Goal: Book appointment/travel/reservation

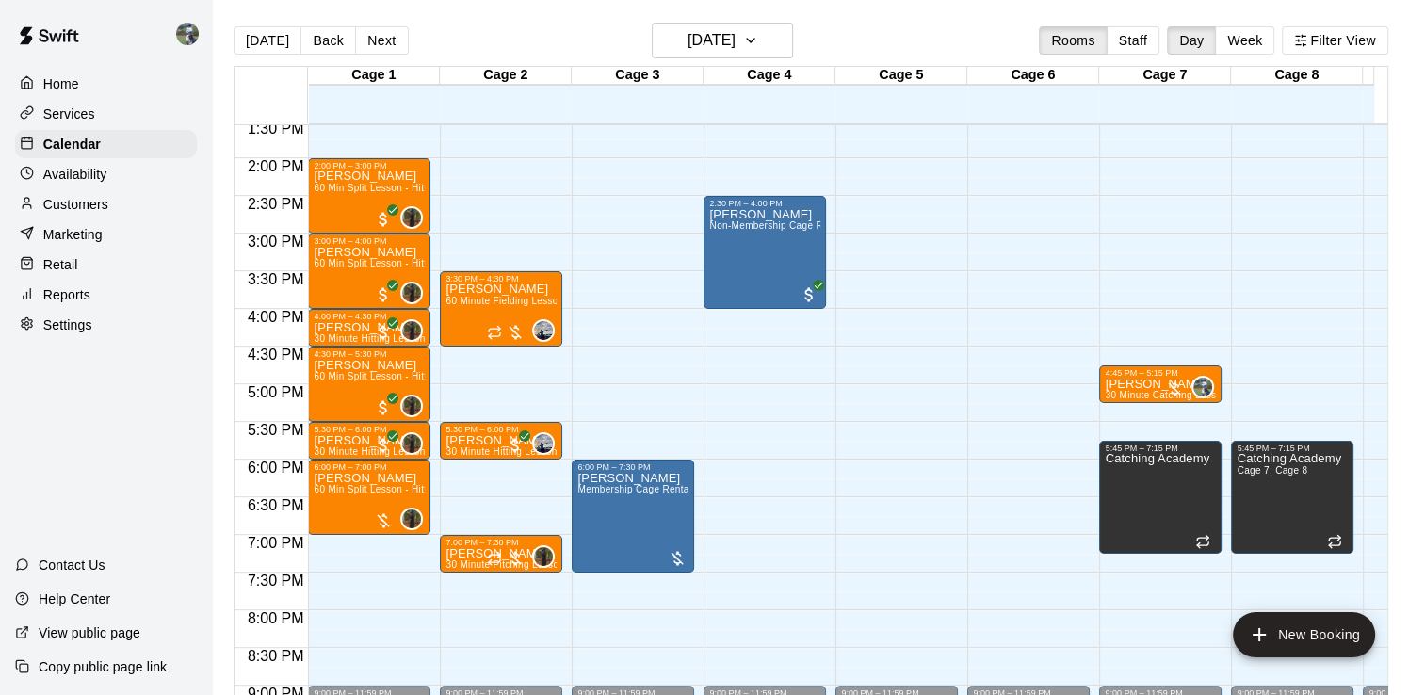
scroll to position [1022, 0]
click at [929, 405] on div "12:00 AM – 10:00 AM Closed 9:00 PM – 11:59 PM Closed" at bounding box center [896, 8] width 122 height 1808
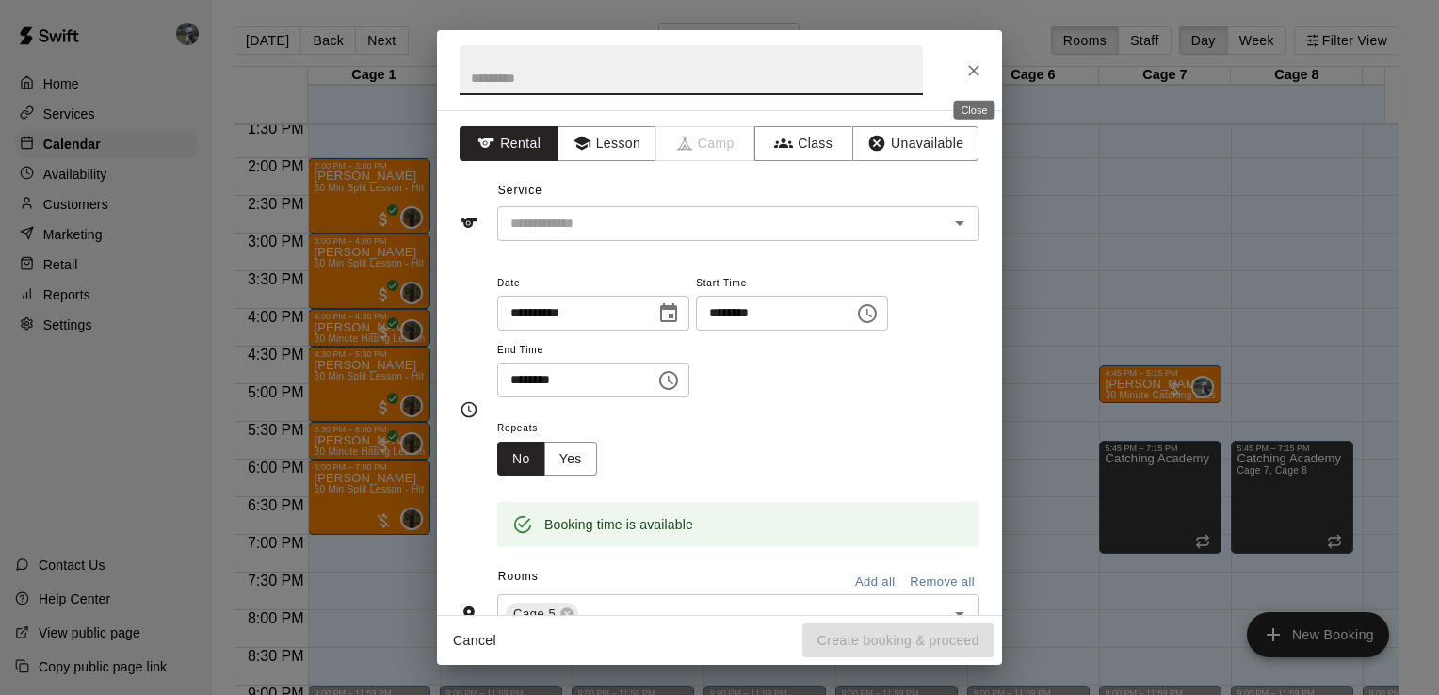
click at [969, 77] on icon "Close" at bounding box center [973, 70] width 19 height 19
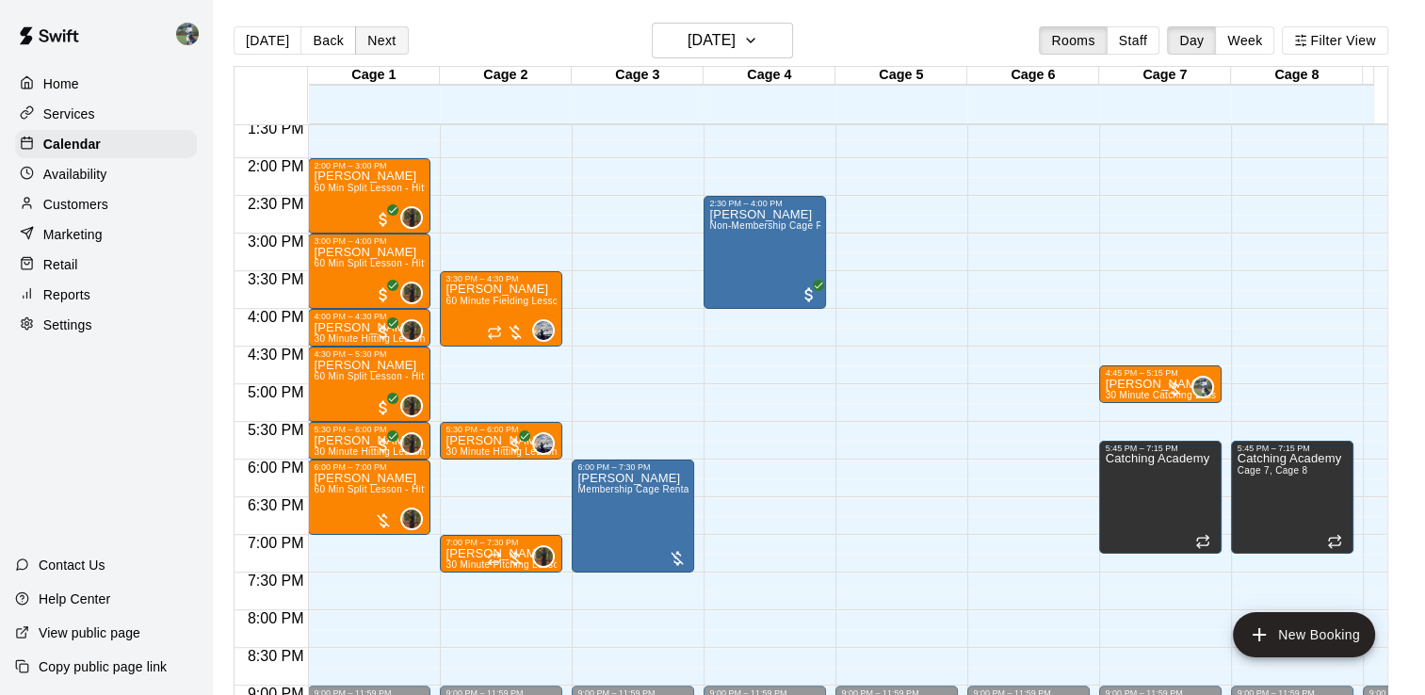
click at [365, 44] on button "Next" at bounding box center [381, 40] width 53 height 28
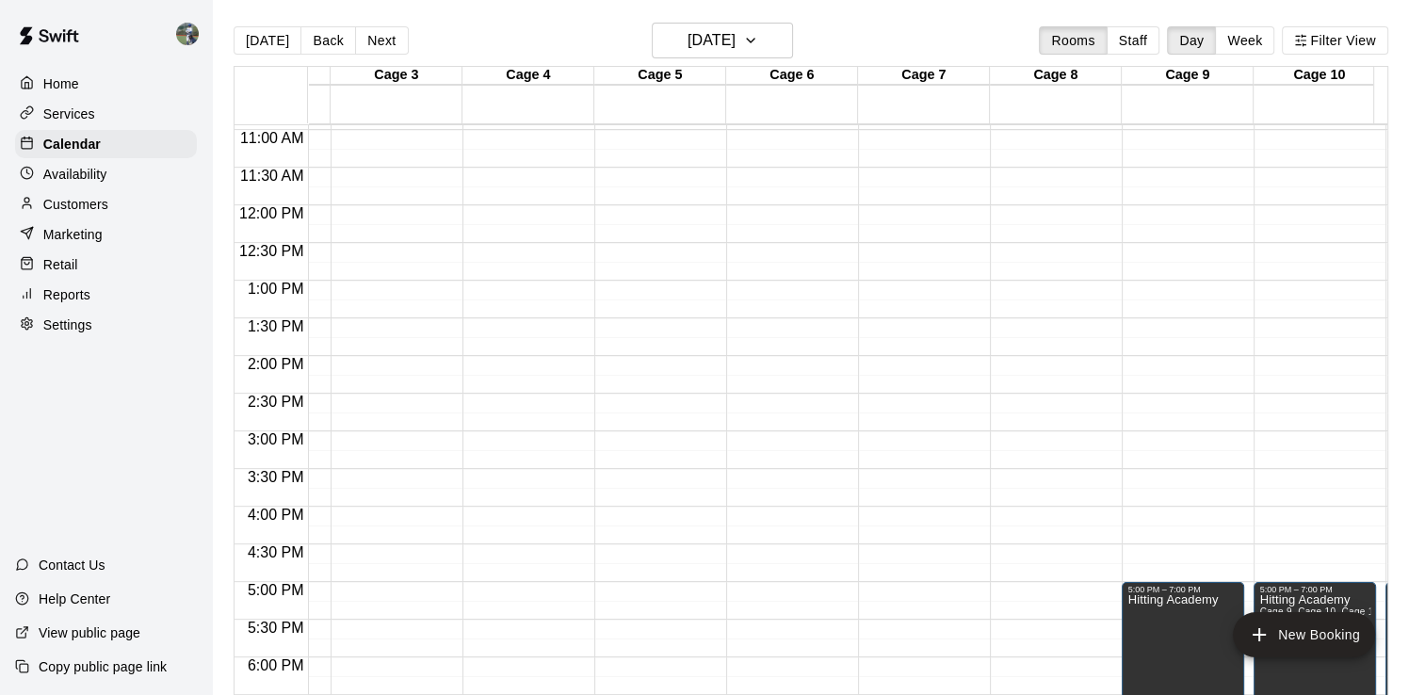
scroll to position [0, 0]
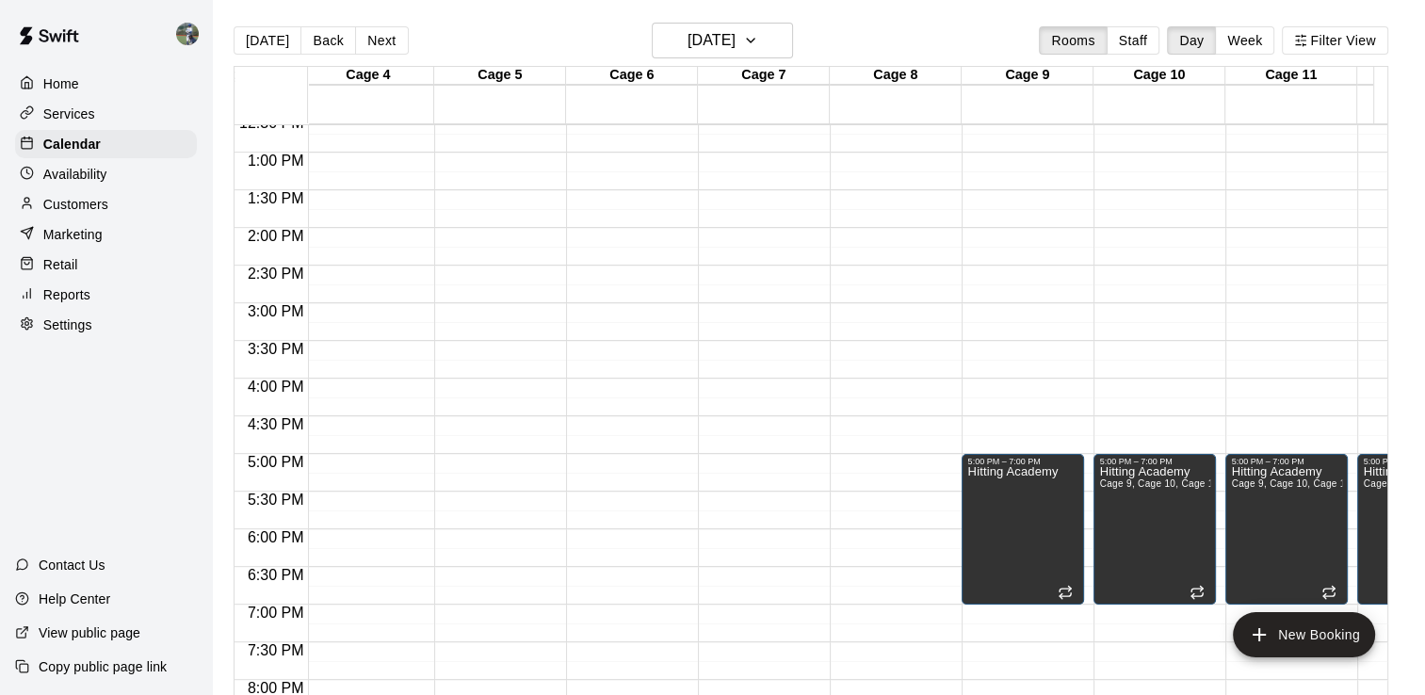
click at [1004, 386] on div "12:00 AM – 10:00 AM Closed 5:00 PM – 7:00 PM [GEOGRAPHIC_DATA] 9:00 PM – 11:59 …" at bounding box center [1022, 77] width 122 height 1808
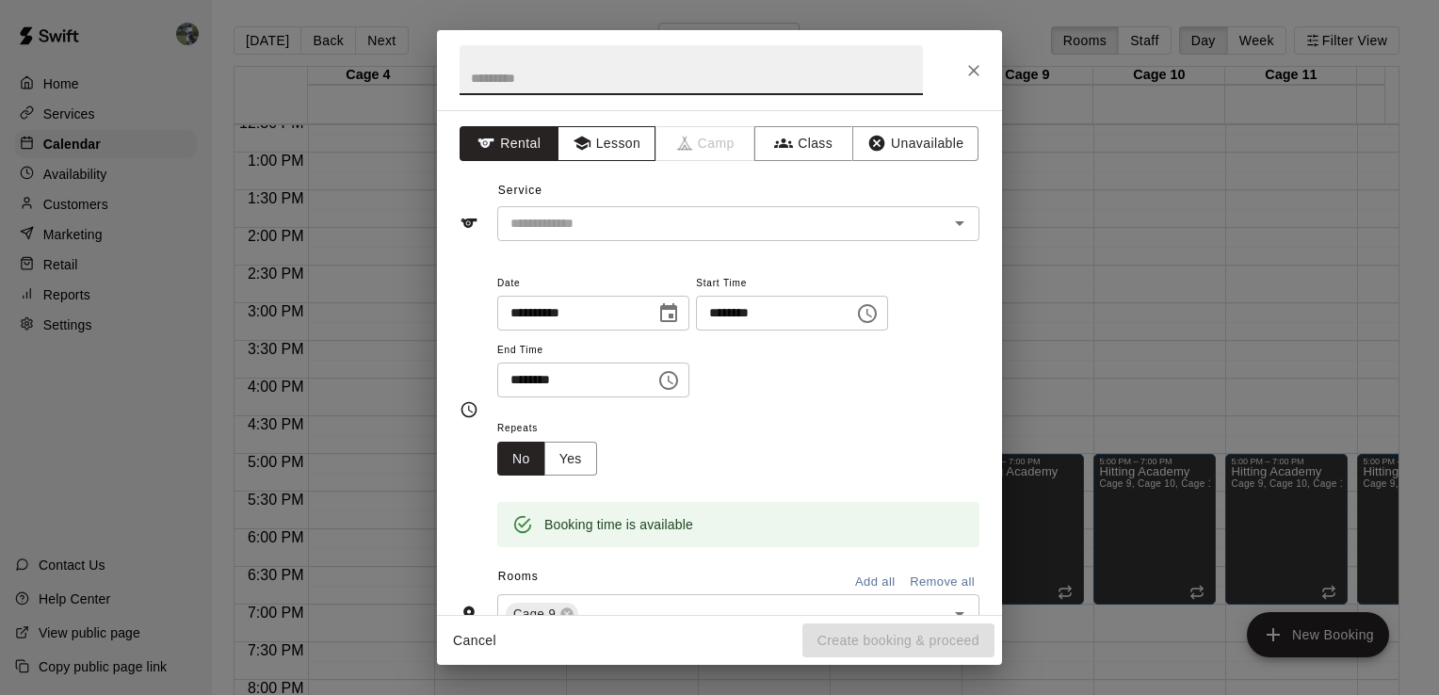
click at [613, 145] on button "Lesson" at bounding box center [606, 143] width 99 height 35
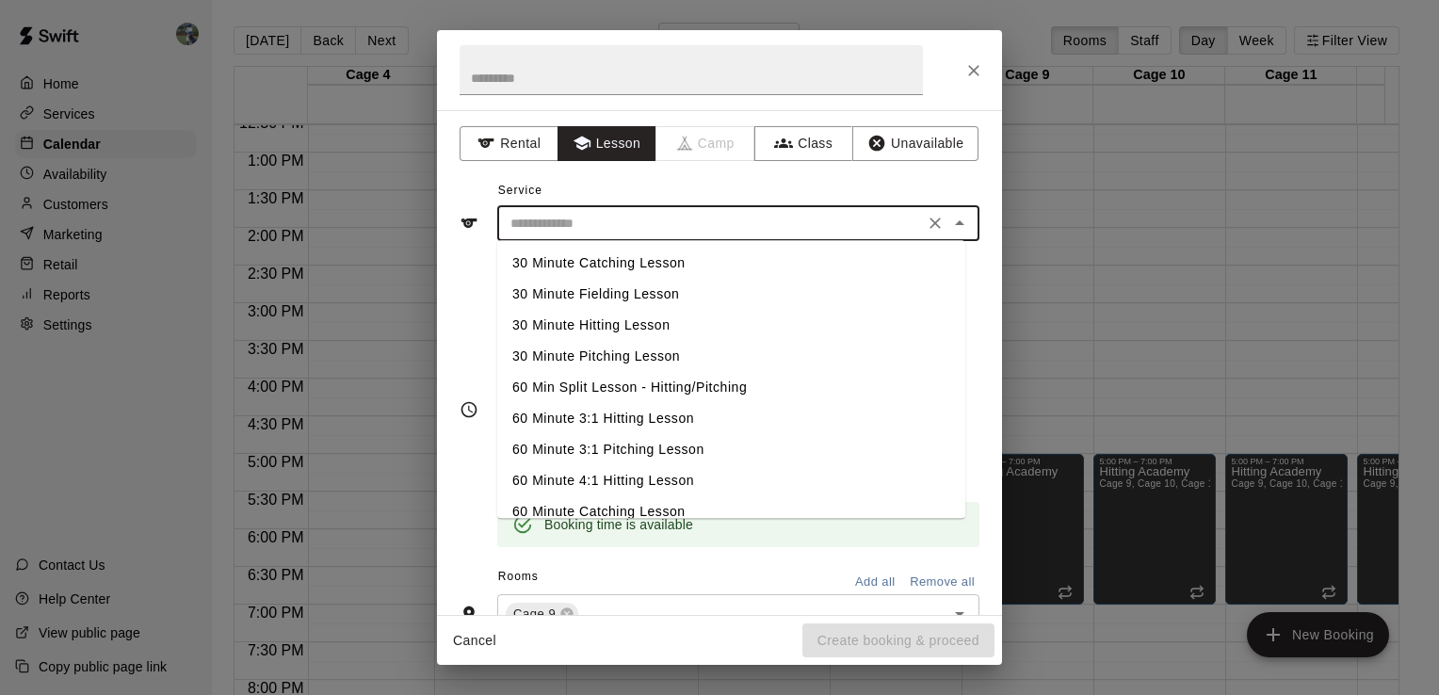
click at [723, 230] on input "text" at bounding box center [710, 224] width 415 height 24
click at [614, 255] on li "30 Minute Catching Lesson" at bounding box center [731, 263] width 468 height 31
type input "**********"
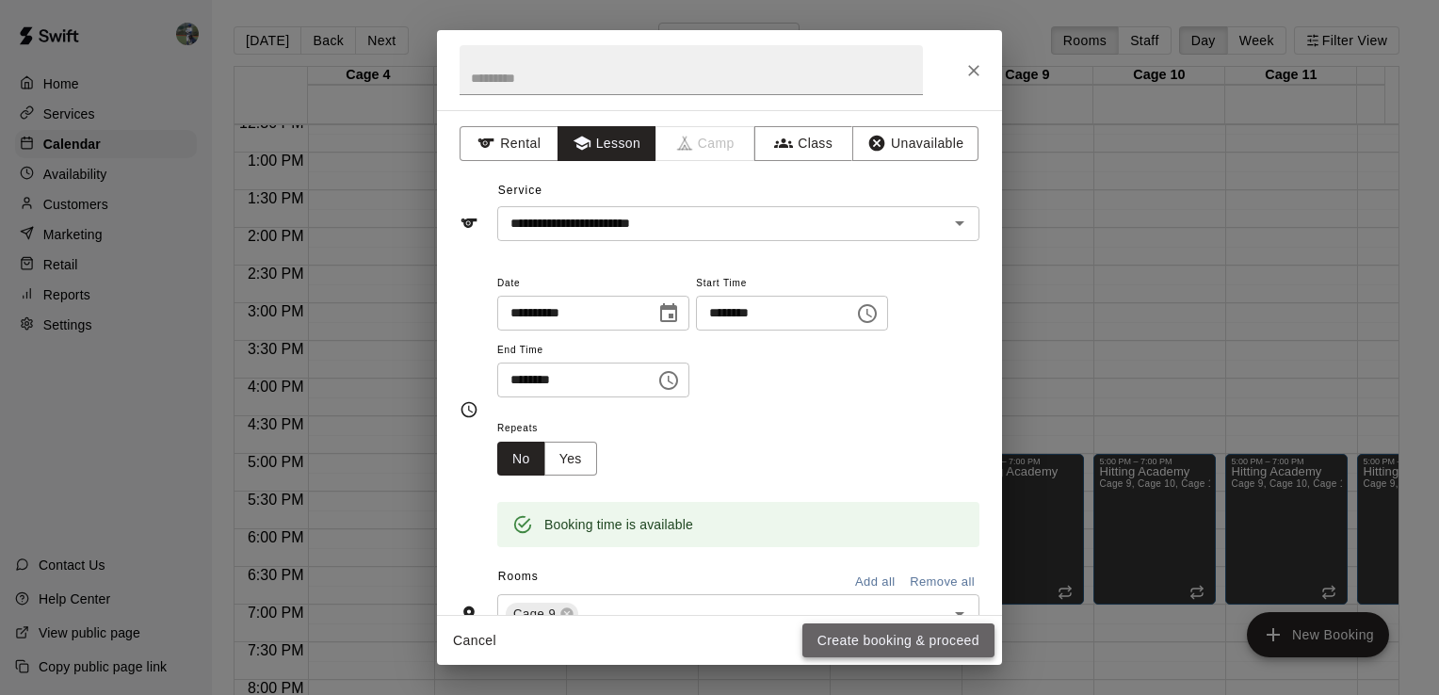
click at [884, 642] on button "Create booking & proceed" at bounding box center [898, 640] width 192 height 35
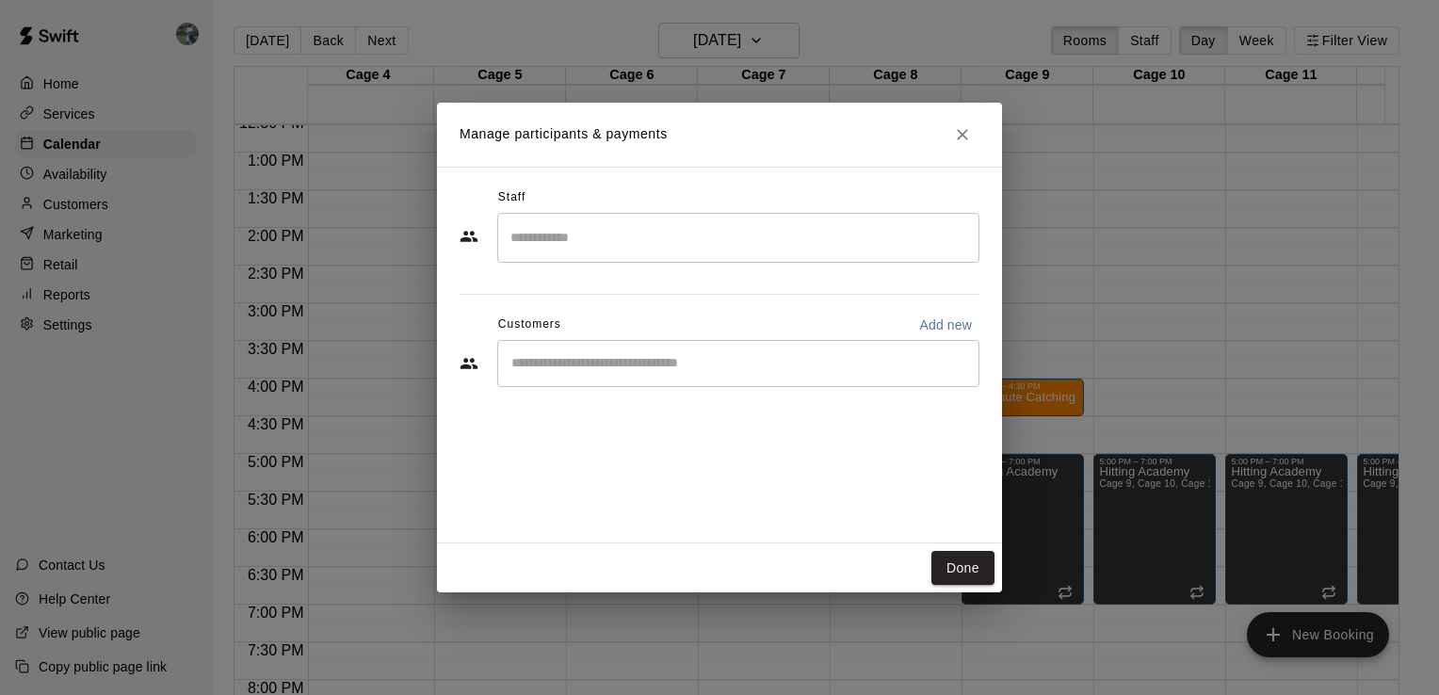
click at [595, 254] on div "​" at bounding box center [738, 238] width 482 height 50
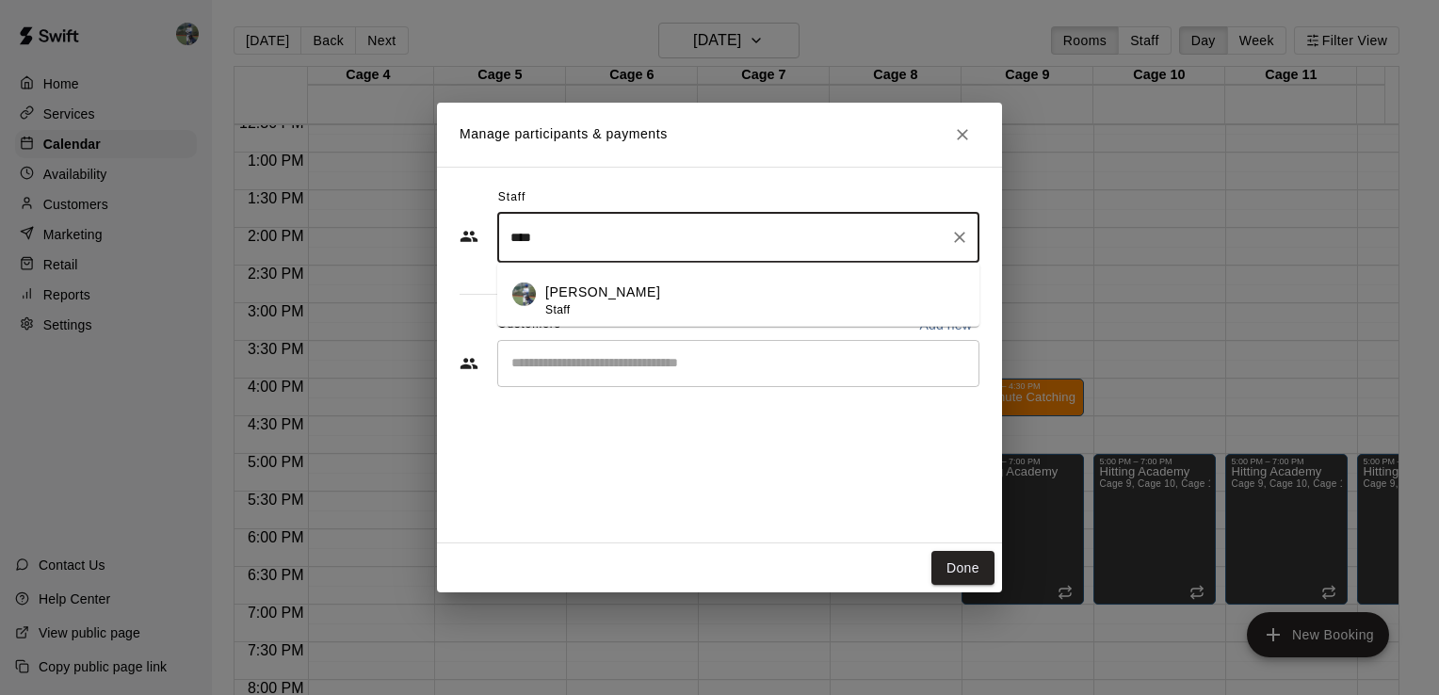
click at [588, 307] on div "[PERSON_NAME] Staff" at bounding box center [602, 300] width 115 height 37
type input "****"
click at [572, 378] on div "Staff **** ​ Customers Add new ​" at bounding box center [719, 294] width 520 height 223
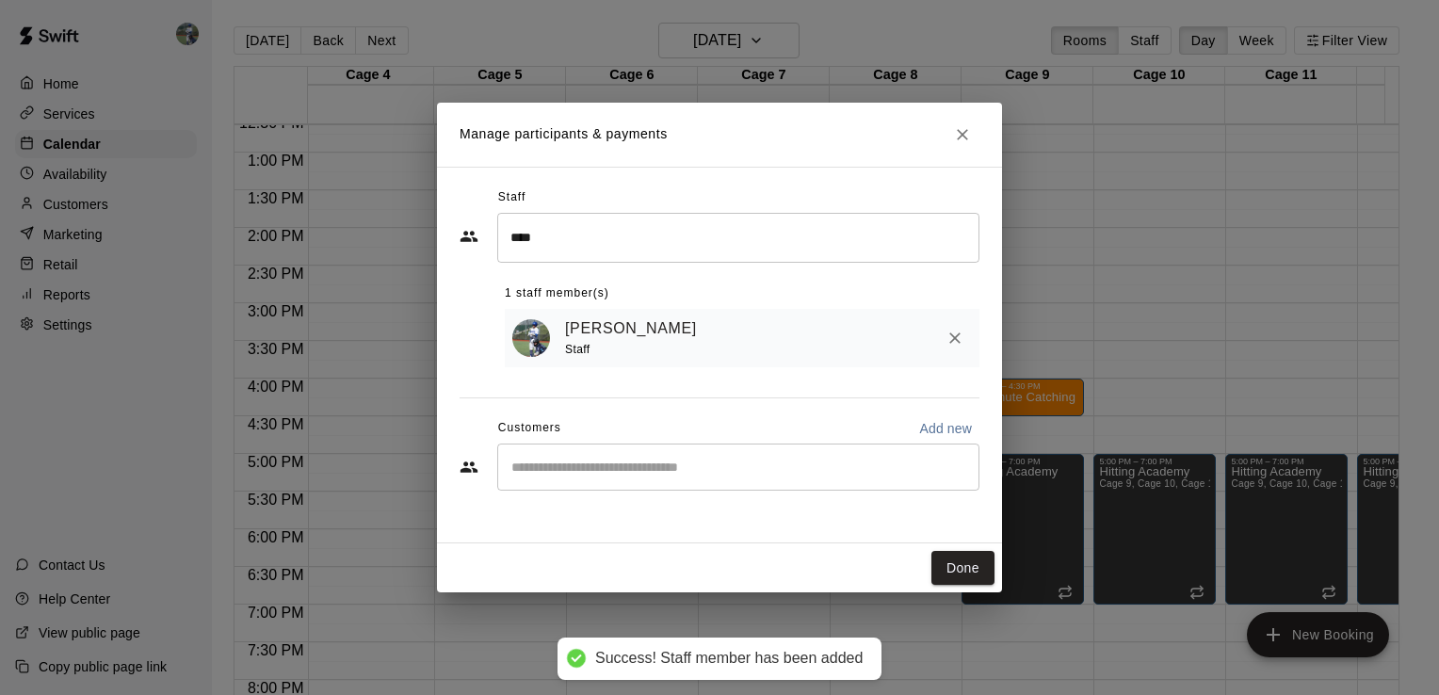
click at [601, 475] on input "Start typing to search customers..." at bounding box center [738, 467] width 465 height 19
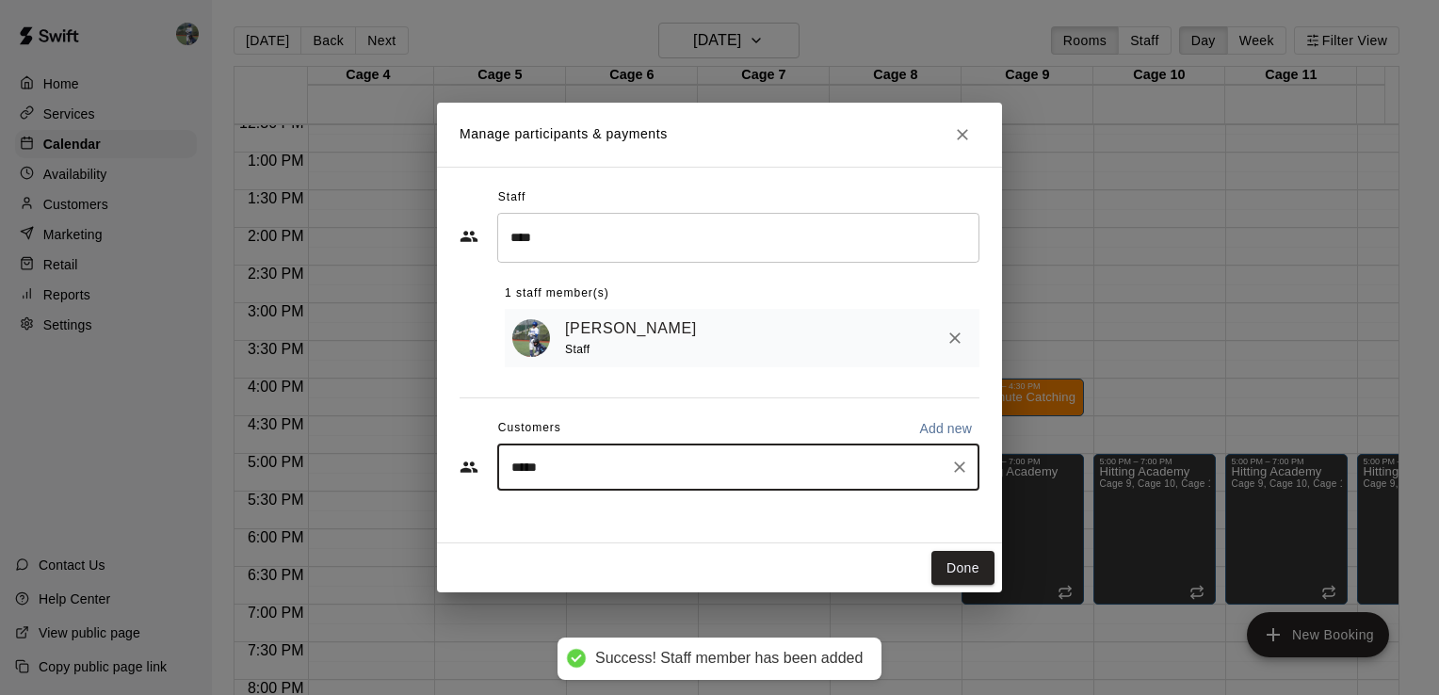
type input "******"
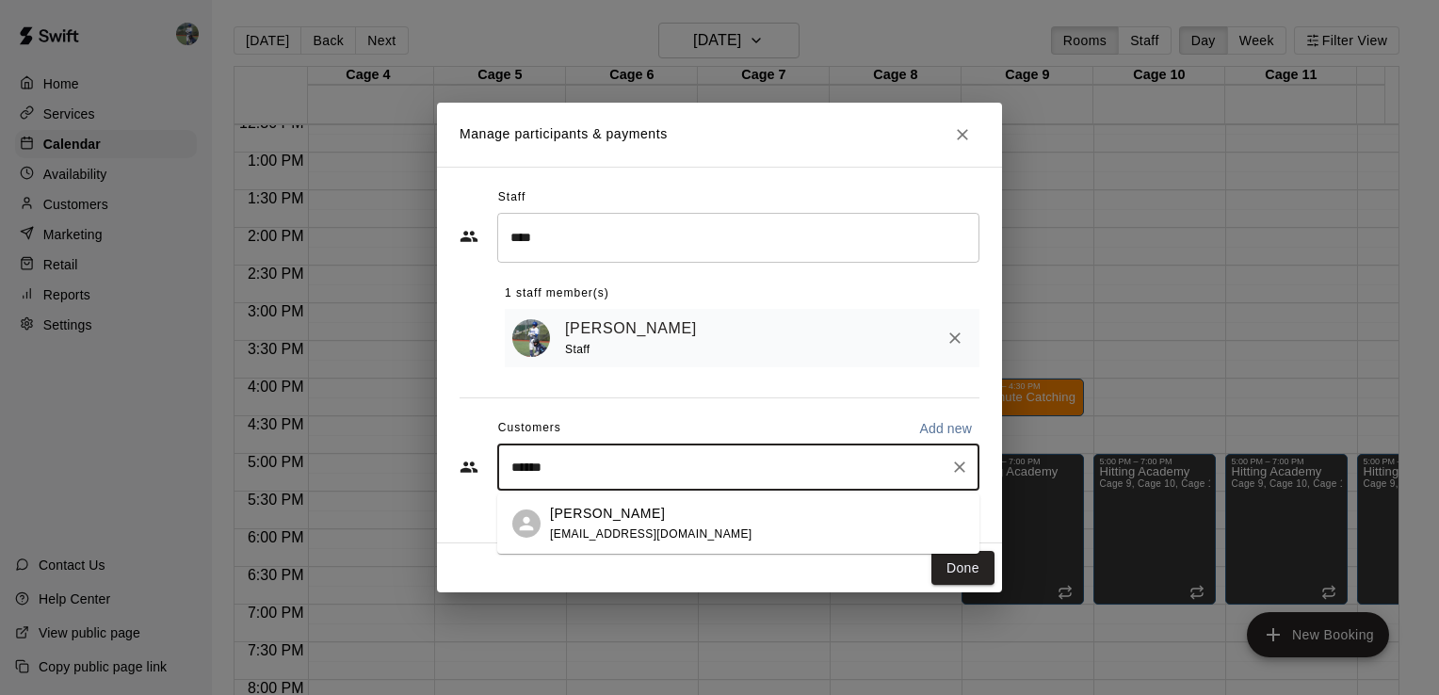
click at [630, 529] on span "[EMAIL_ADDRESS][DOMAIN_NAME]" at bounding box center [651, 533] width 202 height 13
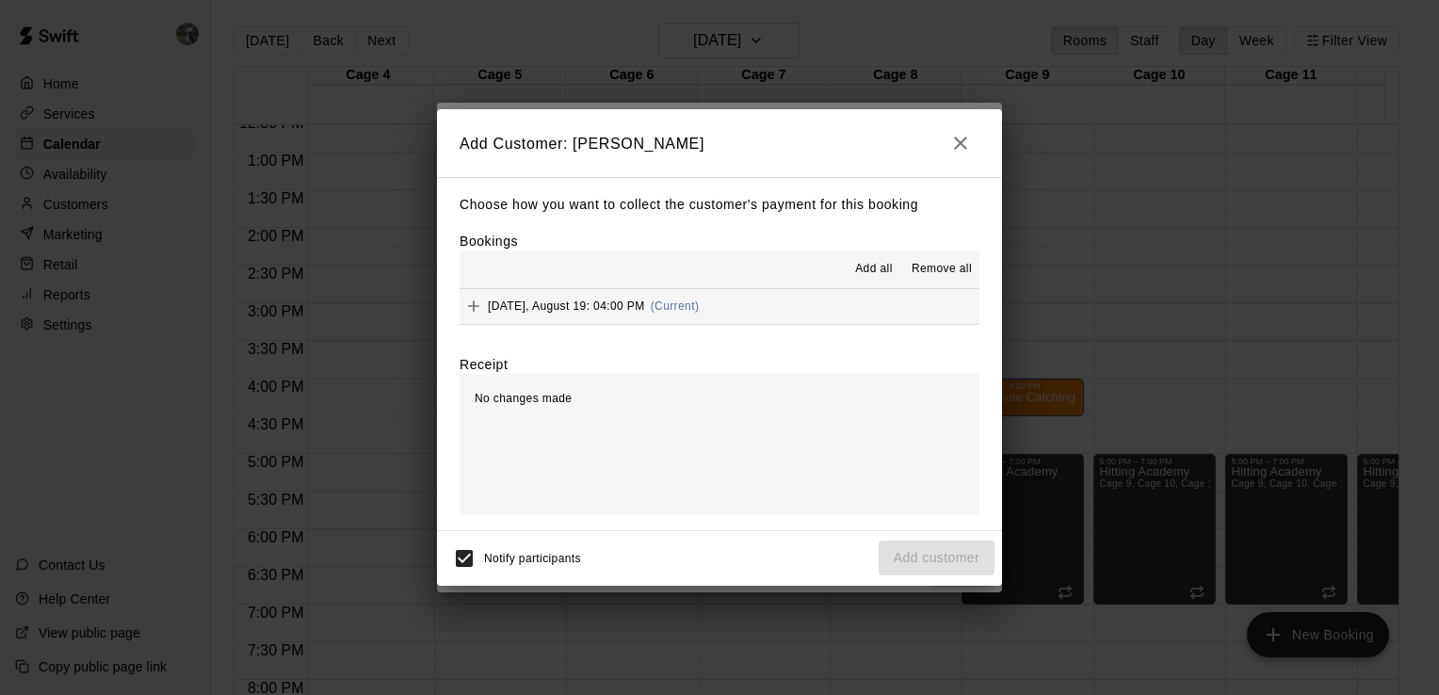
click at [610, 306] on span "[DATE], August 19: 04:00 PM" at bounding box center [566, 305] width 157 height 13
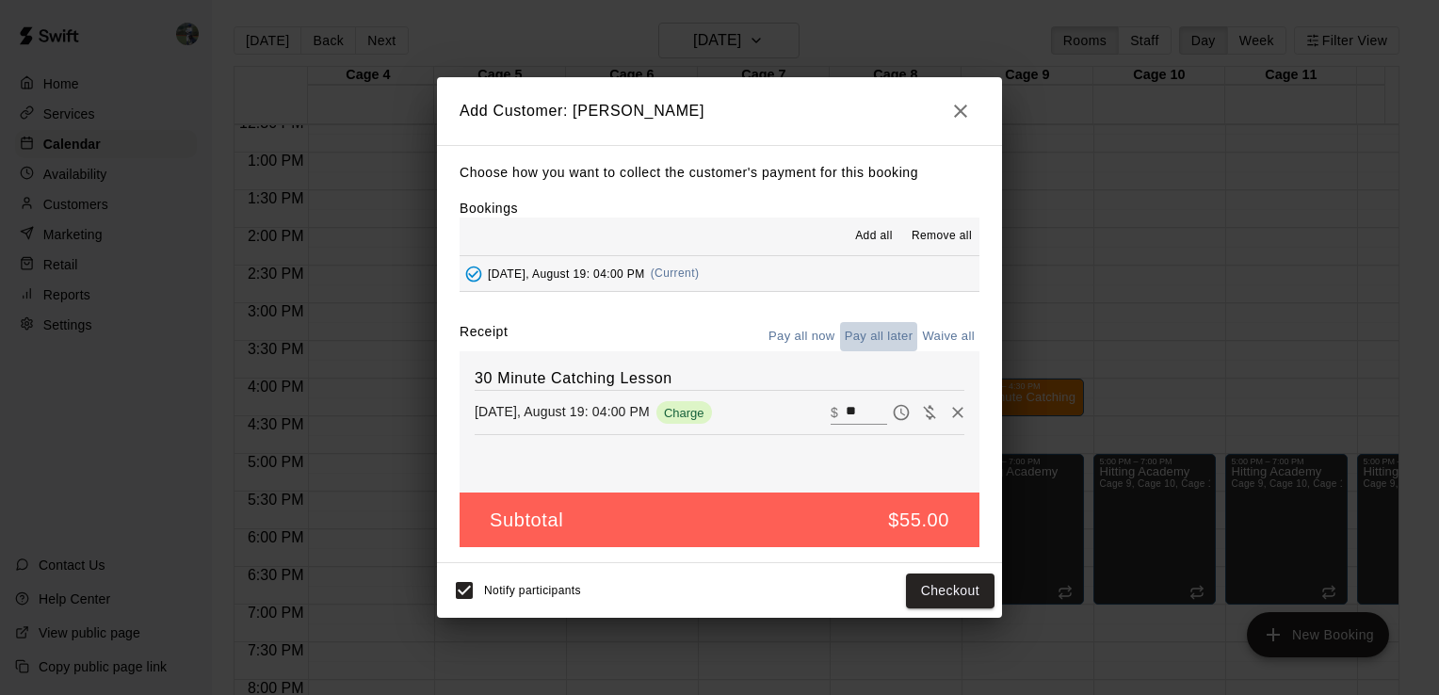
click at [896, 332] on button "Pay all later" at bounding box center [879, 336] width 78 height 29
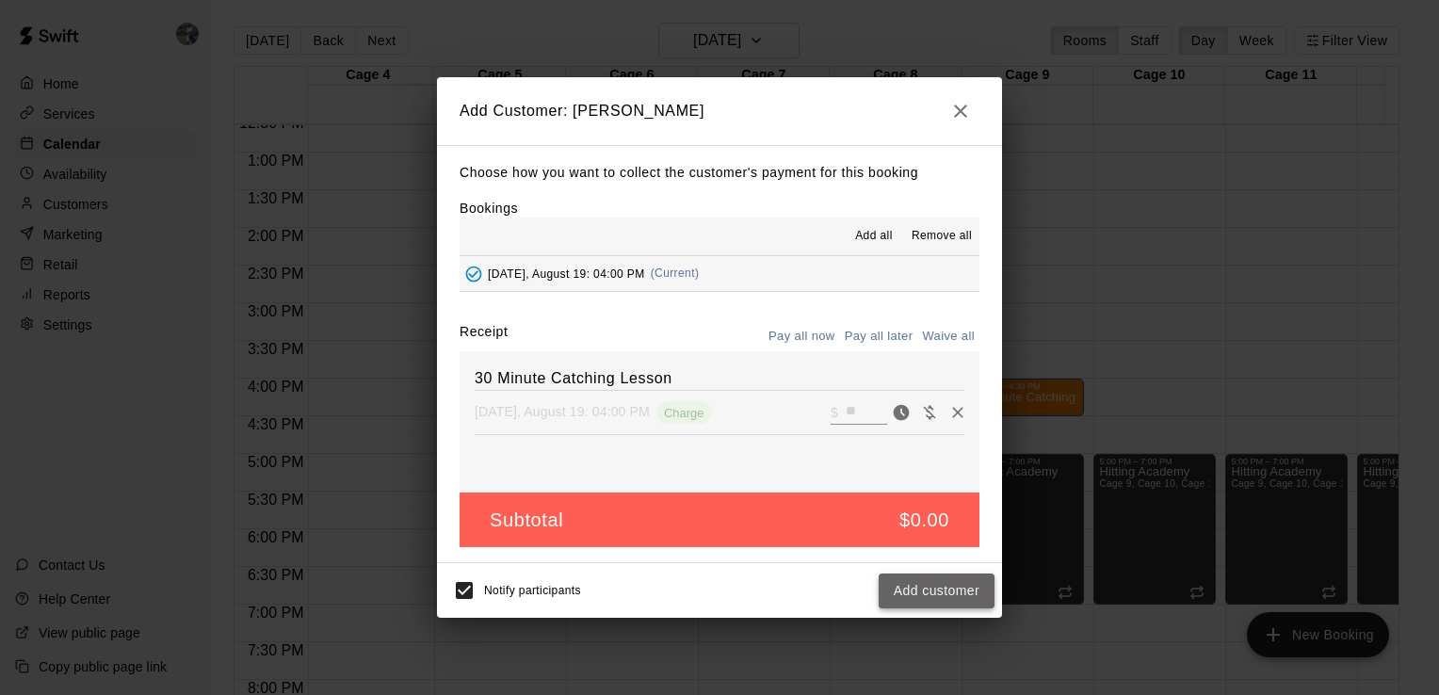
click at [945, 591] on button "Add customer" at bounding box center [936, 590] width 116 height 35
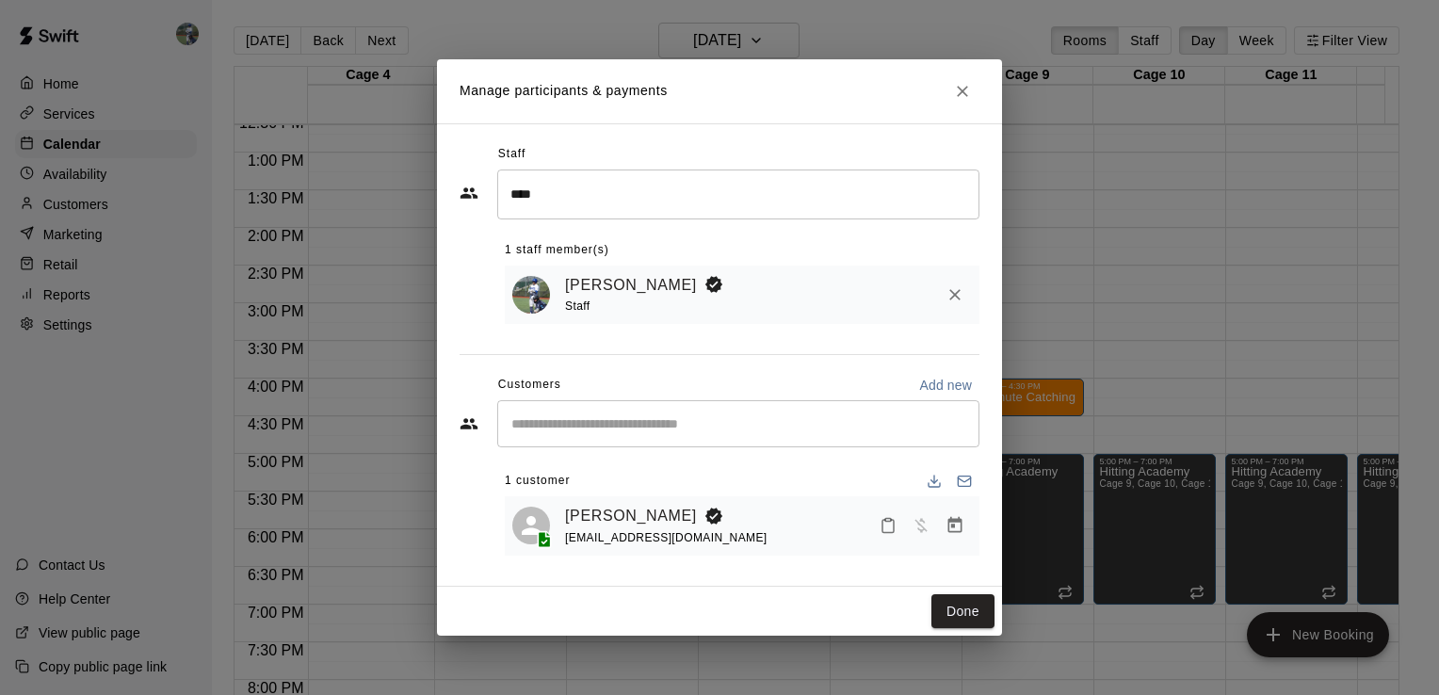
click at [939, 605] on button "Done" at bounding box center [962, 611] width 63 height 35
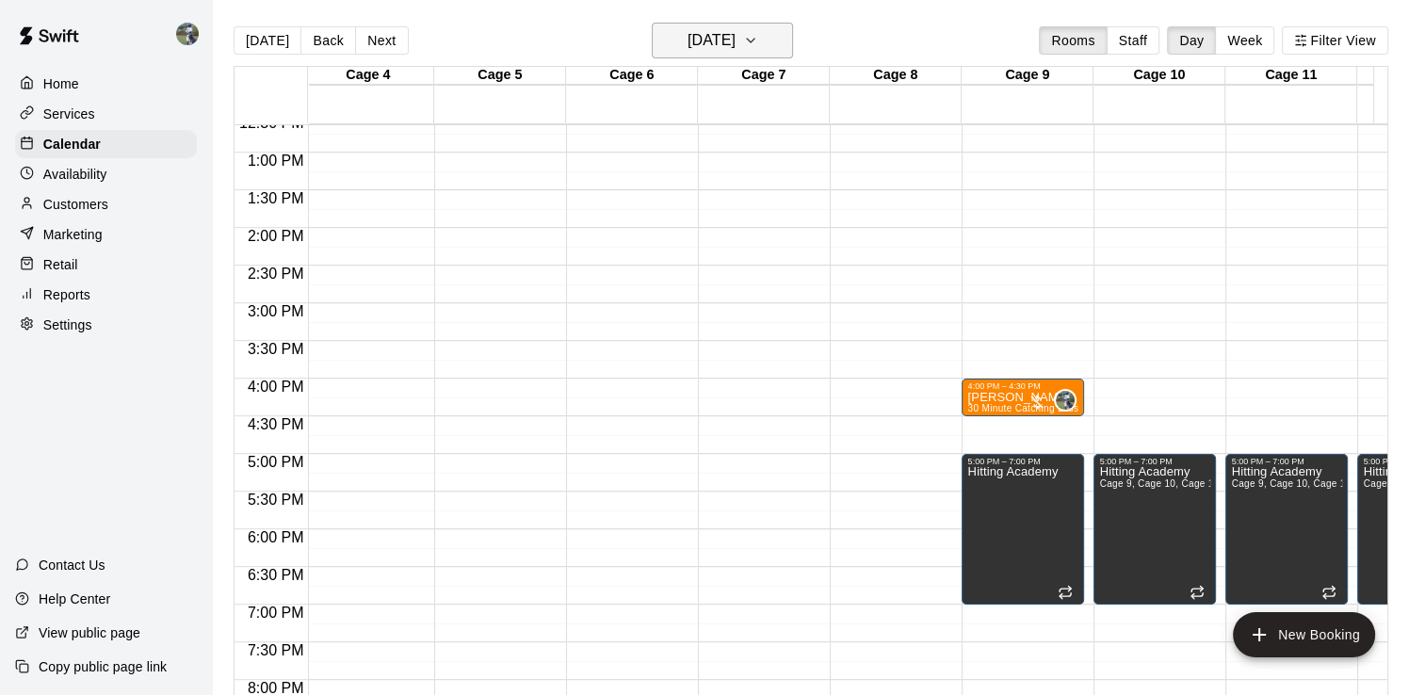
click at [758, 29] on icon "button" at bounding box center [750, 40] width 15 height 23
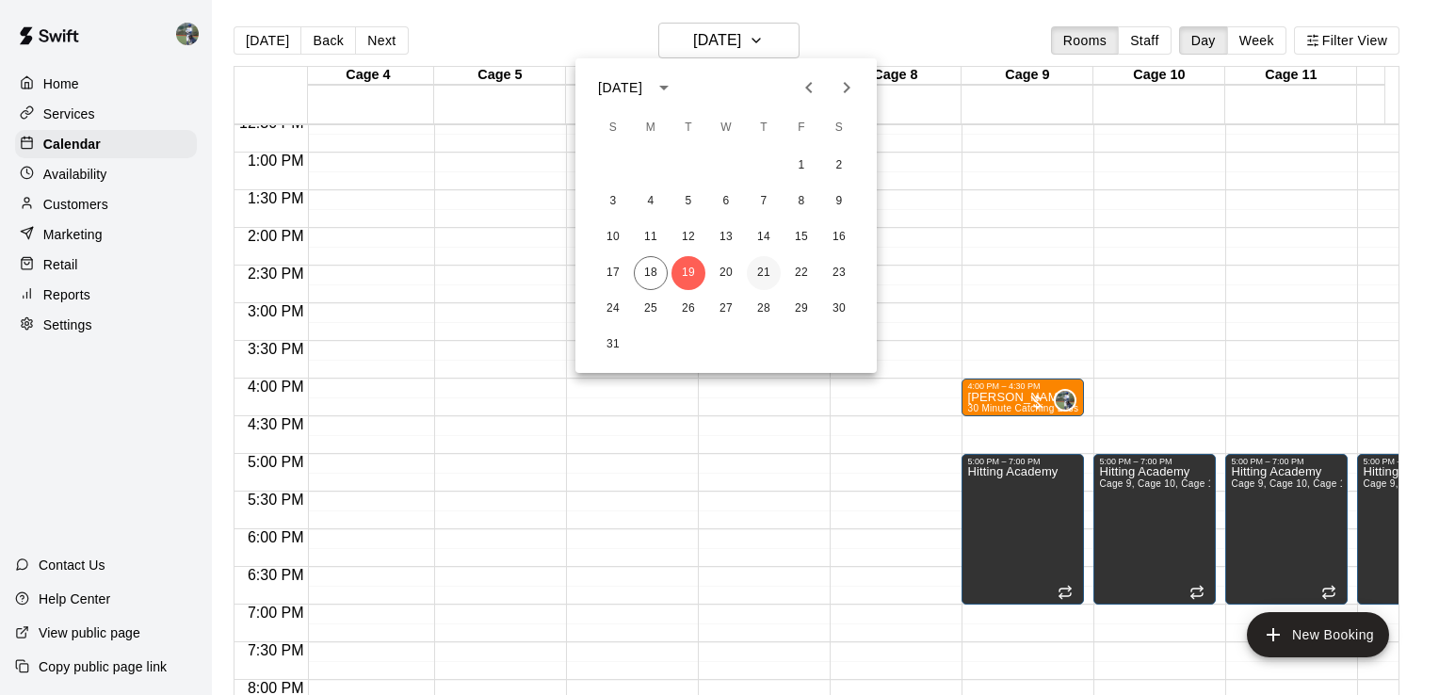
click at [764, 270] on button "21" at bounding box center [764, 273] width 34 height 34
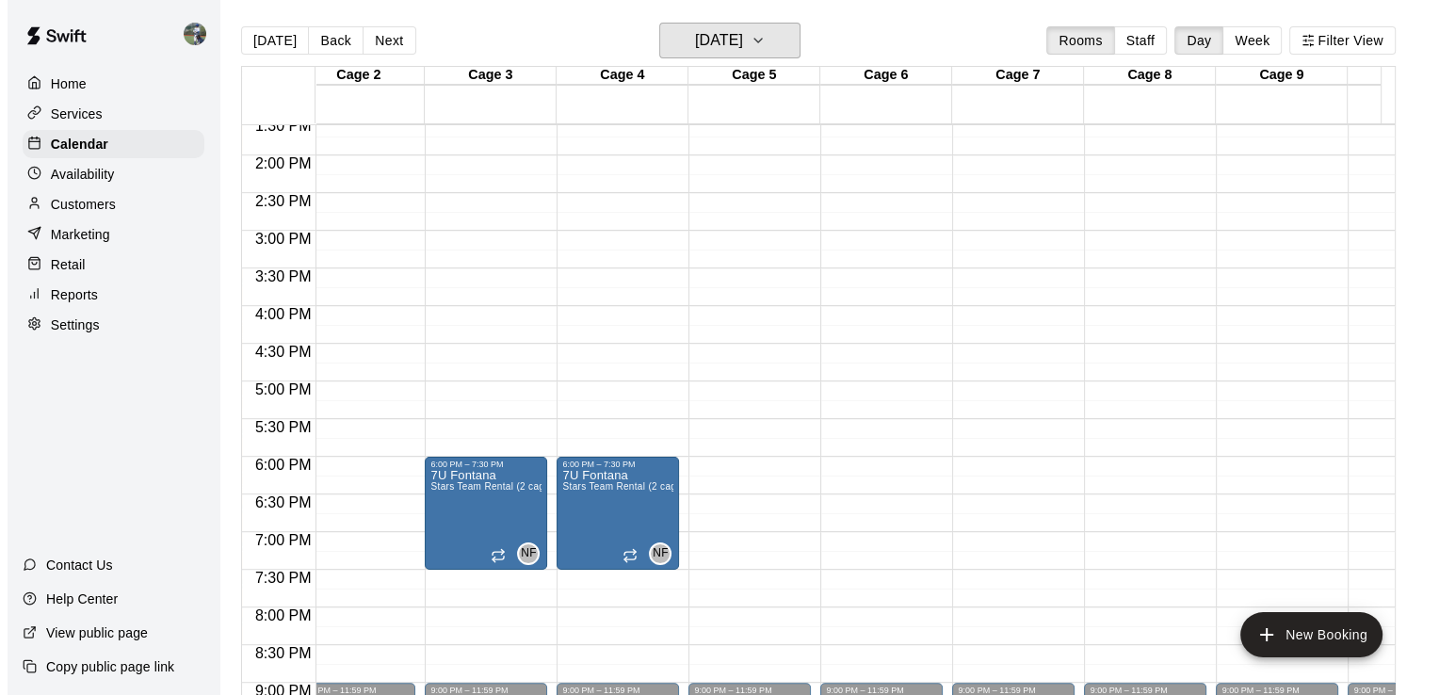
scroll to position [0, 56]
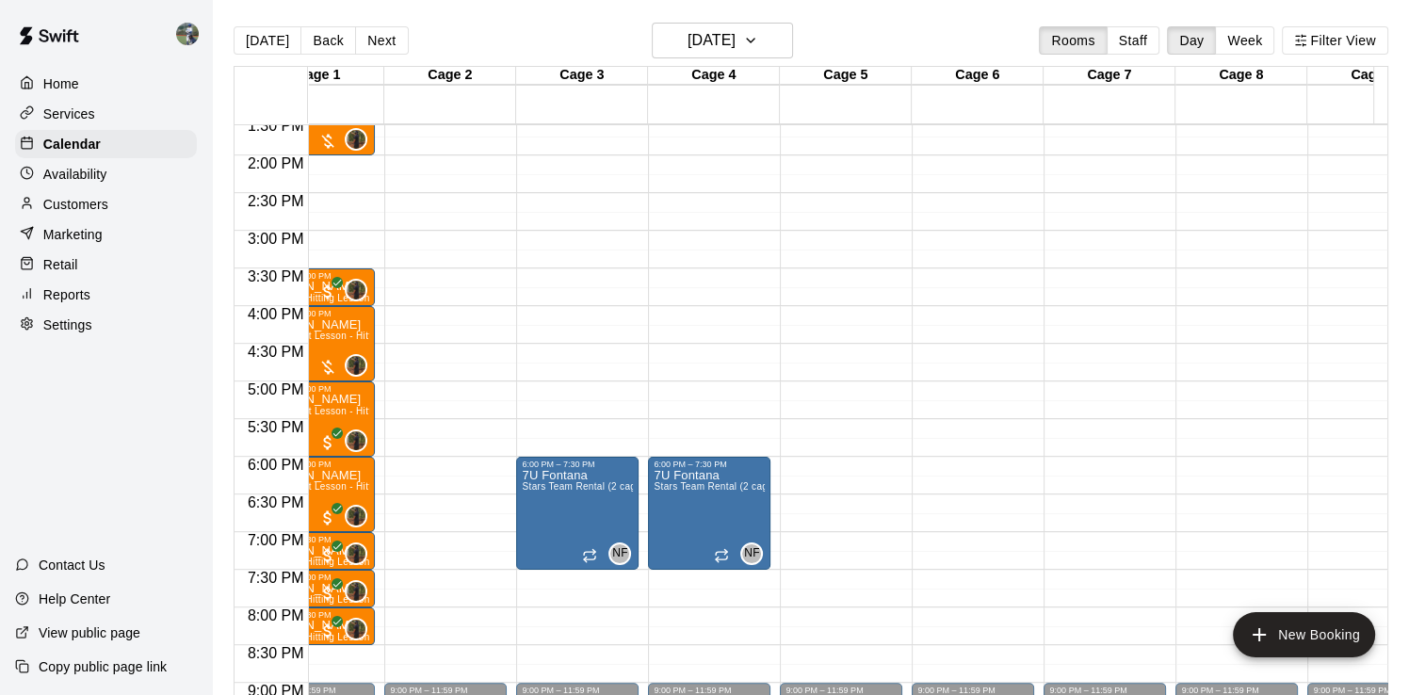
click at [531, 311] on div "12:00 AM – 10:00 AM Closed 6:00 PM – 7:30 PM 7U Fontana Stars Team Rental (2 ca…" at bounding box center [577, 5] width 122 height 1808
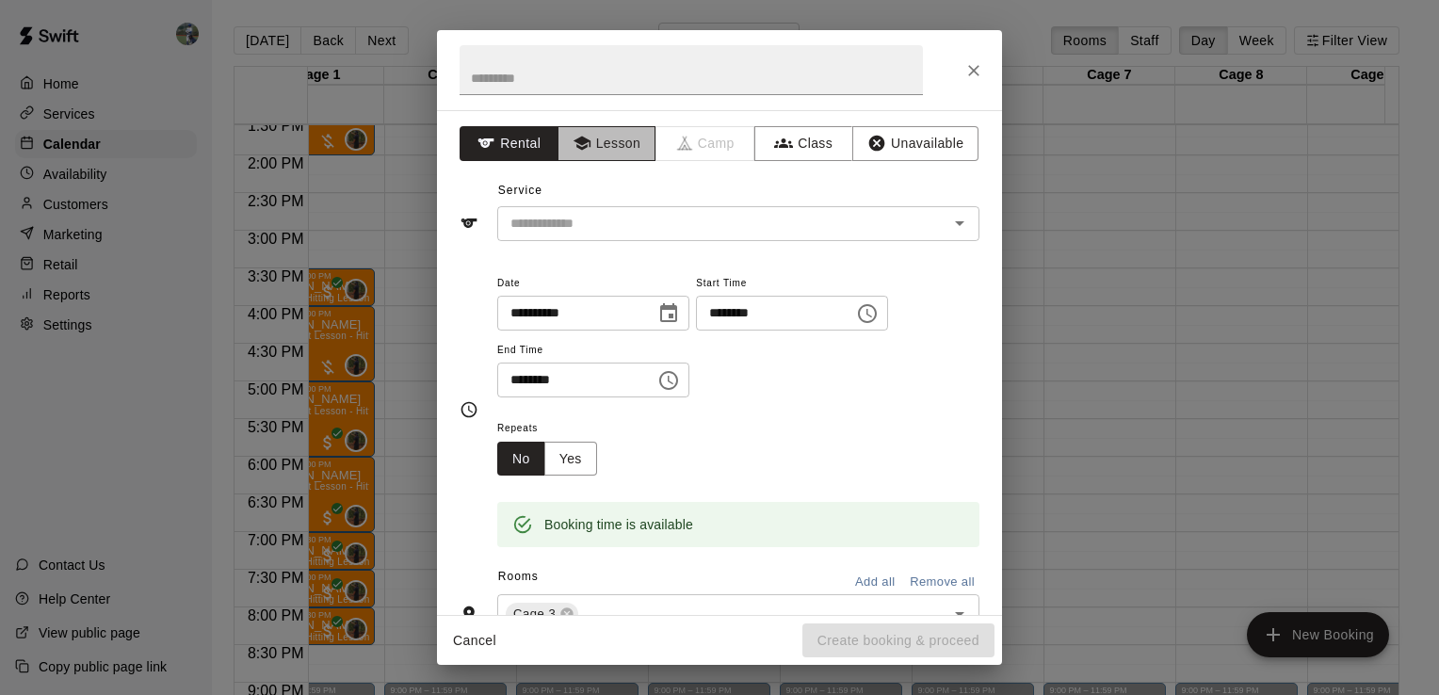
click at [612, 160] on button "Lesson" at bounding box center [606, 143] width 99 height 35
click at [629, 231] on input "text" at bounding box center [710, 224] width 415 height 24
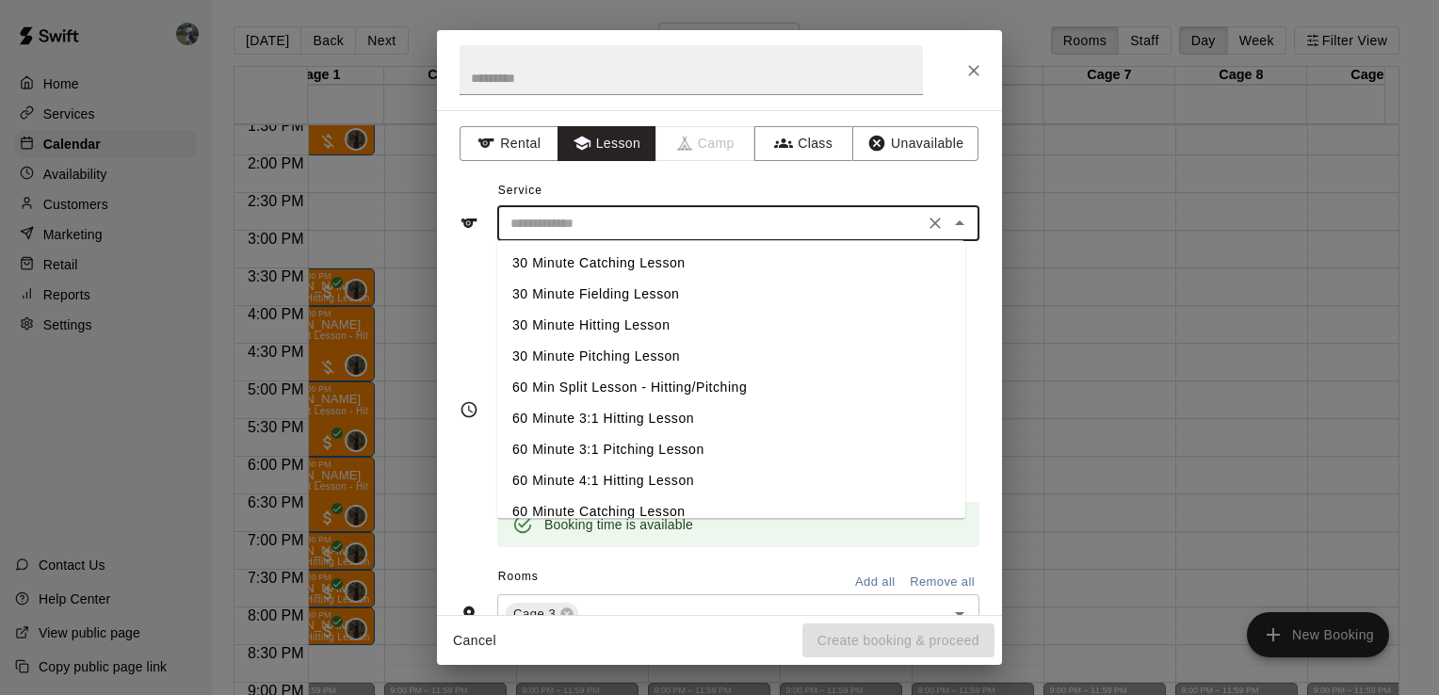
click at [625, 266] on li "30 Minute Catching Lesson" at bounding box center [731, 263] width 468 height 31
type input "**********"
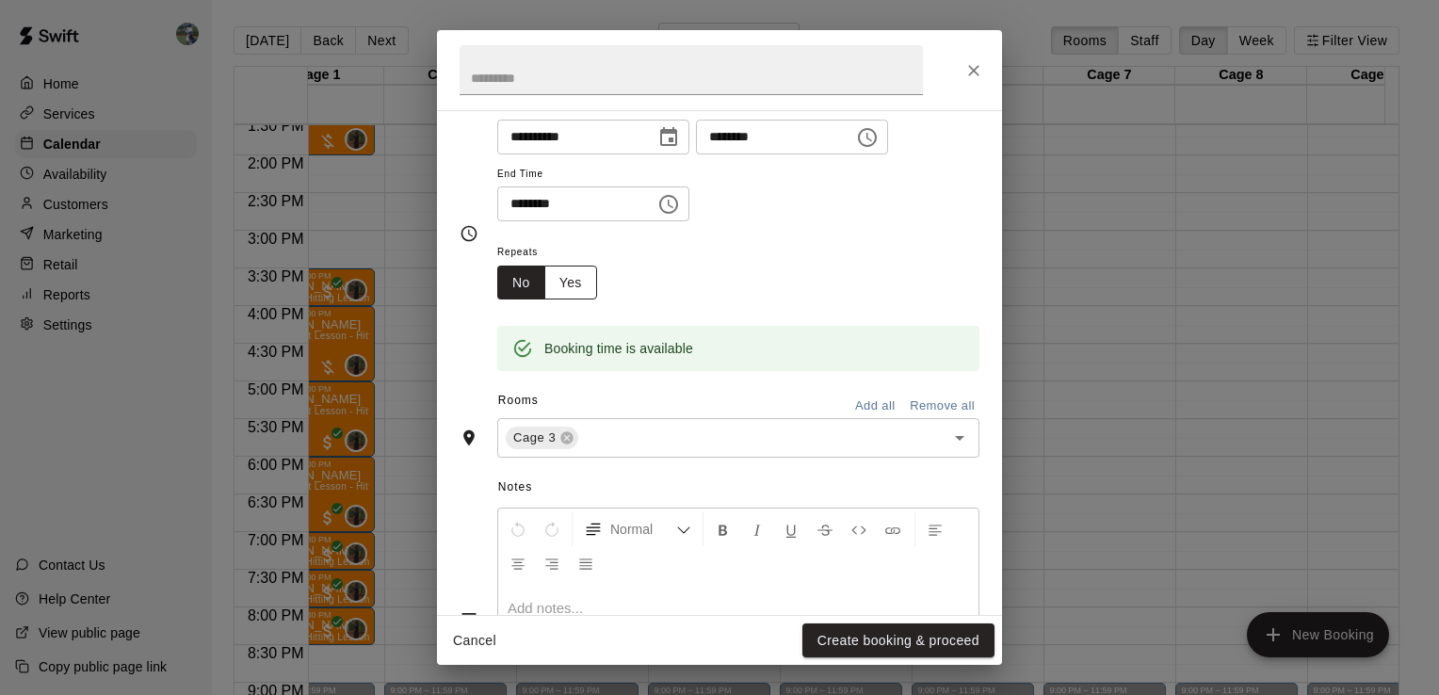
click at [558, 286] on button "Yes" at bounding box center [570, 283] width 53 height 35
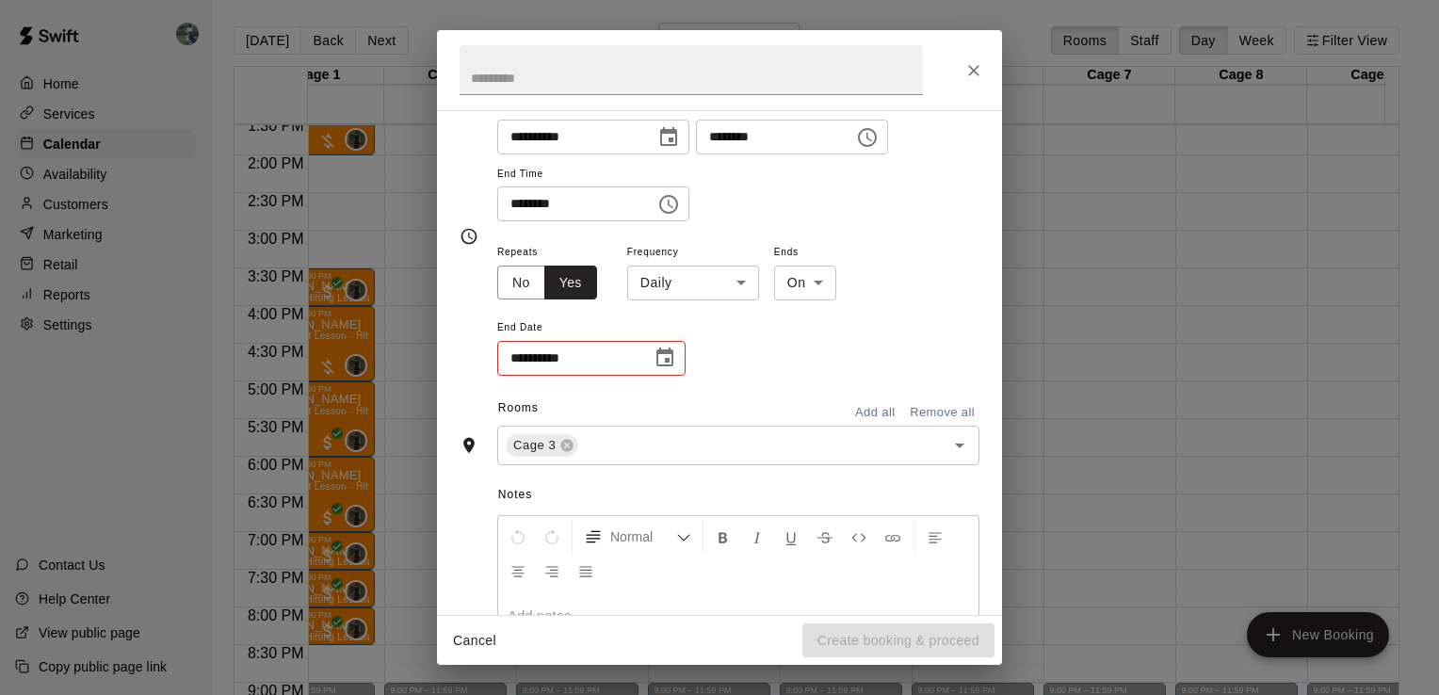
scroll to position [180, 0]
click at [667, 359] on icon "Choose date" at bounding box center [664, 354] width 23 height 23
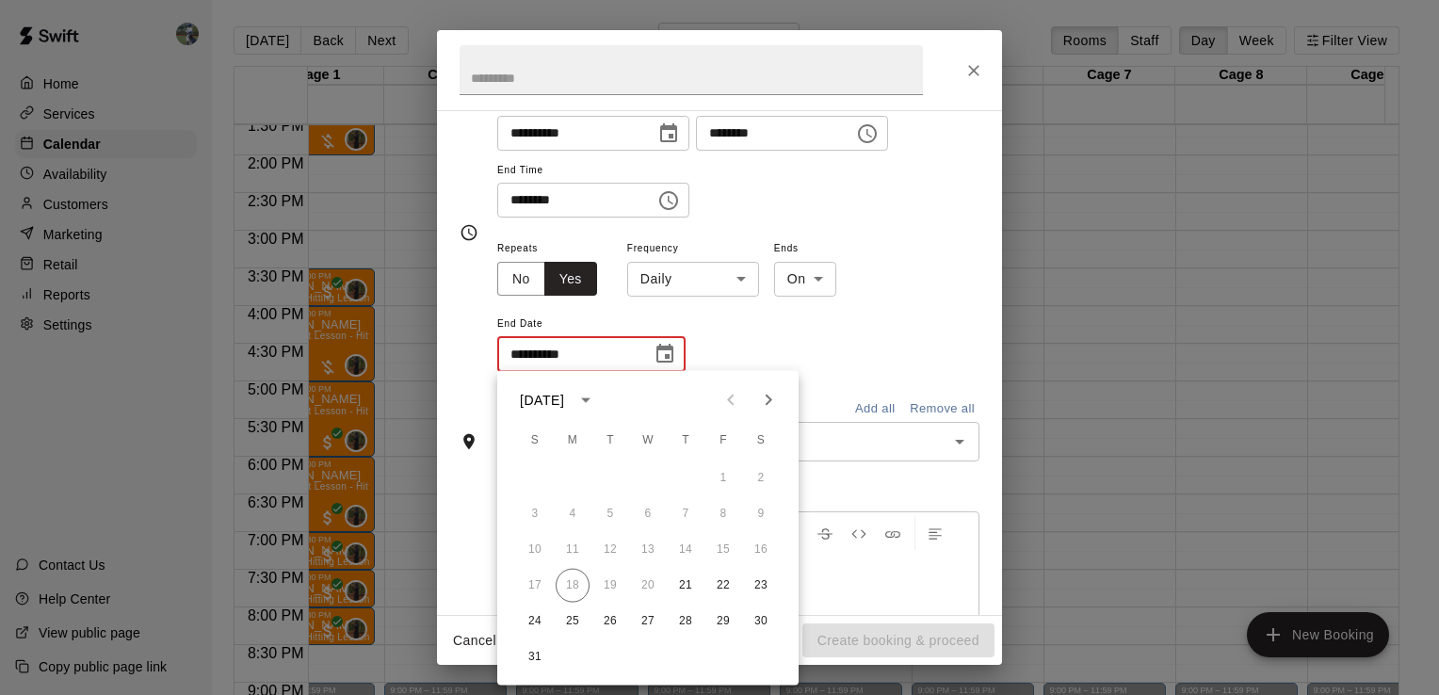
click at [748, 284] on body "Home Services Calendar Availability Customers Marketing Retail Reports Settings…" at bounding box center [719, 362] width 1439 height 725
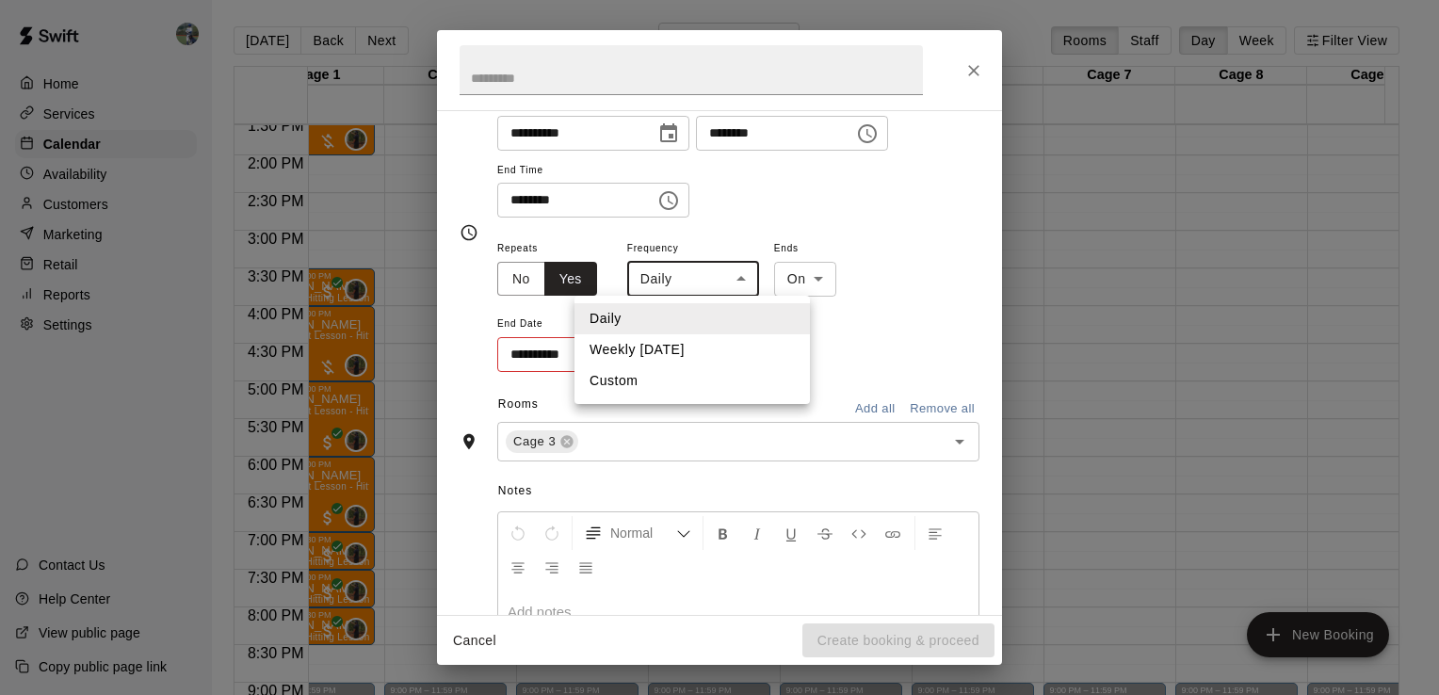
click at [678, 344] on li "Weekly [DATE]" at bounding box center [691, 349] width 235 height 31
type input "******"
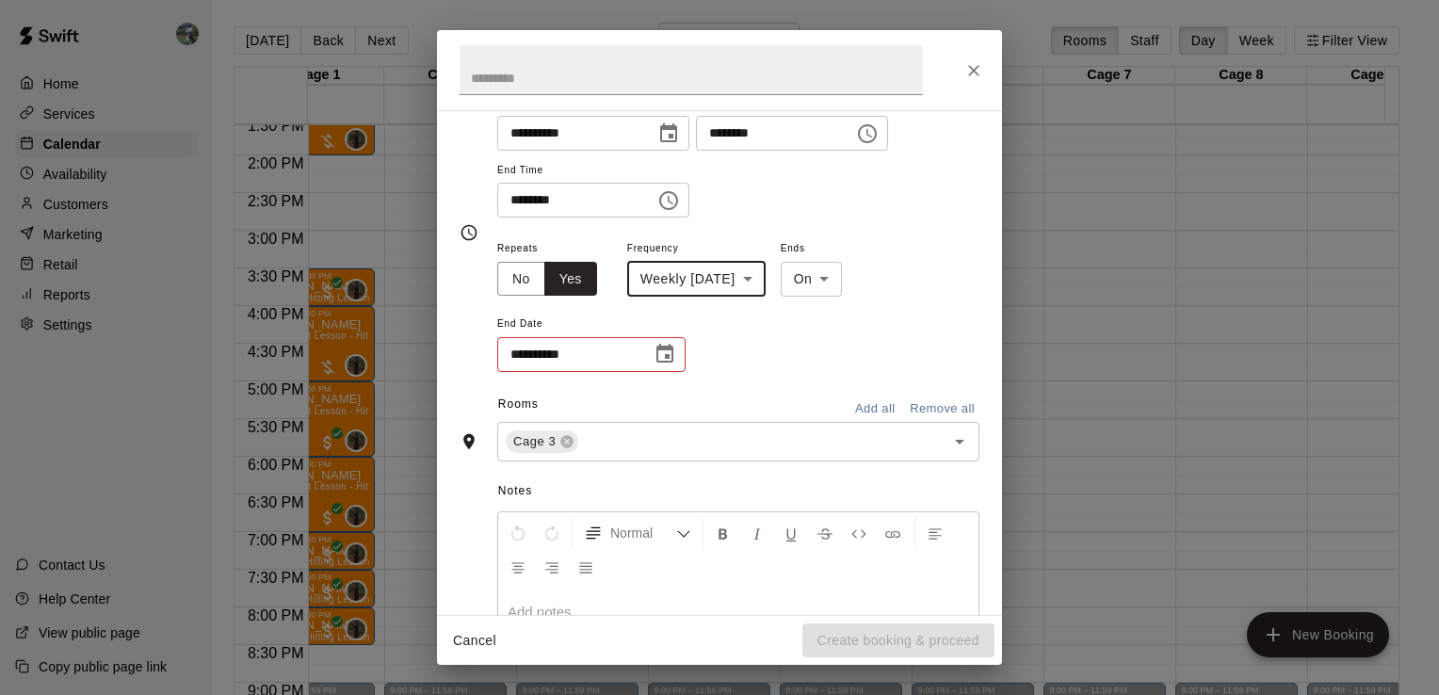
click at [854, 280] on body "Home Services Calendar Availability Customers Marketing Retail Reports Settings…" at bounding box center [719, 362] width 1439 height 725
click at [848, 312] on li "On" at bounding box center [840, 318] width 60 height 31
click at [672, 347] on icon "Choose date" at bounding box center [664, 353] width 17 height 19
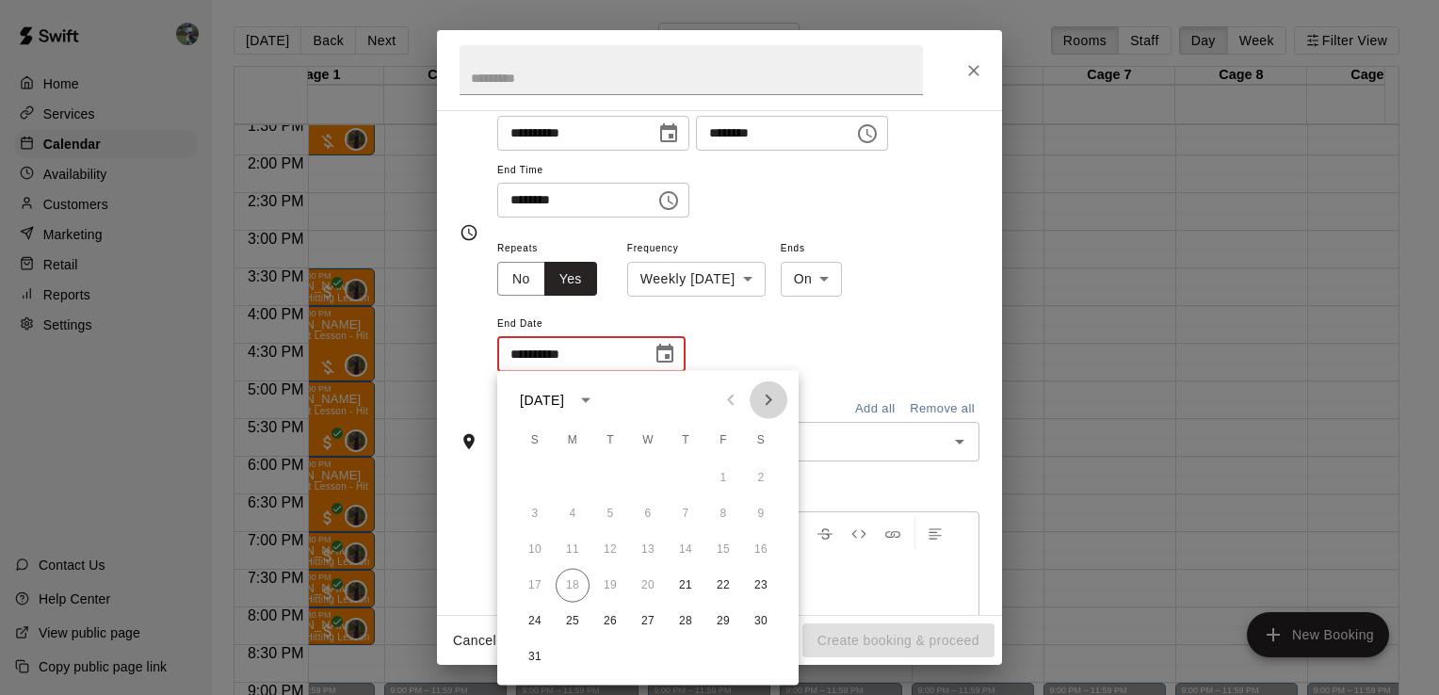
click at [765, 394] on icon "Next month" at bounding box center [768, 400] width 23 height 23
click at [678, 582] on button "23" at bounding box center [685, 586] width 34 height 34
type input "**********"
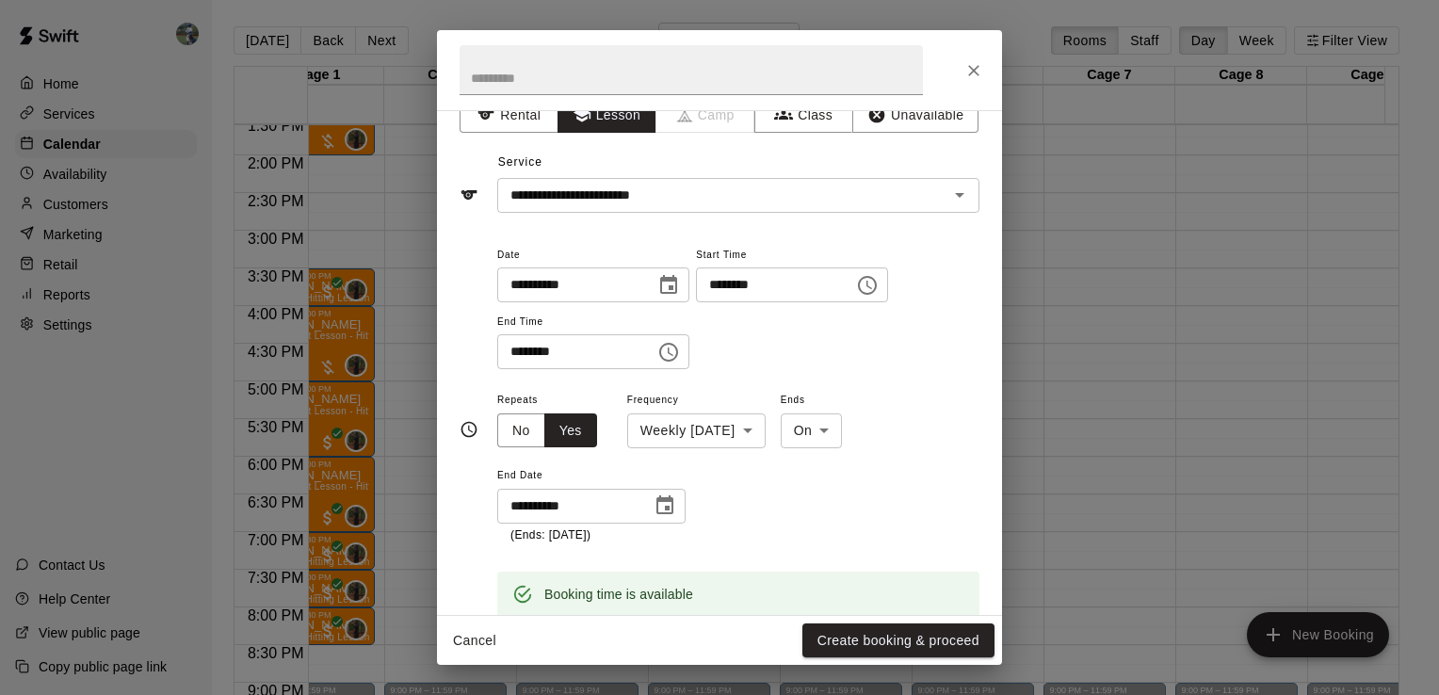
scroll to position [26, 0]
click at [924, 641] on button "Create booking & proceed" at bounding box center [898, 640] width 192 height 35
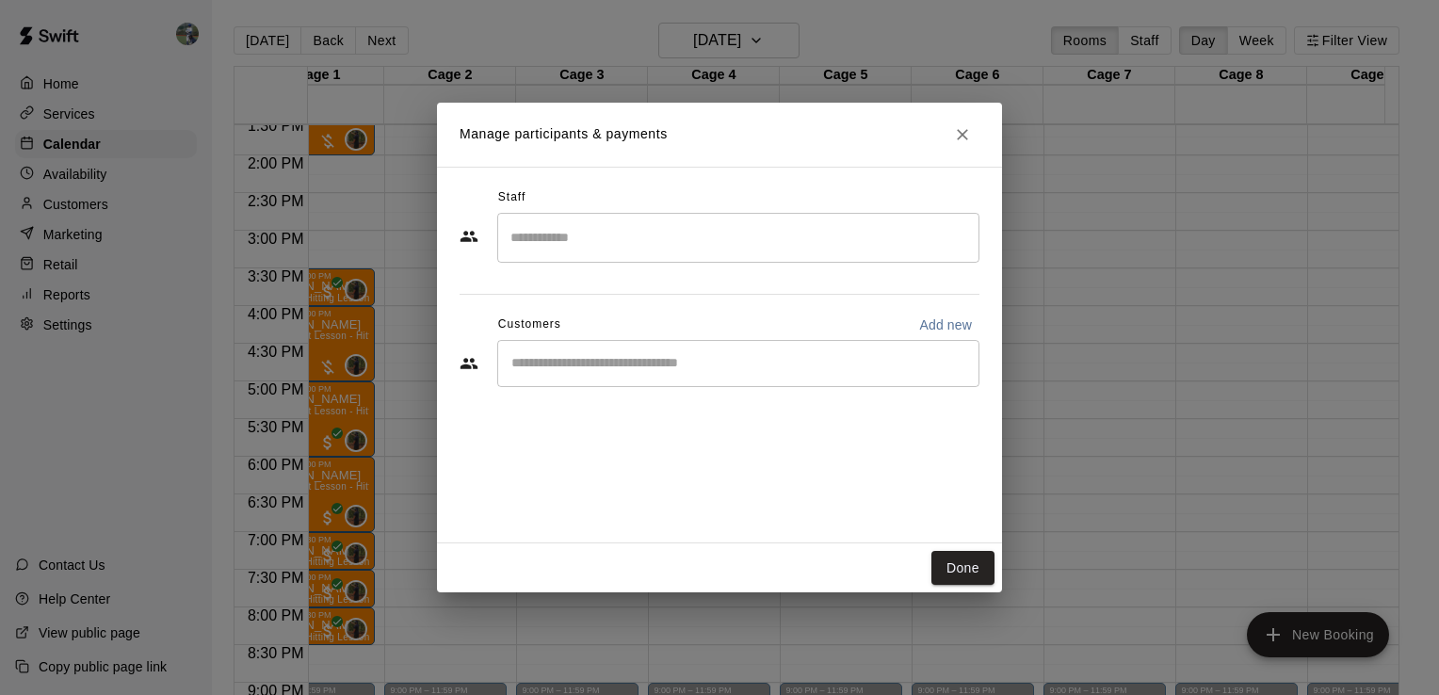
click at [576, 250] on input "Search staff" at bounding box center [738, 237] width 465 height 33
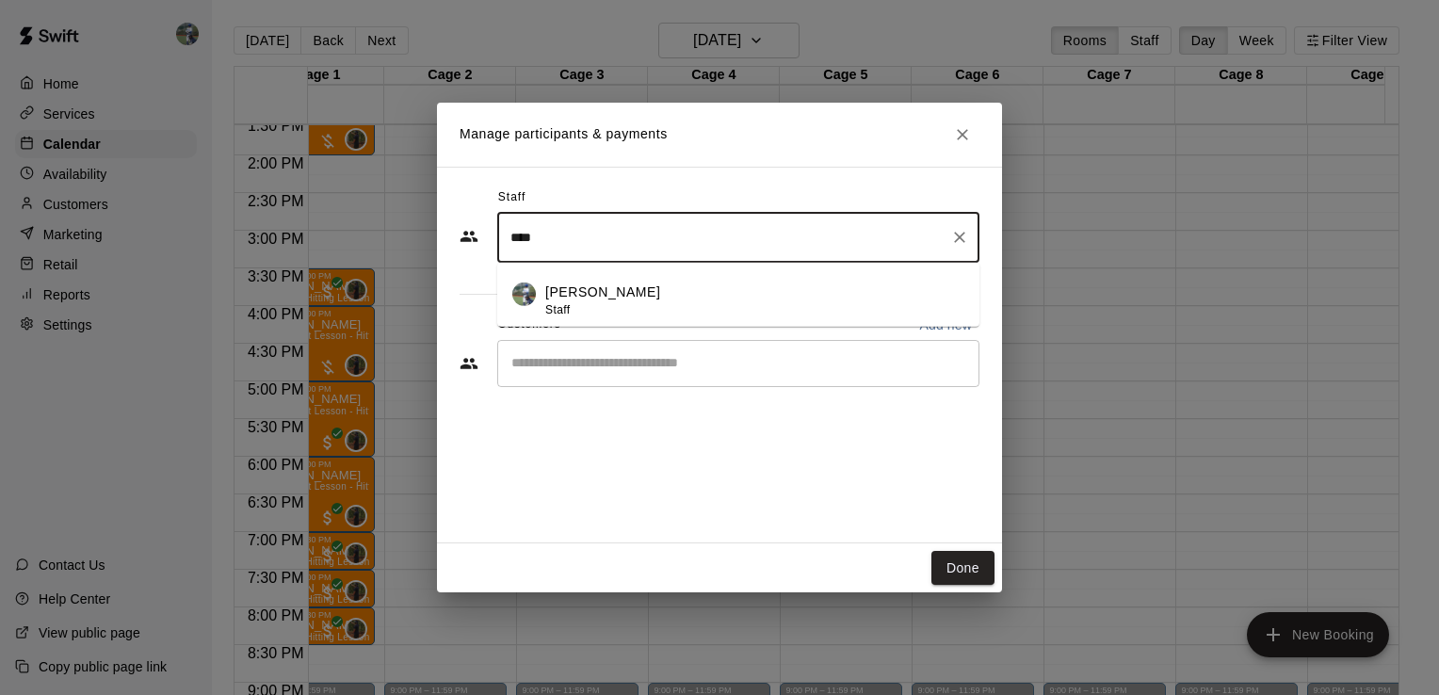
click at [593, 300] on p "[PERSON_NAME]" at bounding box center [602, 292] width 115 height 20
type input "****"
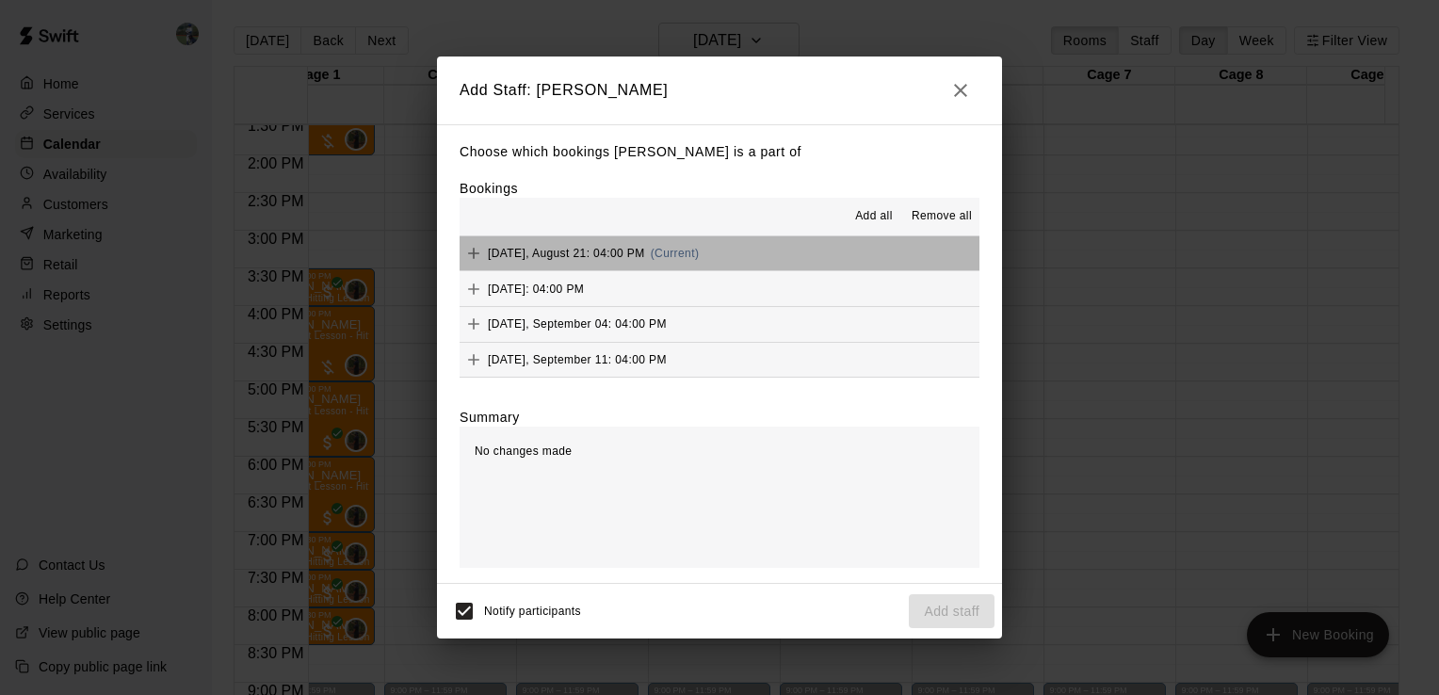
click at [750, 251] on button "[DATE], August 21: 04:00 PM (Current)" at bounding box center [719, 253] width 520 height 35
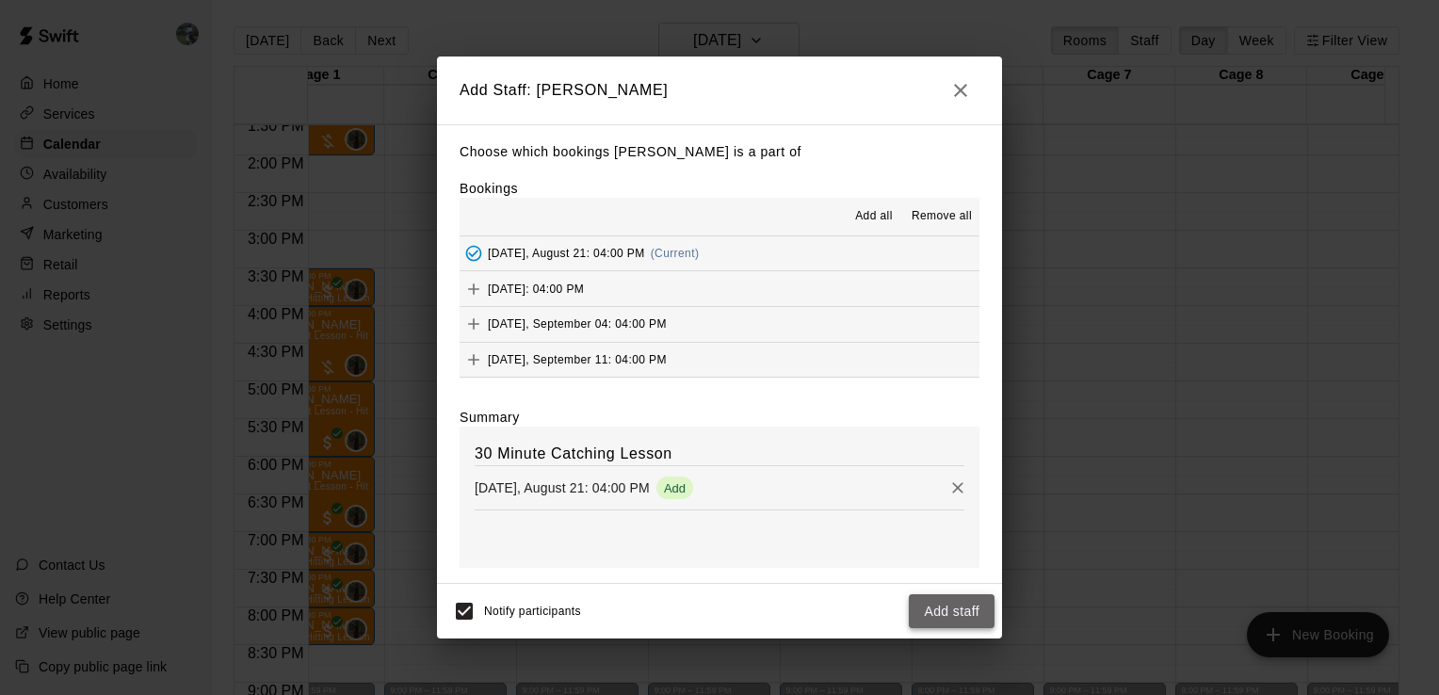
click at [935, 613] on button "Add staff" at bounding box center [952, 611] width 86 height 35
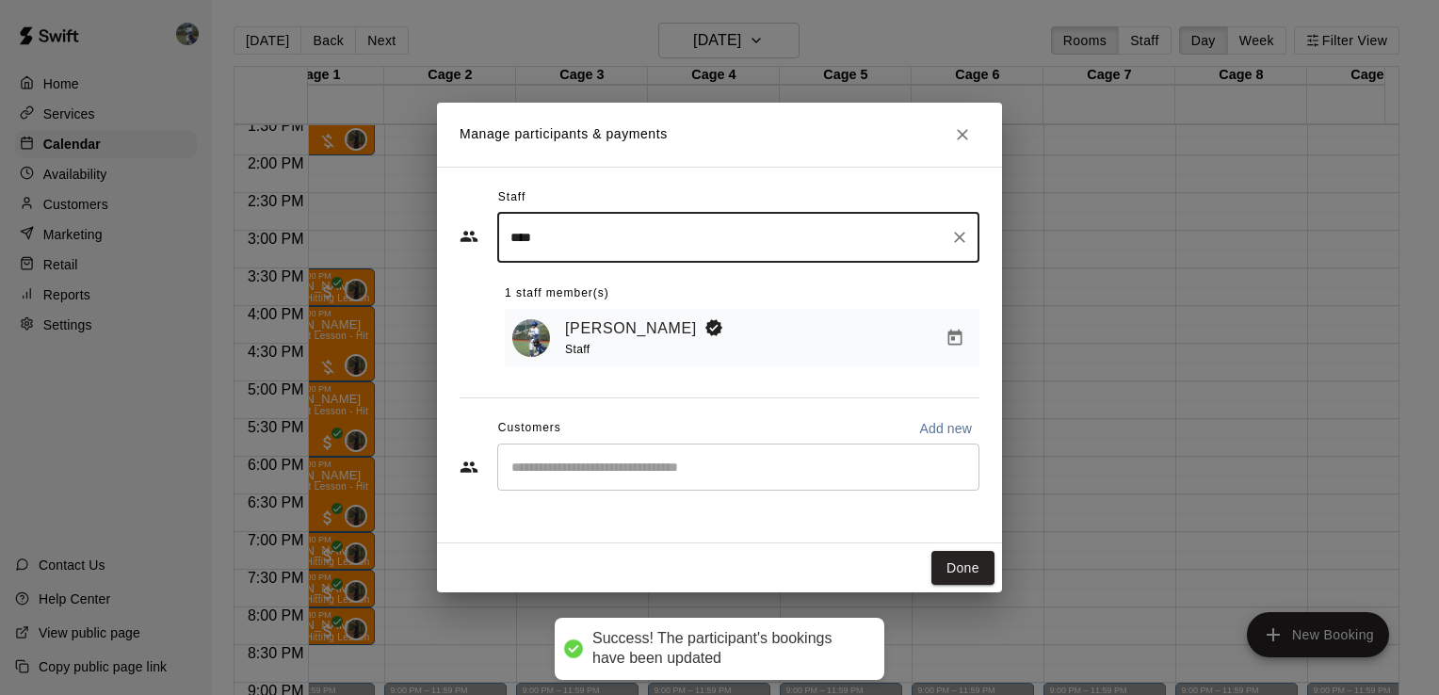
click at [618, 465] on input "Start typing to search customers..." at bounding box center [738, 467] width 465 height 19
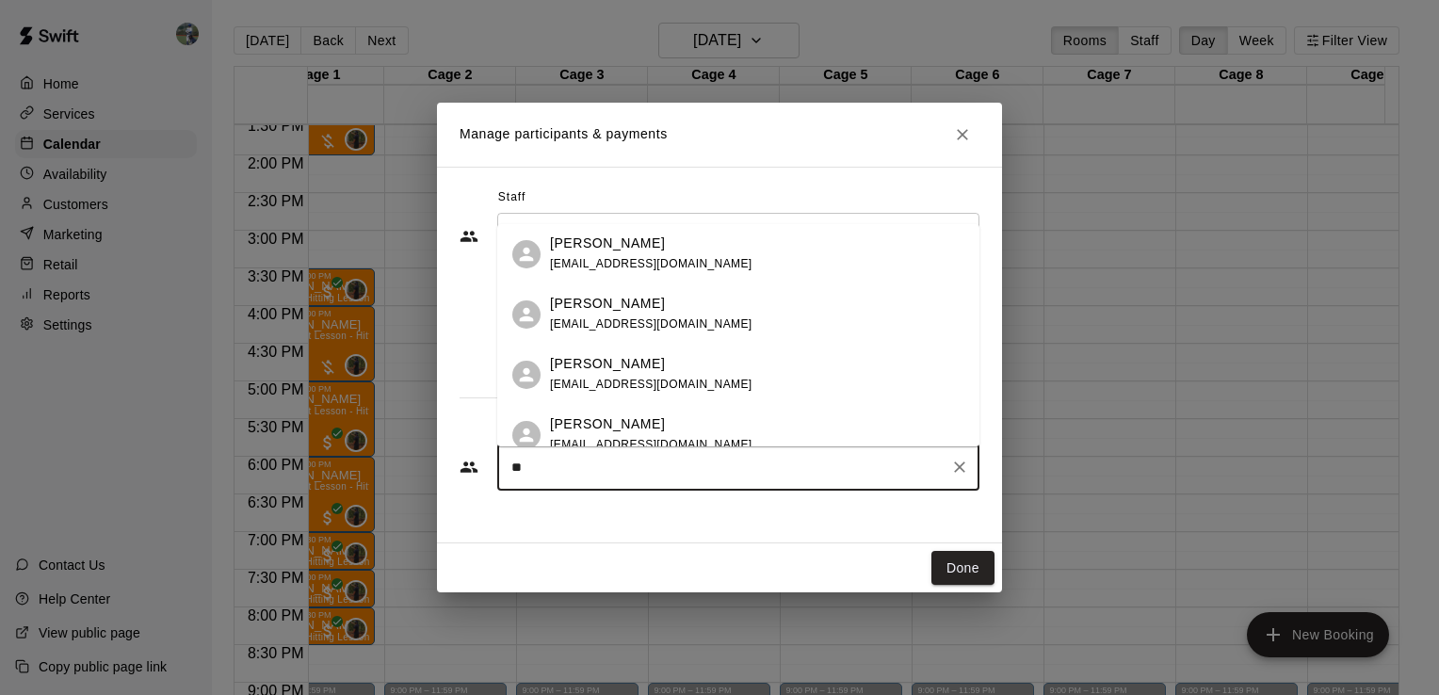
type input "*"
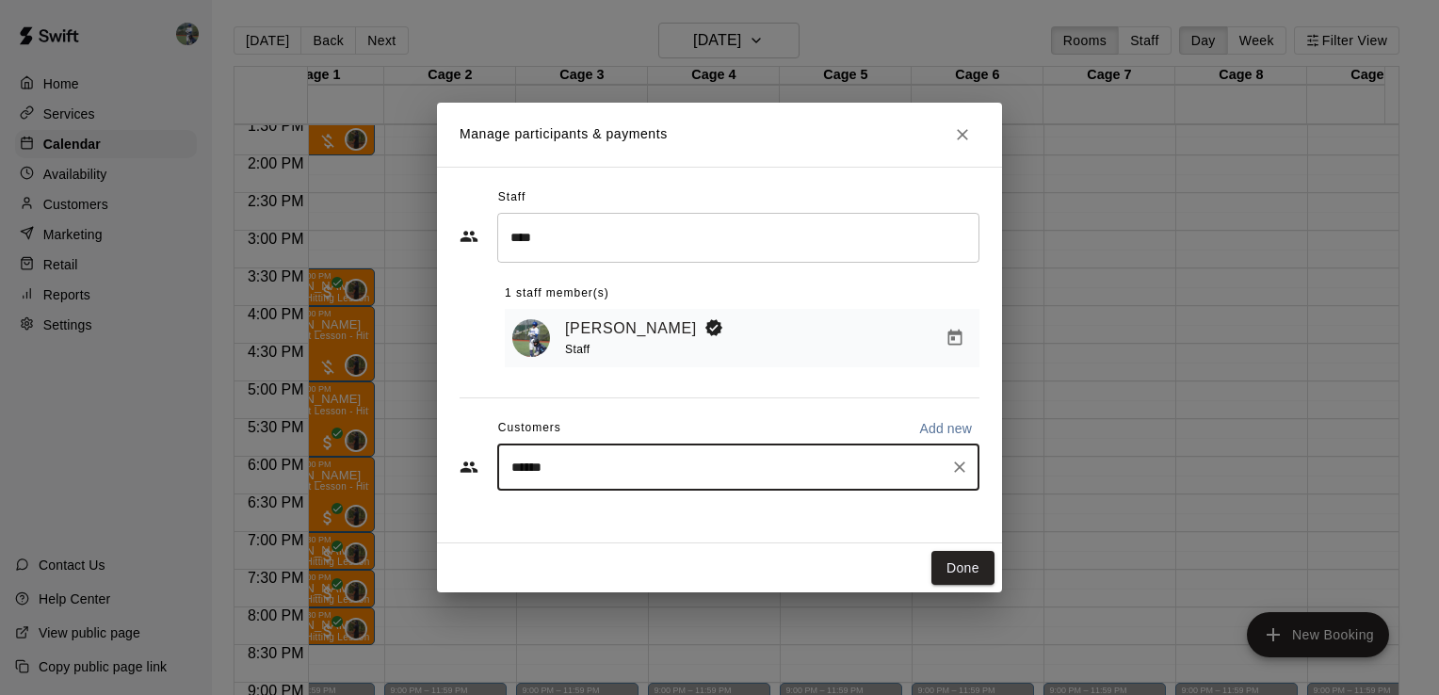
type input "******"
click at [603, 534] on span "[EMAIL_ADDRESS][DOMAIN_NAME]" at bounding box center [651, 533] width 202 height 13
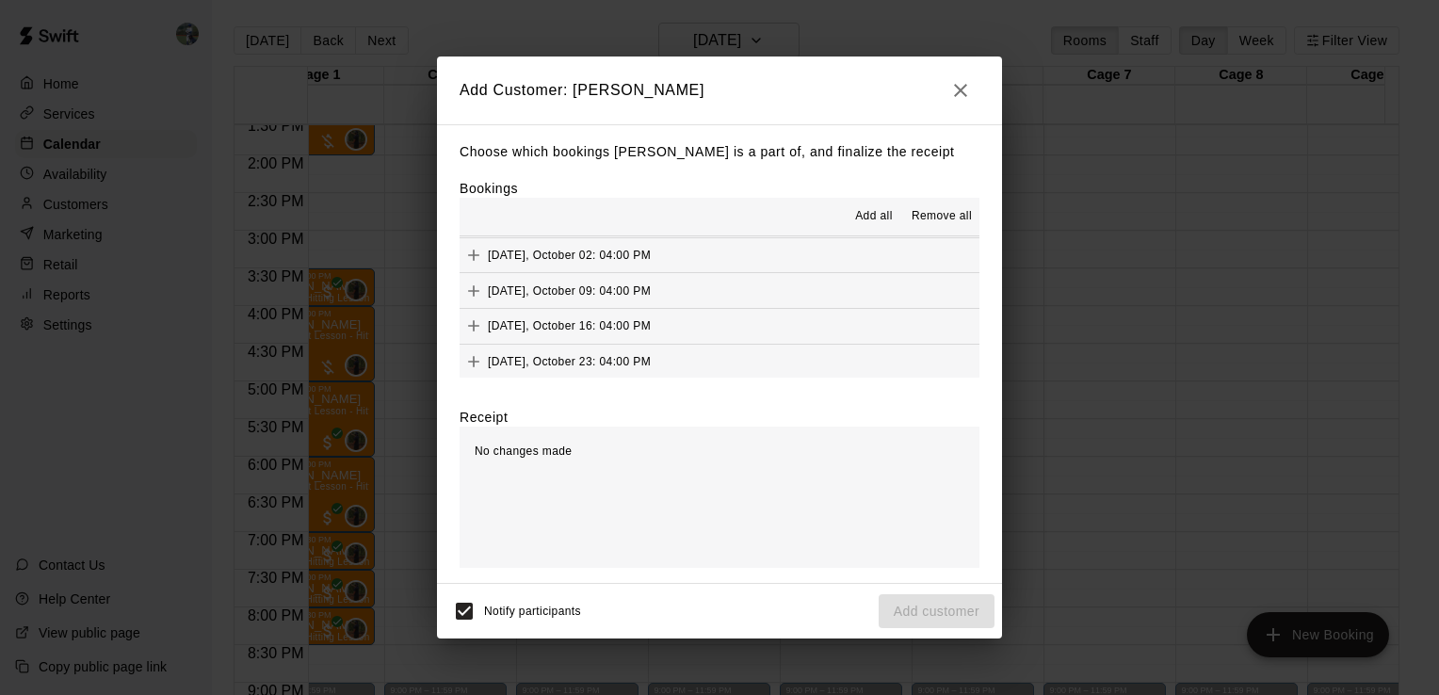
scroll to position [0, 0]
click at [750, 268] on button "[DATE], August 21: 04:00 PM (Current)" at bounding box center [719, 253] width 520 height 35
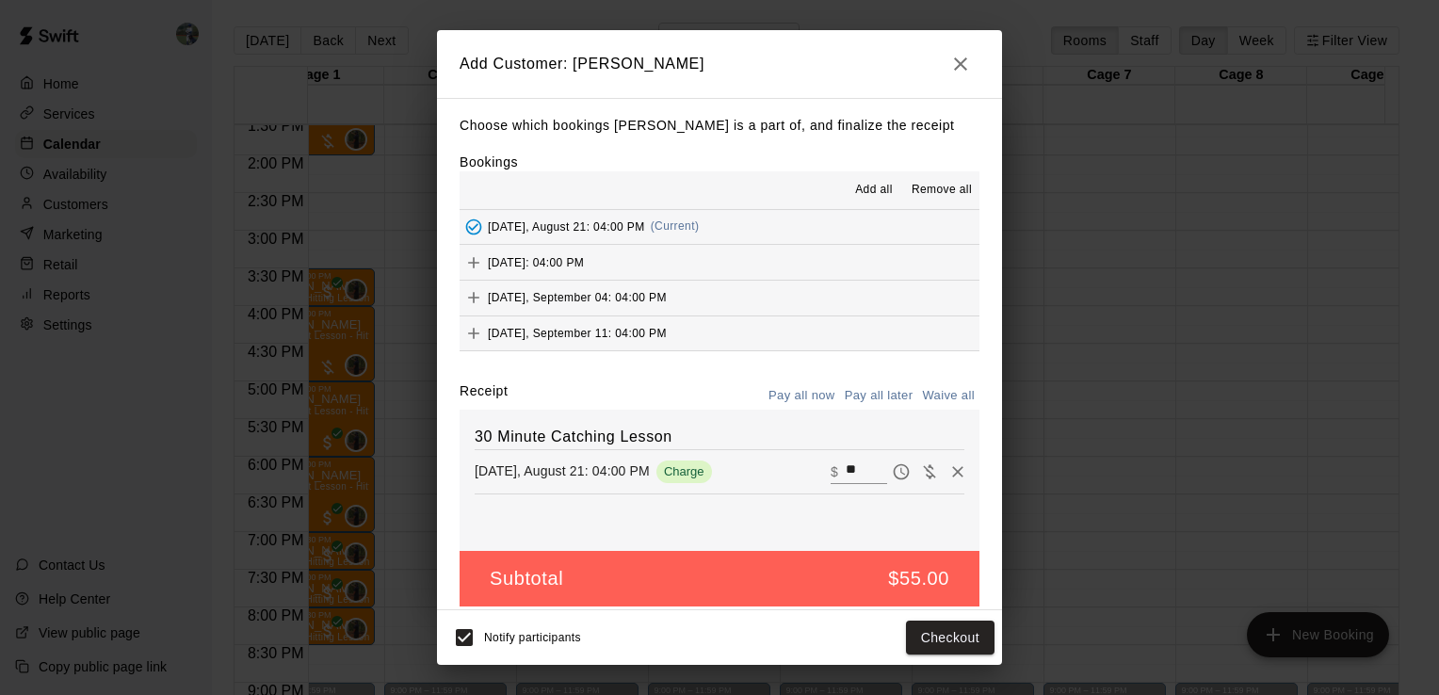
click at [873, 392] on button "Pay all later" at bounding box center [879, 395] width 78 height 29
click at [691, 254] on button "[DATE]: 04:00 PM" at bounding box center [719, 262] width 520 height 35
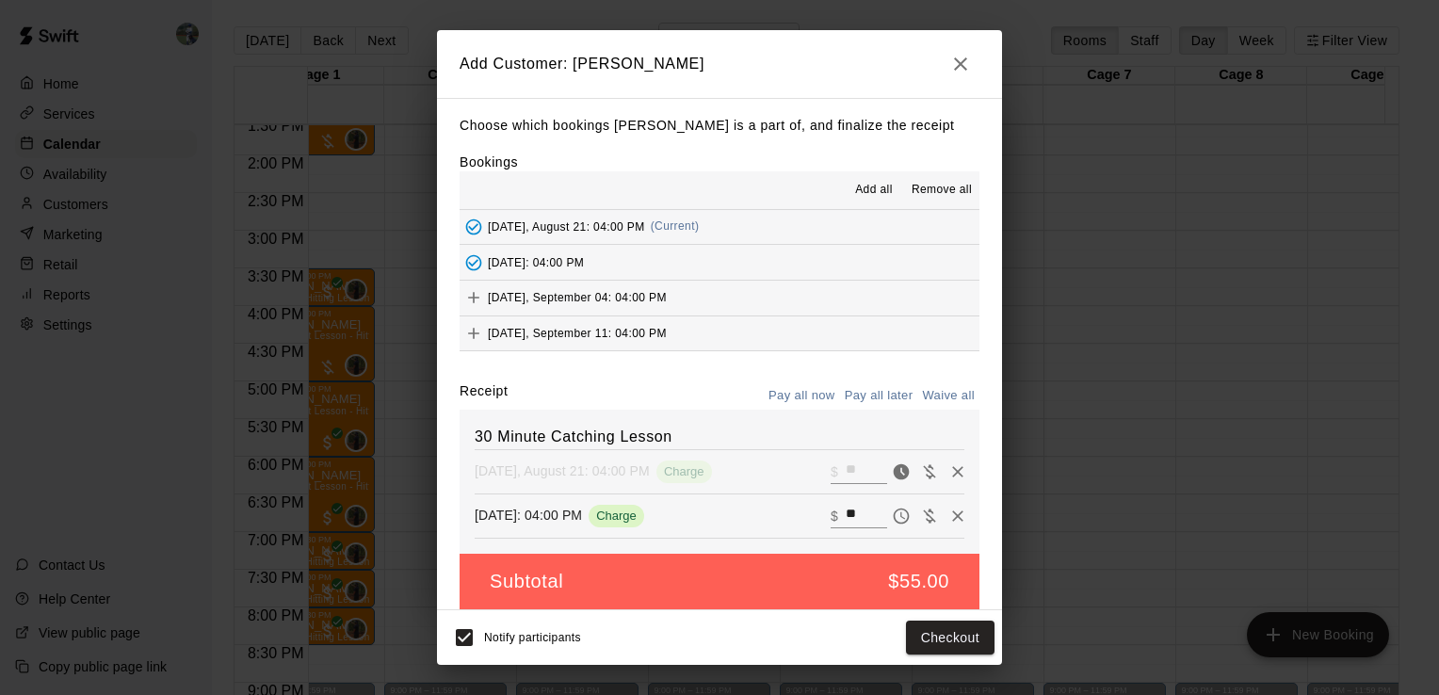
click at [874, 395] on button "Pay all later" at bounding box center [879, 395] width 78 height 29
click at [743, 299] on button "[DATE], September 04: 04:00 PM" at bounding box center [719, 298] width 520 height 35
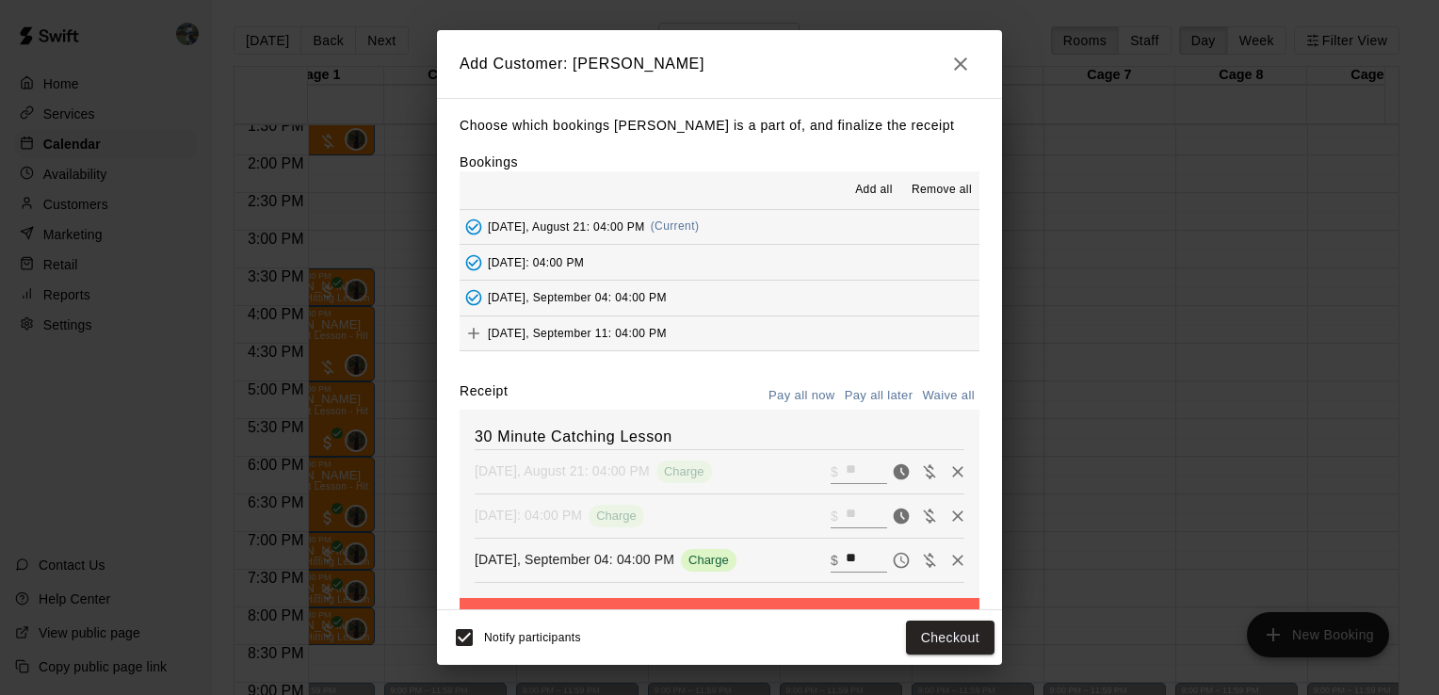
click at [876, 395] on button "Pay all later" at bounding box center [879, 395] width 78 height 29
click at [755, 331] on button "[DATE], September 11: 04:00 PM" at bounding box center [719, 333] width 520 height 35
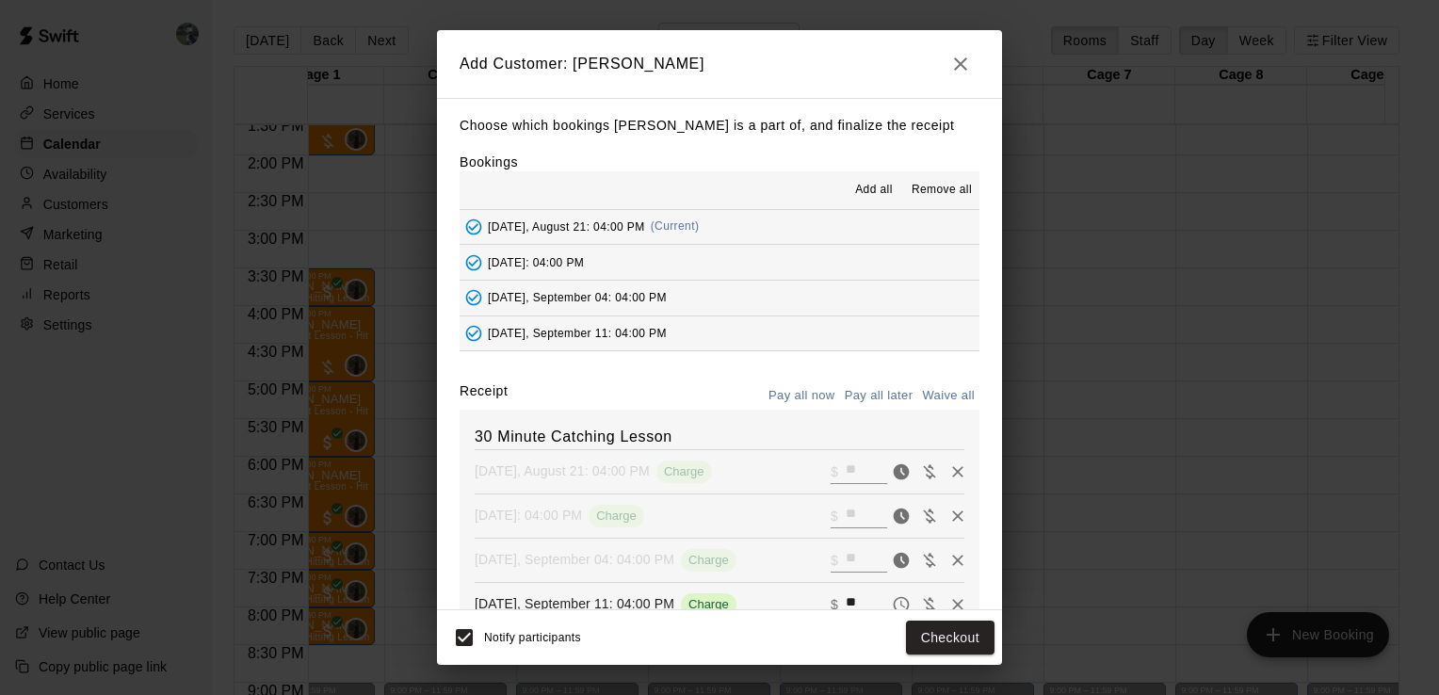
click at [853, 391] on button "Pay all later" at bounding box center [879, 395] width 78 height 29
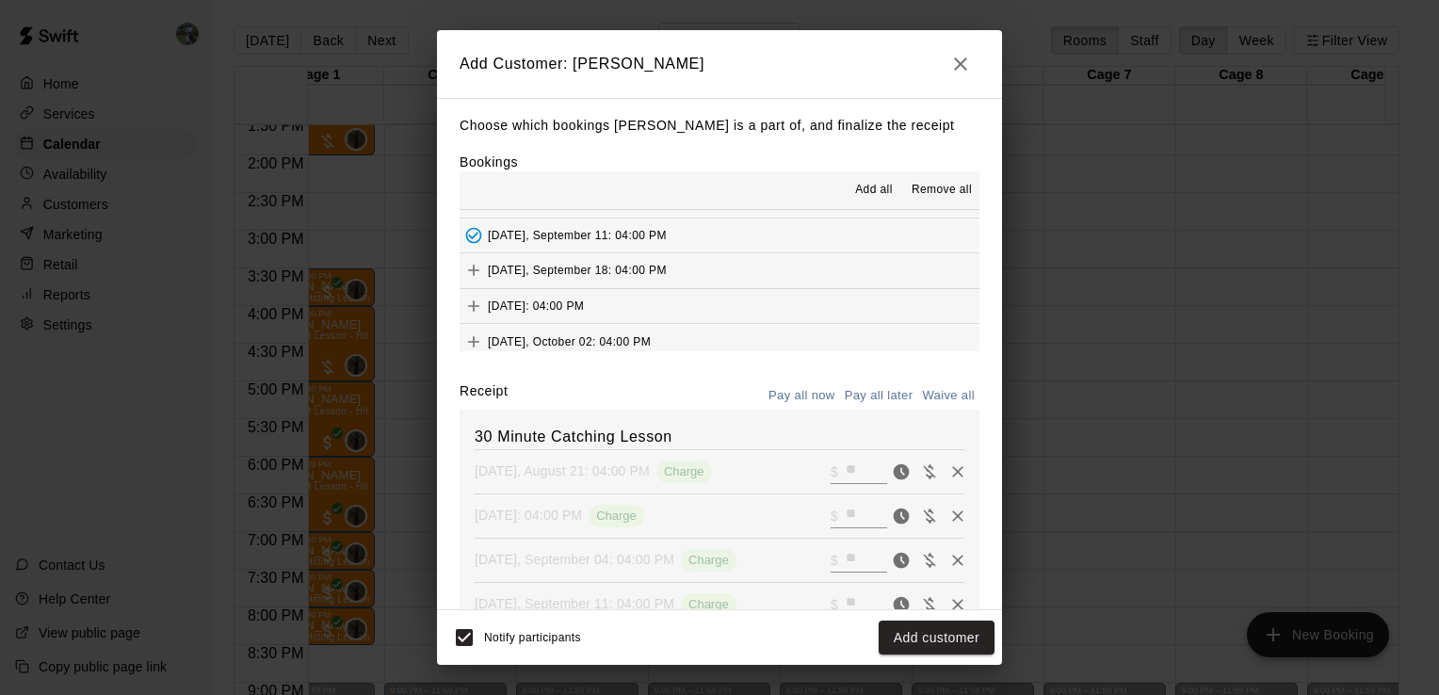
scroll to position [98, 0]
click at [765, 281] on button "[DATE], September 18: 04:00 PM" at bounding box center [719, 270] width 520 height 35
click at [855, 395] on button "Pay all later" at bounding box center [879, 395] width 78 height 29
click at [758, 310] on button "[DATE]: 04:00 PM" at bounding box center [719, 306] width 520 height 35
click at [878, 394] on button "Pay all later" at bounding box center [879, 395] width 78 height 29
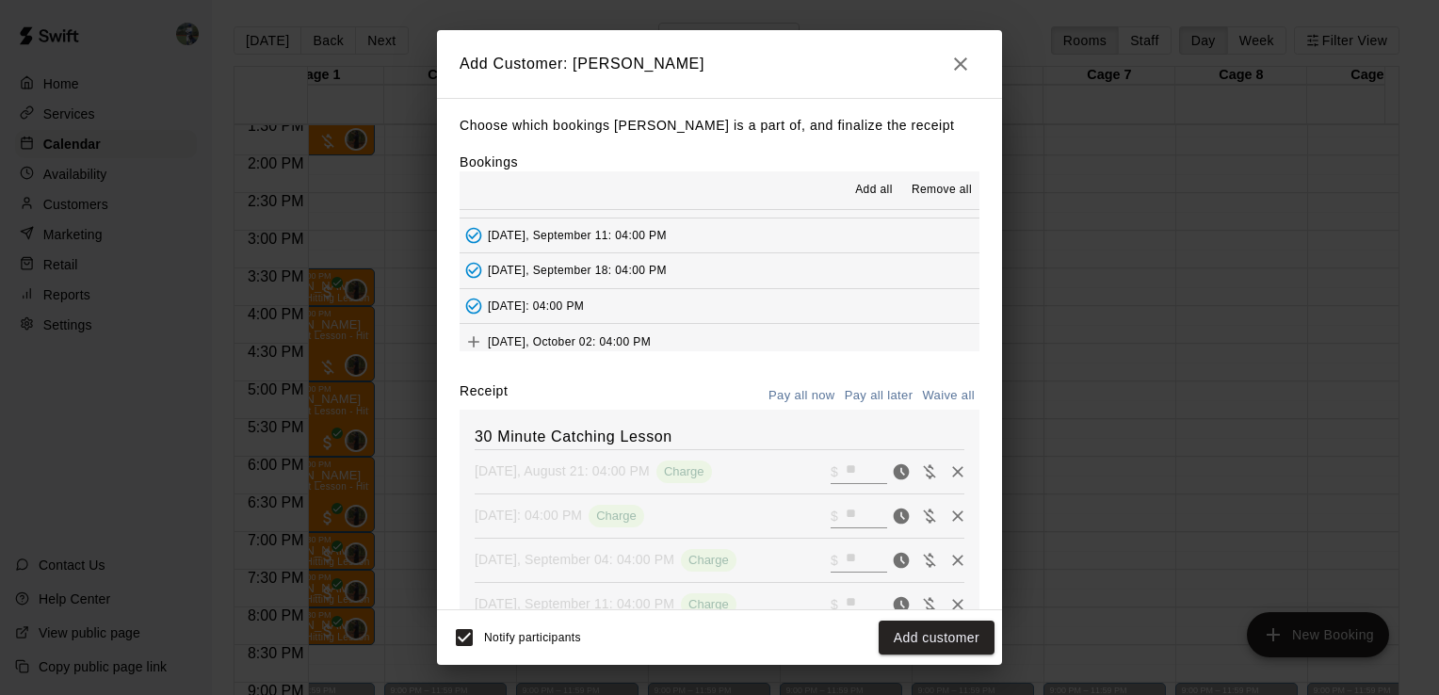
click at [778, 346] on button "[DATE], October 02: 04:00 PM" at bounding box center [719, 341] width 520 height 35
click at [855, 391] on button "Pay all later" at bounding box center [879, 395] width 78 height 29
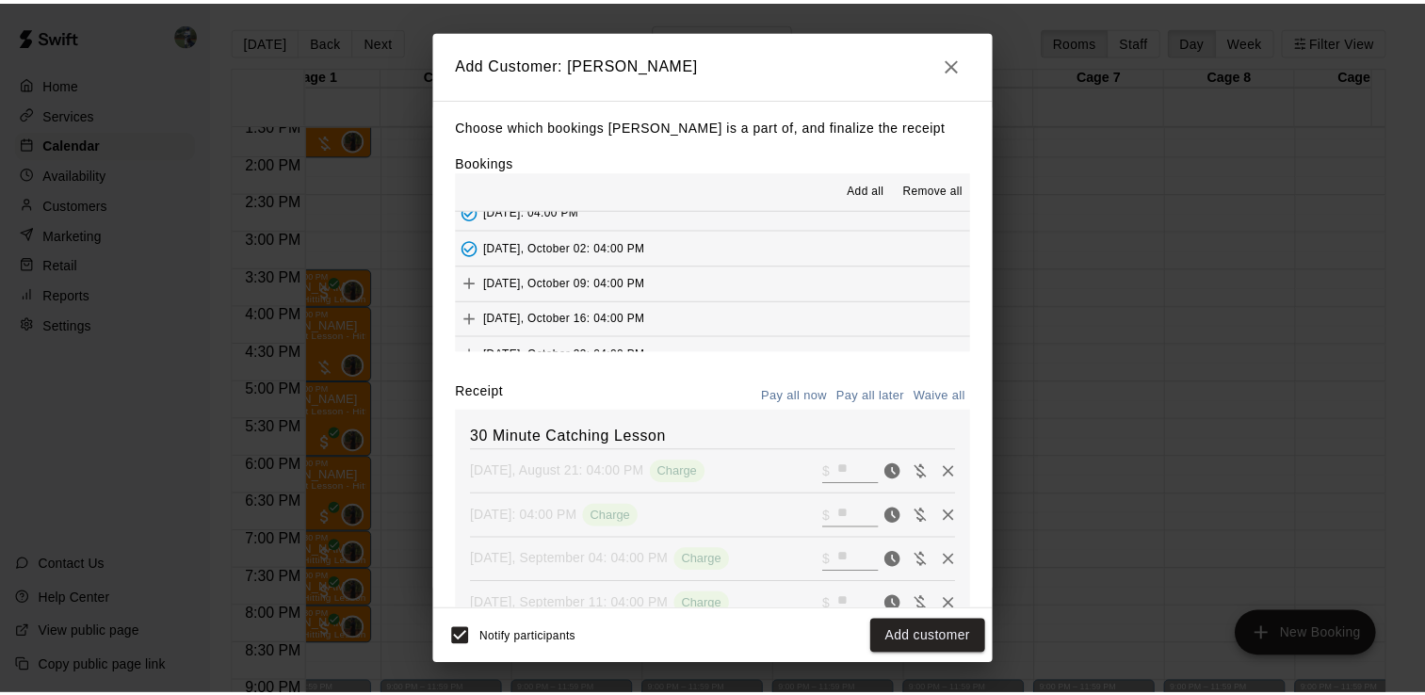
scroll to position [211, 0]
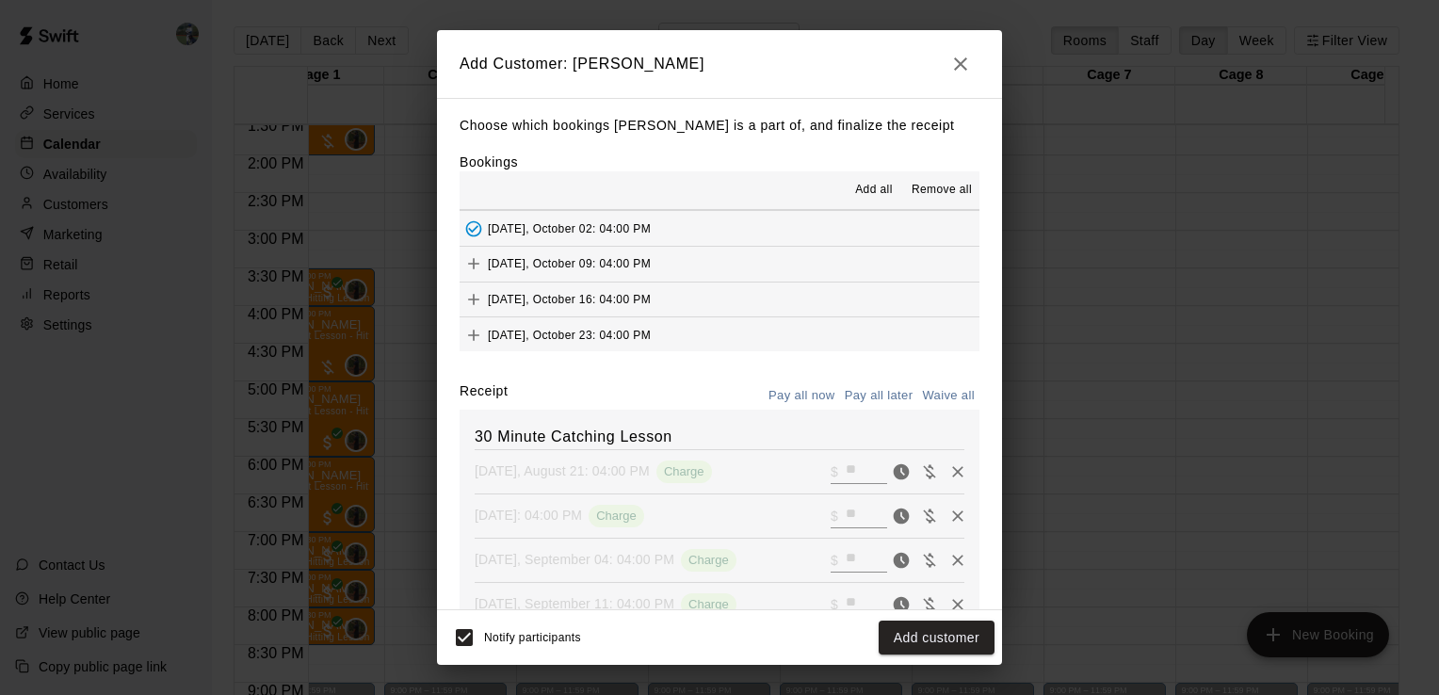
click at [771, 266] on button "[DATE], October 09: 04:00 PM" at bounding box center [719, 264] width 520 height 35
click at [861, 401] on button "Pay all later" at bounding box center [879, 395] width 78 height 29
click at [792, 304] on button "[DATE], October 16: 04:00 PM" at bounding box center [719, 299] width 520 height 35
click at [867, 400] on button "Pay all later" at bounding box center [879, 395] width 78 height 29
click at [756, 333] on button "[DATE], October 23: 04:00 PM" at bounding box center [719, 334] width 520 height 35
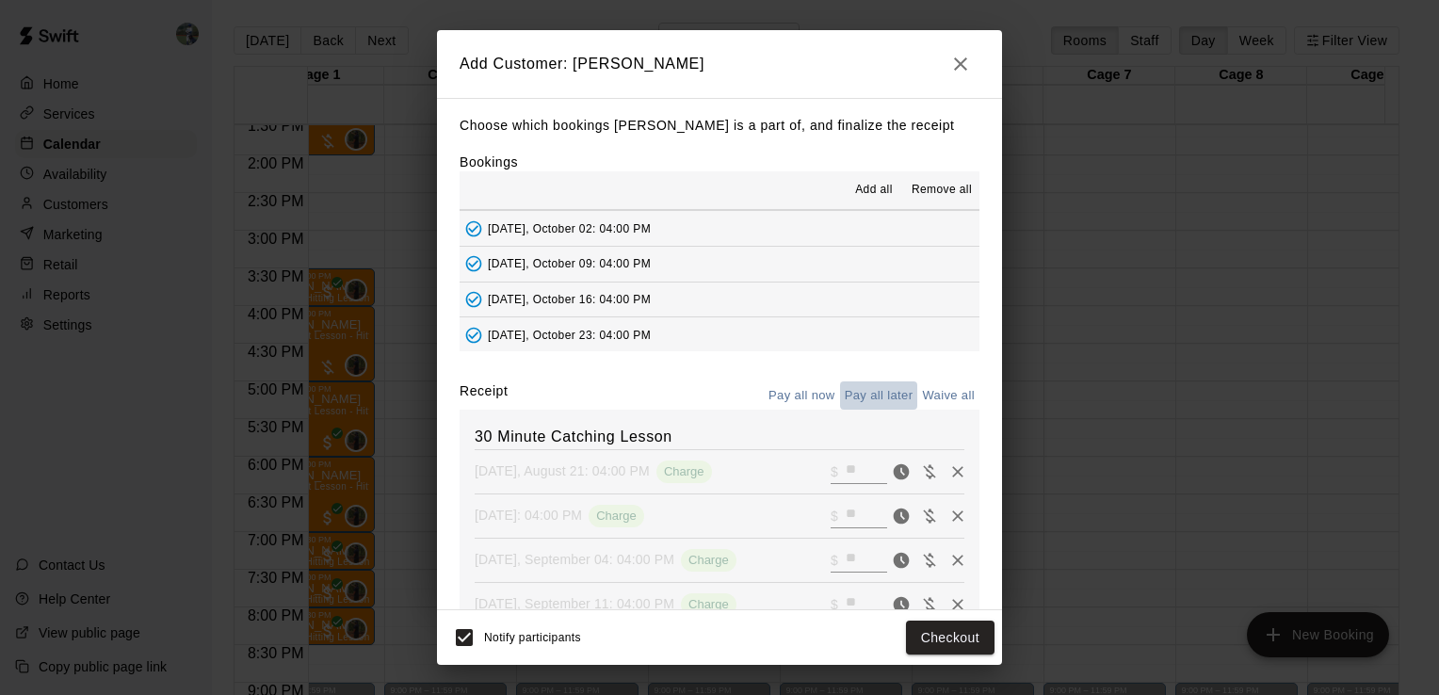
click at [857, 394] on button "Pay all later" at bounding box center [879, 395] width 78 height 29
click at [929, 633] on button "Add customer" at bounding box center [936, 637] width 116 height 35
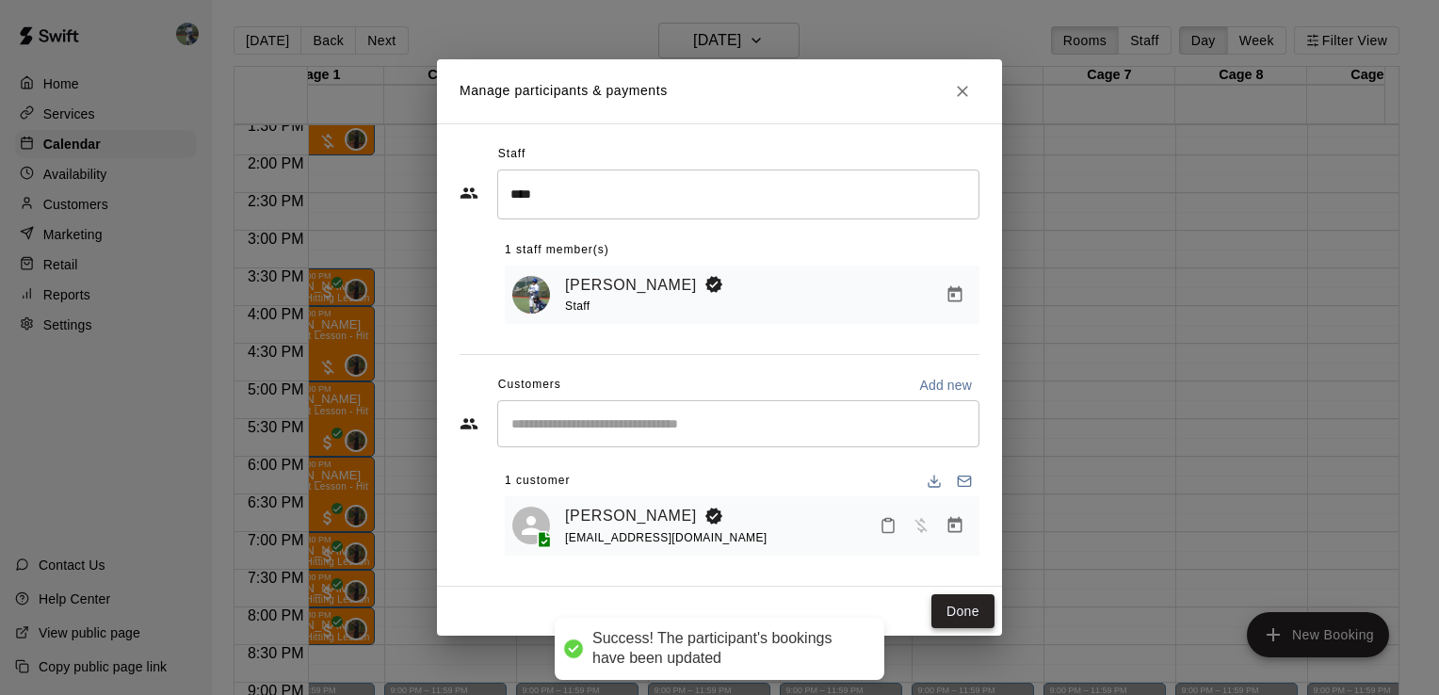
click at [966, 618] on button "Done" at bounding box center [962, 611] width 63 height 35
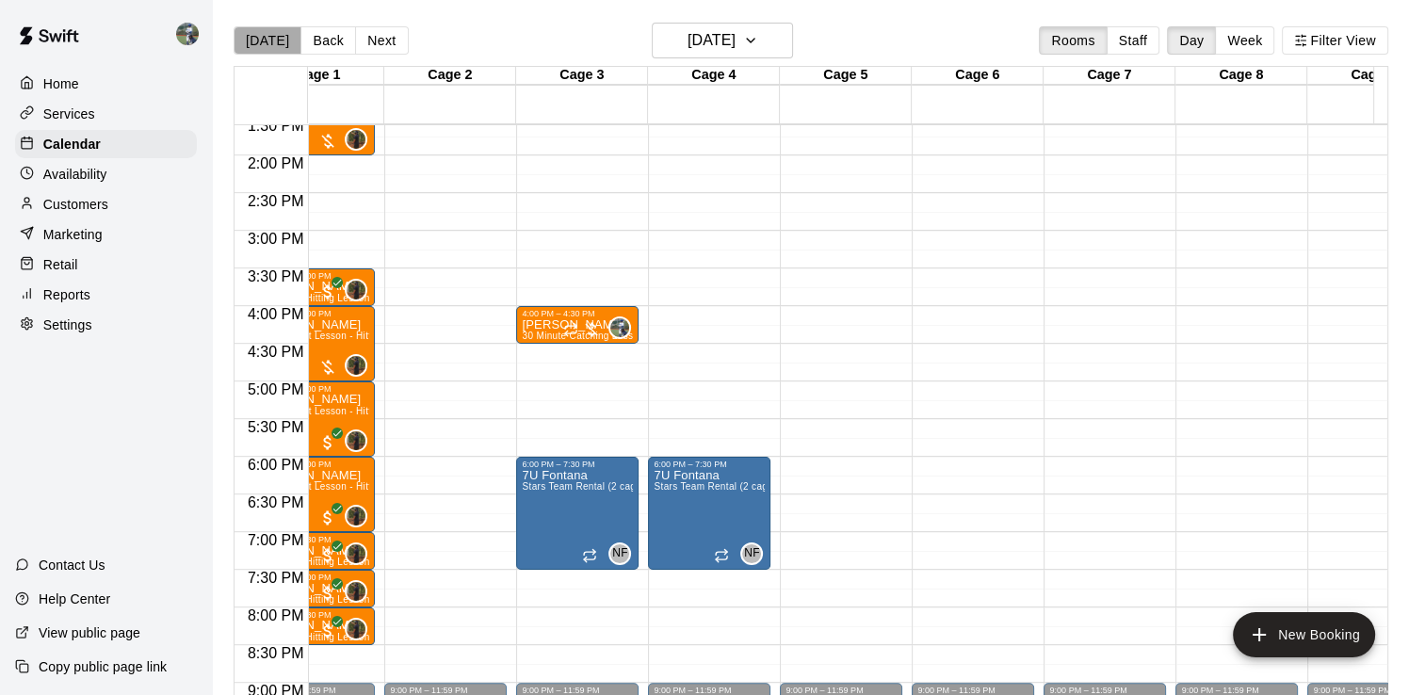
click at [273, 44] on button "[DATE]" at bounding box center [267, 40] width 68 height 28
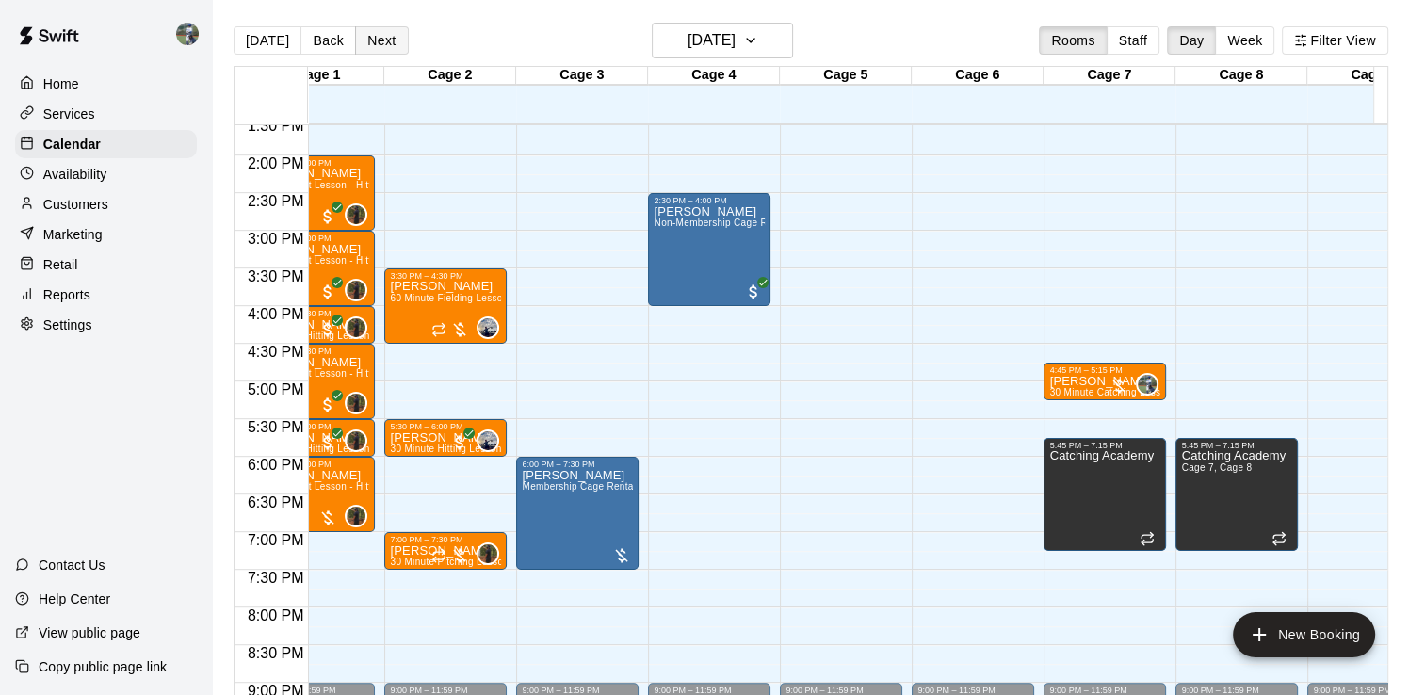
click at [380, 47] on button "Next" at bounding box center [381, 40] width 53 height 28
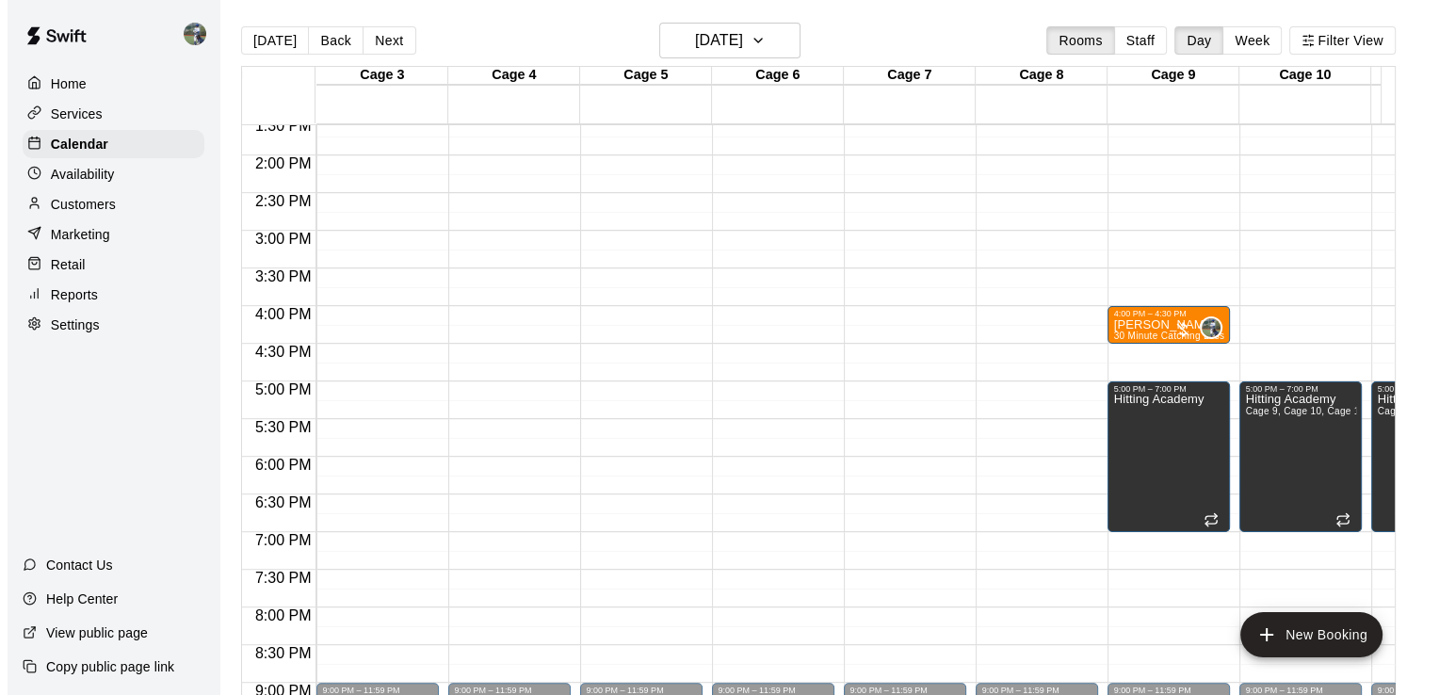
scroll to position [0, 293]
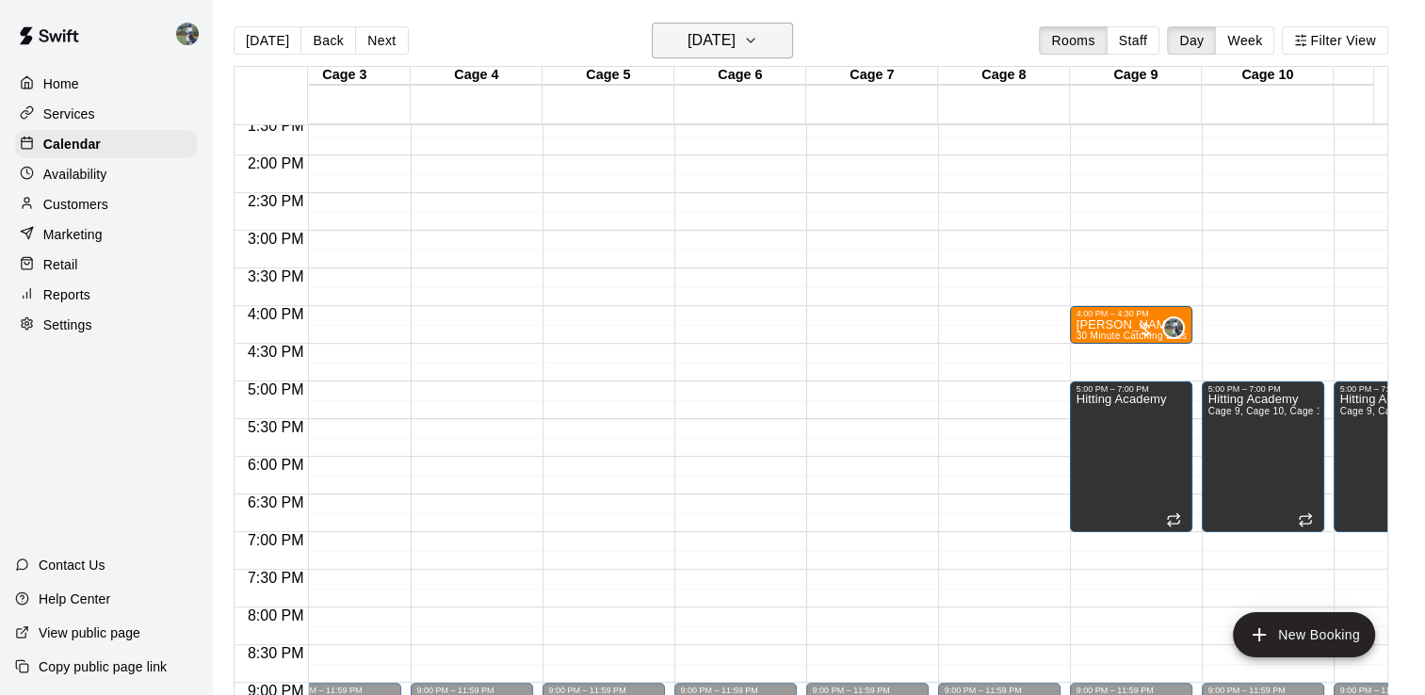
click at [771, 43] on button "[DATE]" at bounding box center [722, 41] width 141 height 36
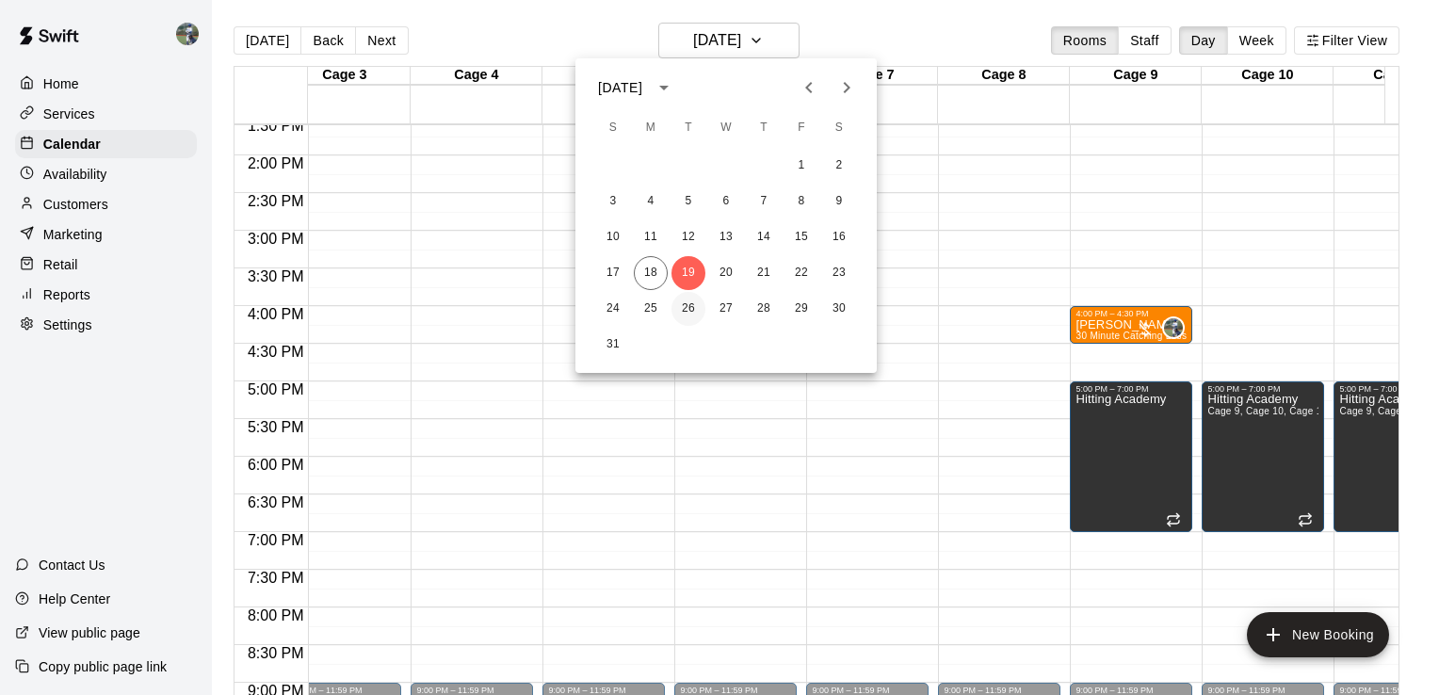
click at [682, 303] on button "26" at bounding box center [688, 309] width 34 height 34
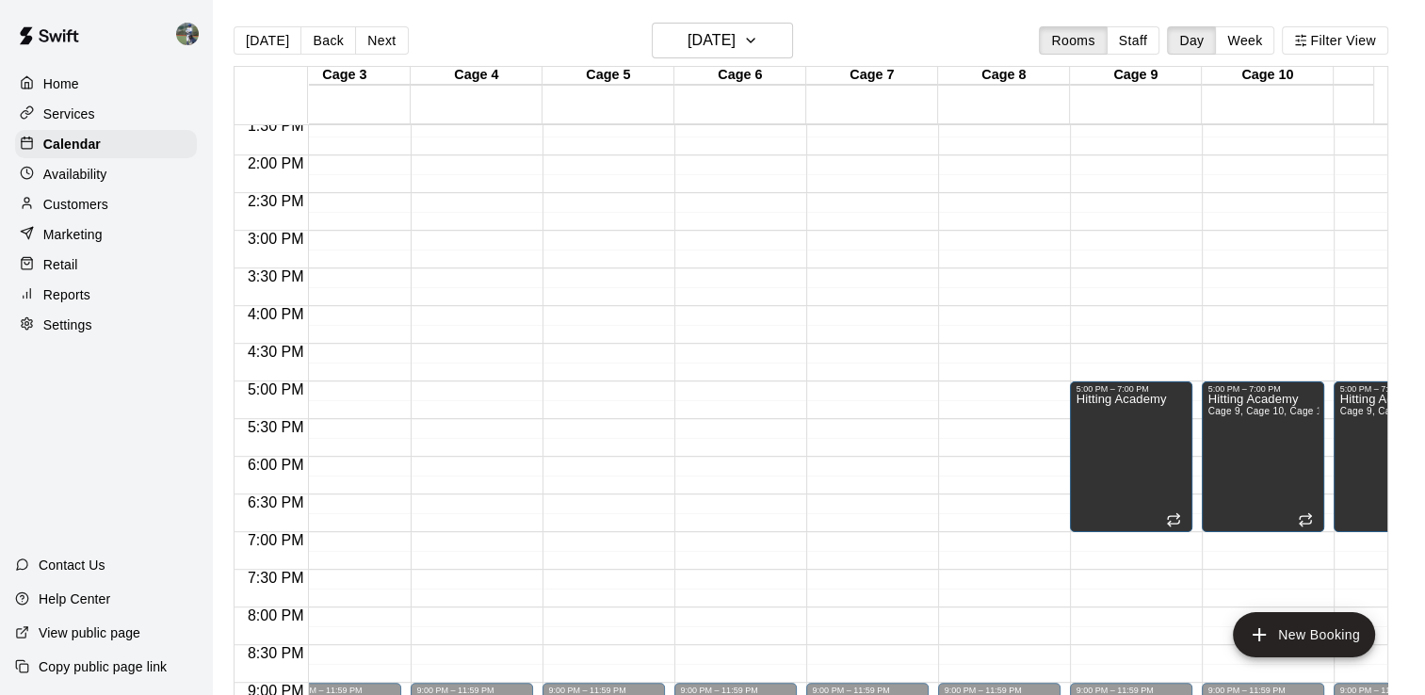
click at [1089, 314] on div "12:00 AM – 10:00 AM Closed 5:00 PM – 7:00 PM [GEOGRAPHIC_DATA] 9:00 PM – 11:59 …" at bounding box center [1131, 5] width 122 height 1808
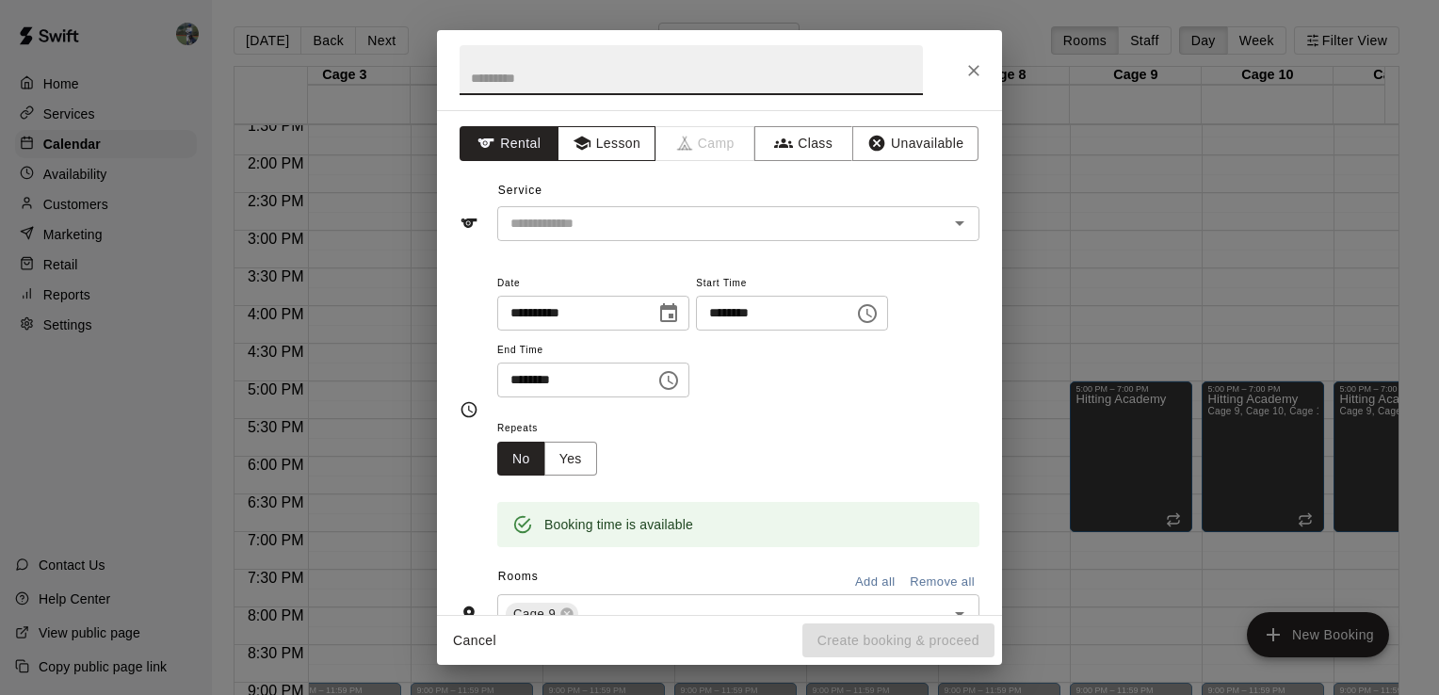
click at [592, 153] on button "Lesson" at bounding box center [606, 143] width 99 height 35
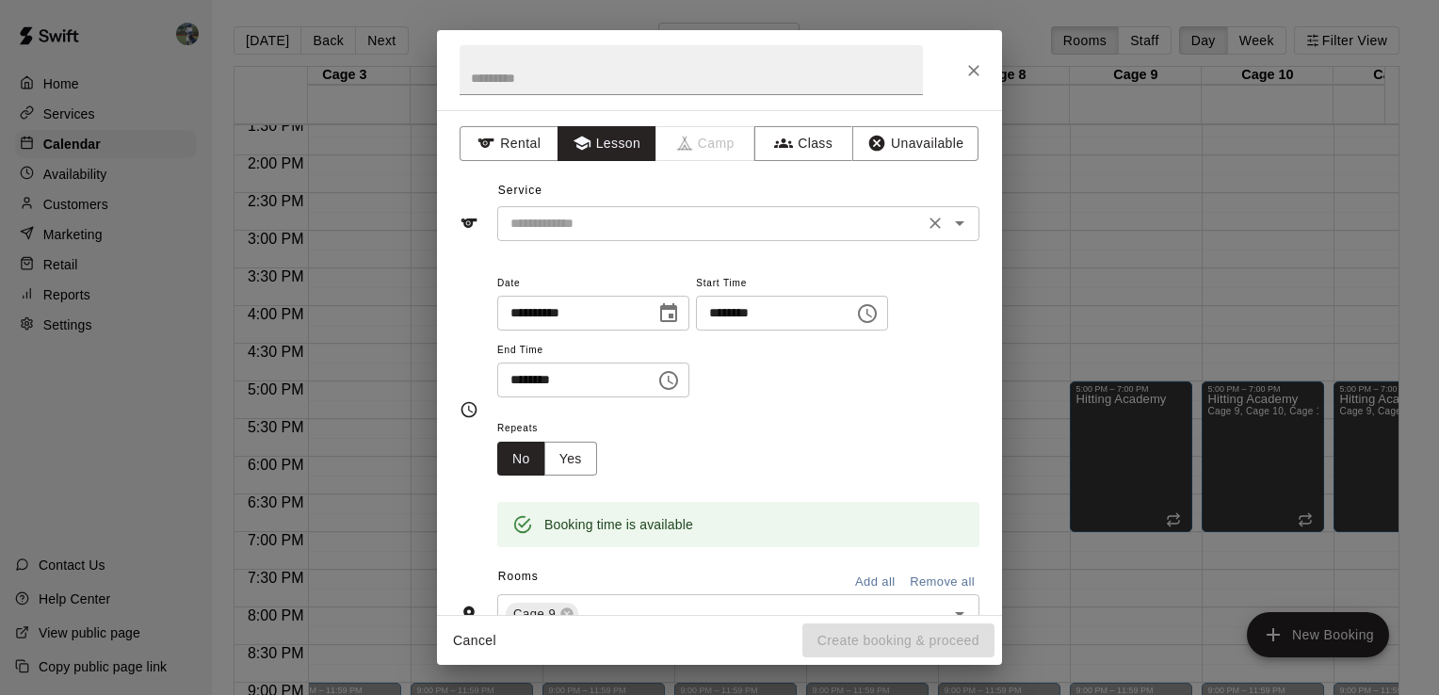
click at [642, 224] on input "text" at bounding box center [710, 224] width 415 height 24
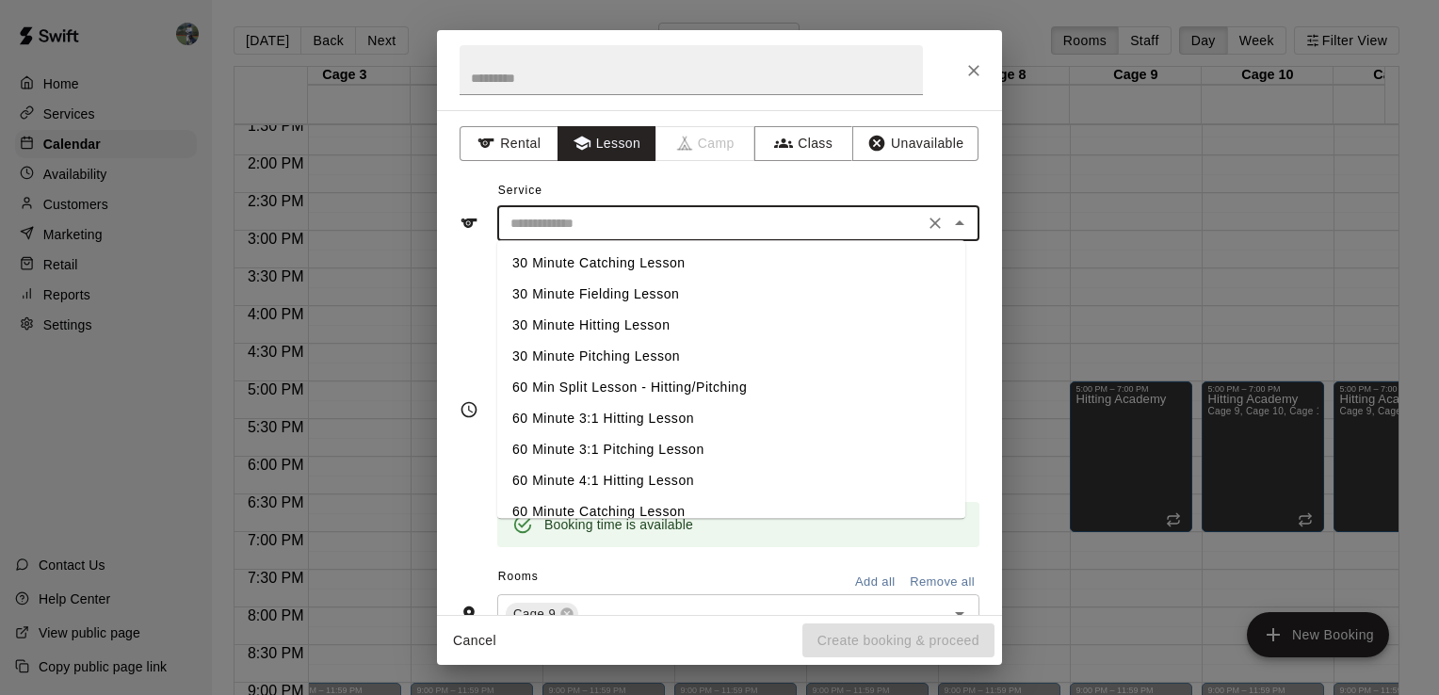
click at [617, 263] on li "30 Minute Catching Lesson" at bounding box center [731, 263] width 468 height 31
type input "**********"
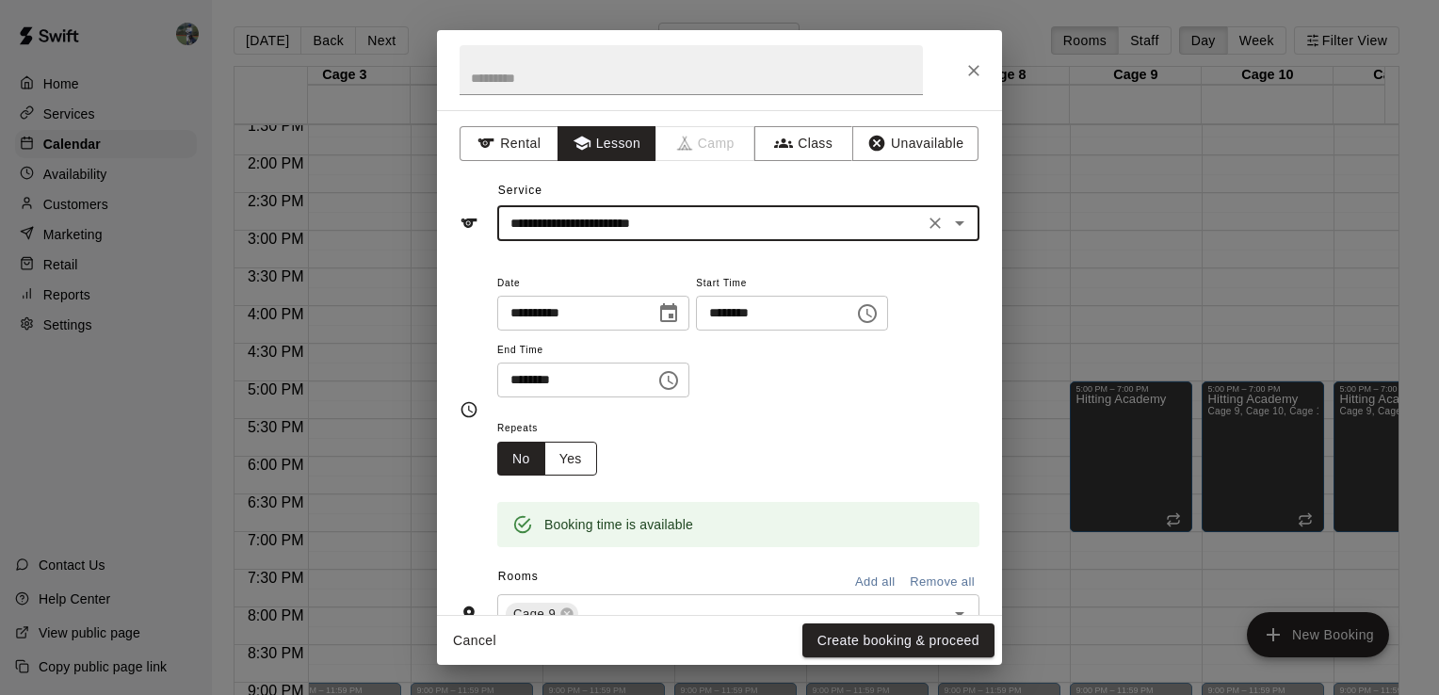
click at [568, 469] on button "Yes" at bounding box center [570, 459] width 53 height 35
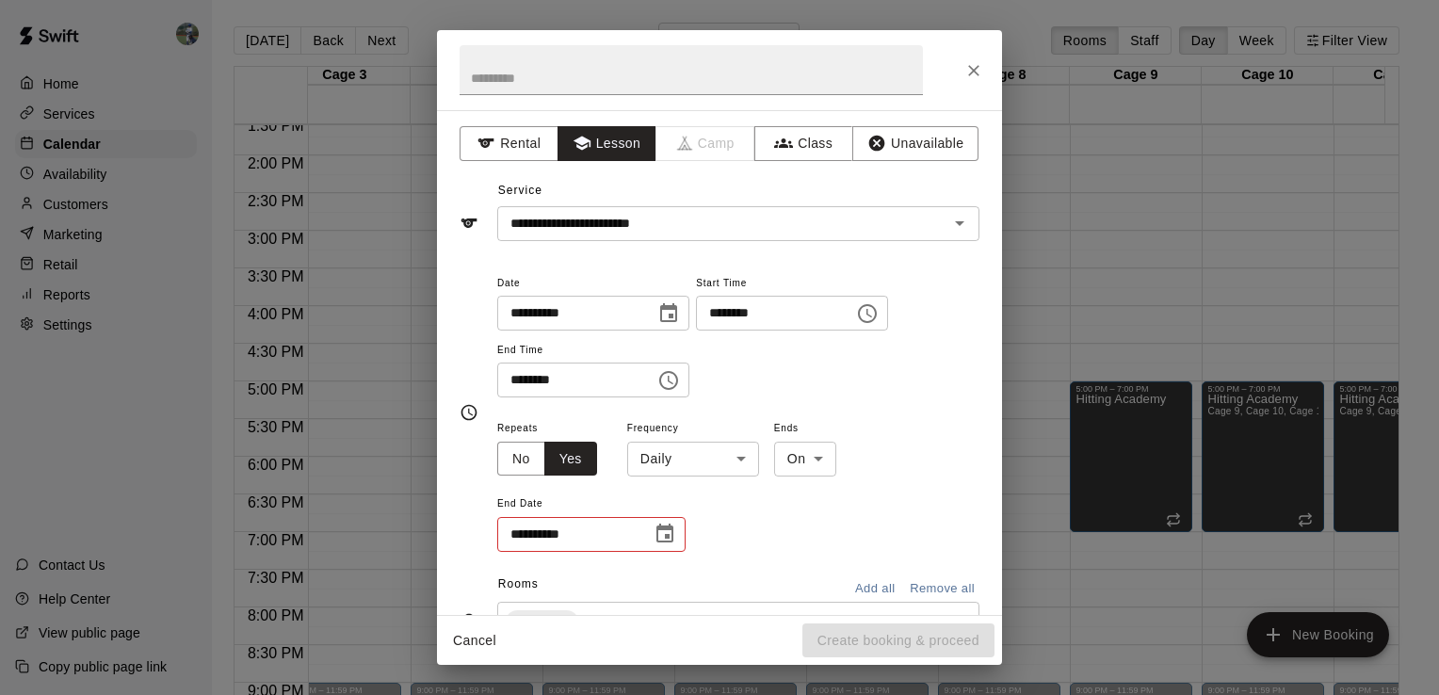
click at [684, 471] on body "Home Services Calendar Availability Customers Marketing Retail Reports Settings…" at bounding box center [719, 362] width 1439 height 725
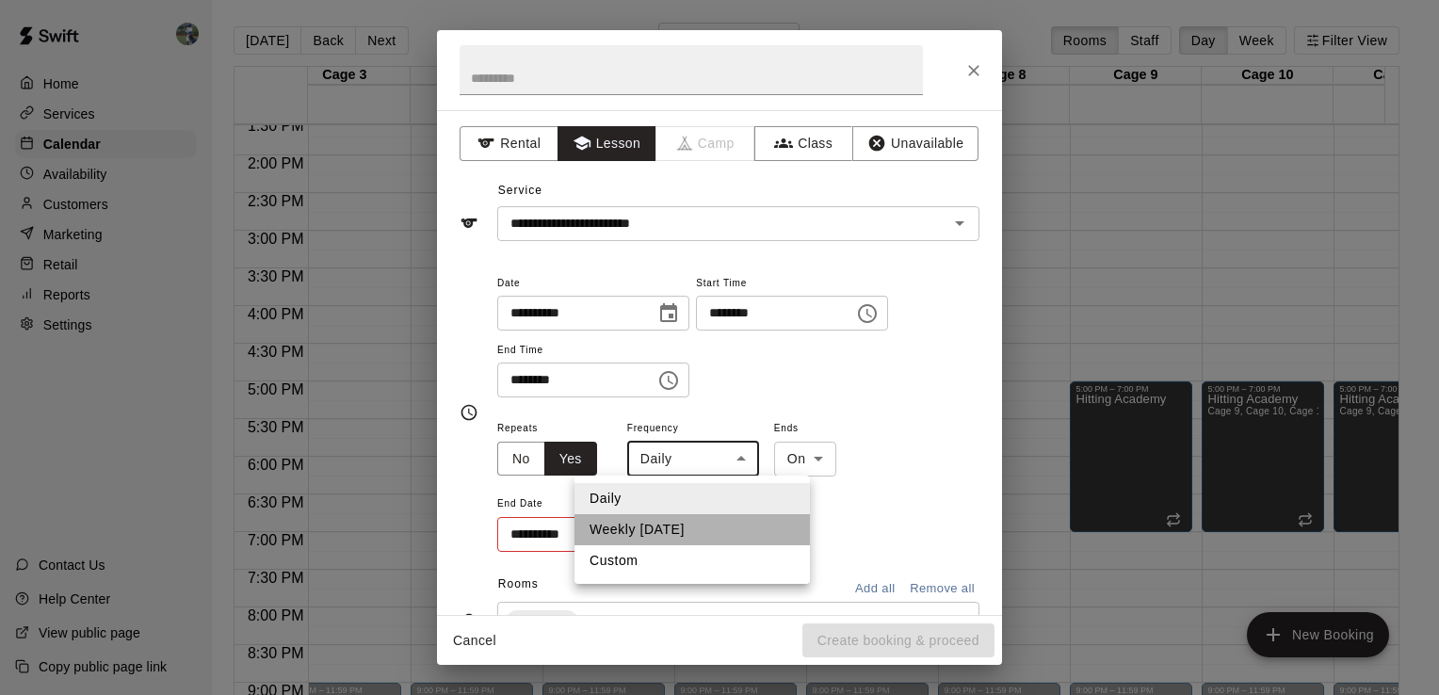
click at [678, 529] on li "Weekly [DATE]" at bounding box center [691, 529] width 235 height 31
type input "******"
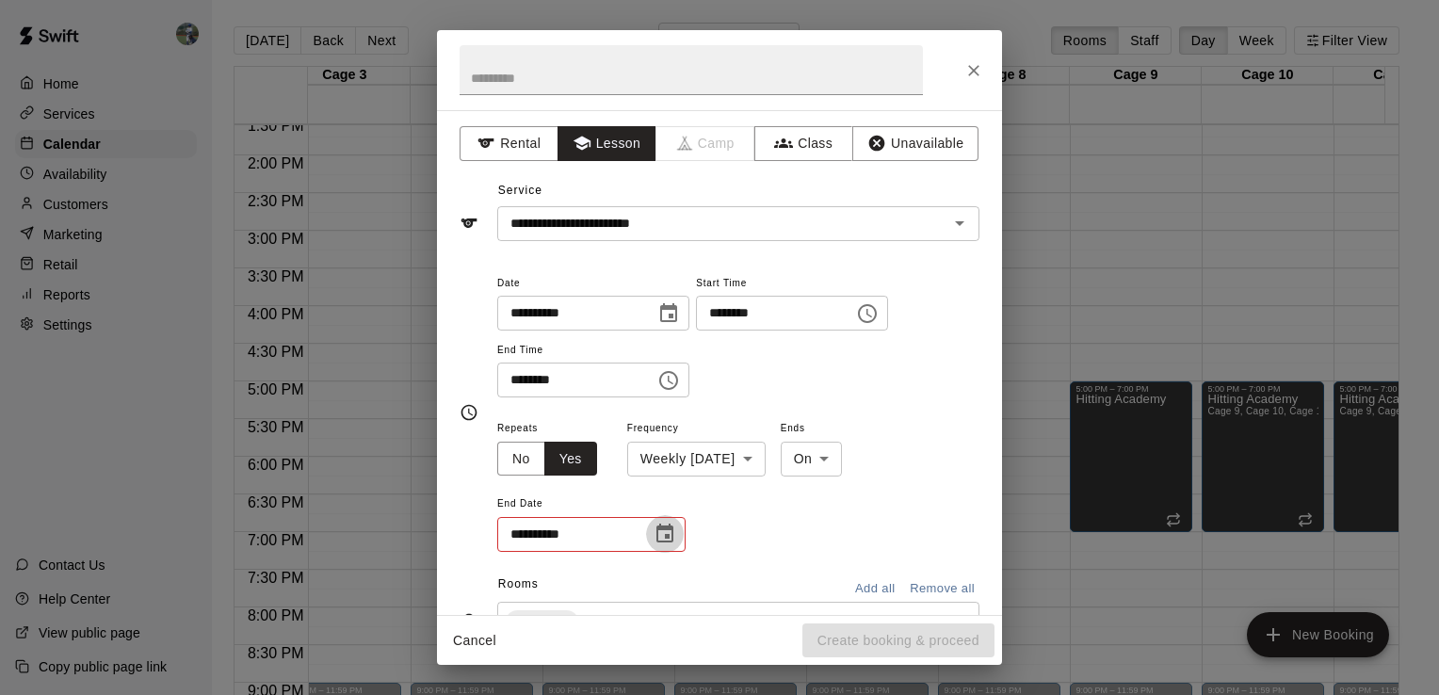
click at [662, 533] on icon "Choose date" at bounding box center [664, 534] width 23 height 23
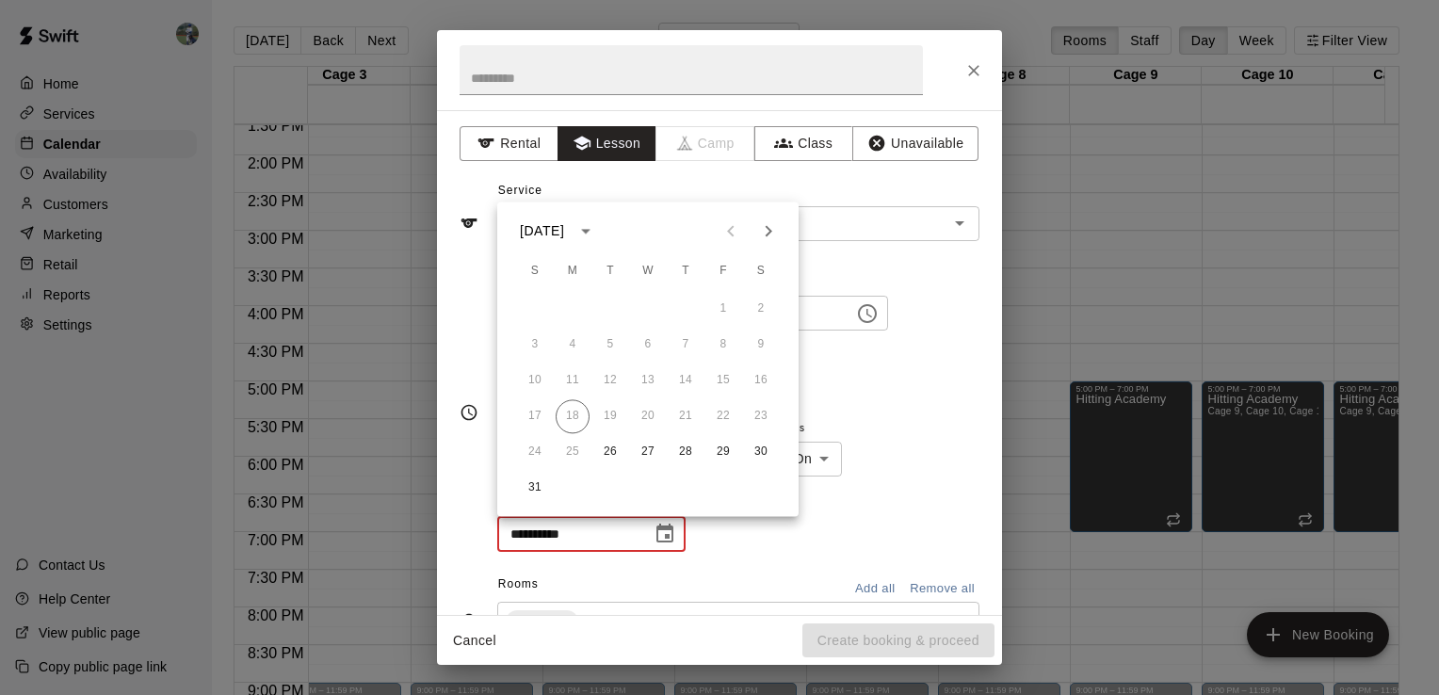
click at [771, 225] on icon "Next month" at bounding box center [768, 230] width 23 height 23
click at [604, 418] on button "21" at bounding box center [610, 416] width 34 height 34
type input "**********"
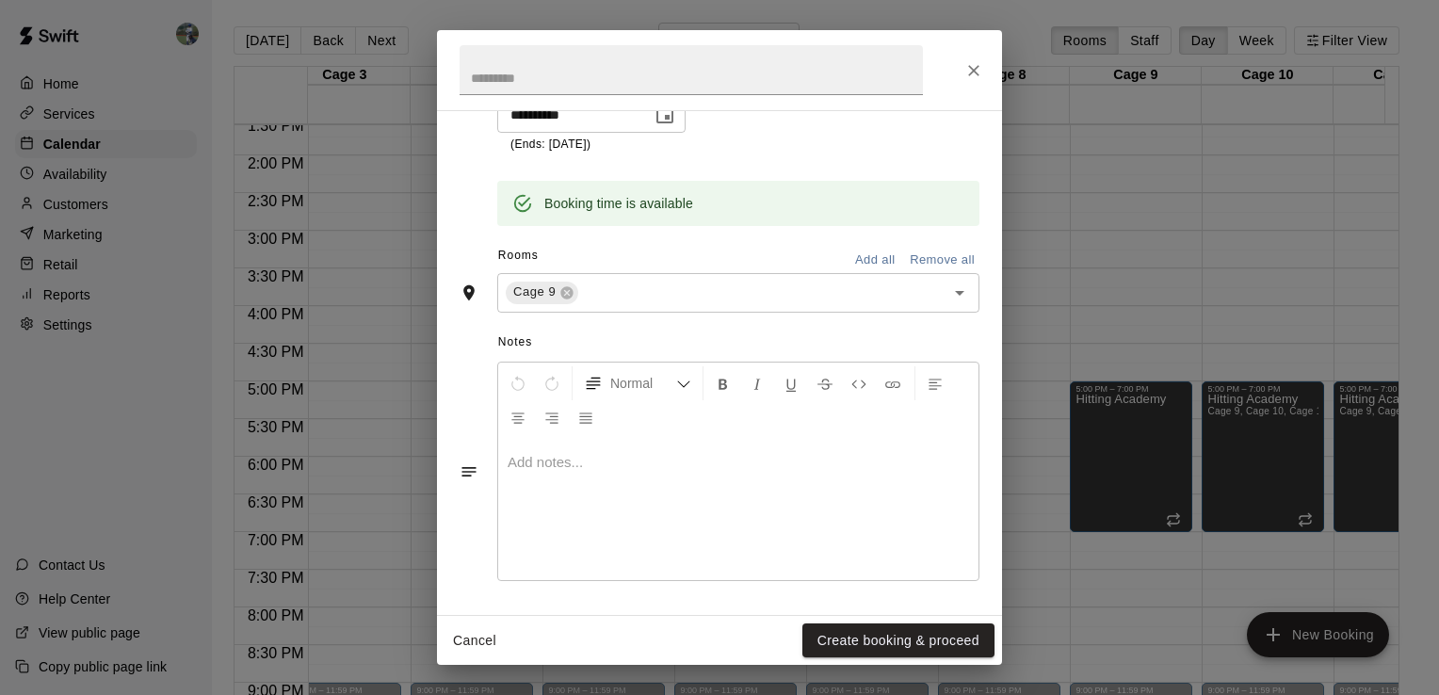
scroll to position [418, 0]
click at [902, 640] on button "Create booking & proceed" at bounding box center [898, 640] width 192 height 35
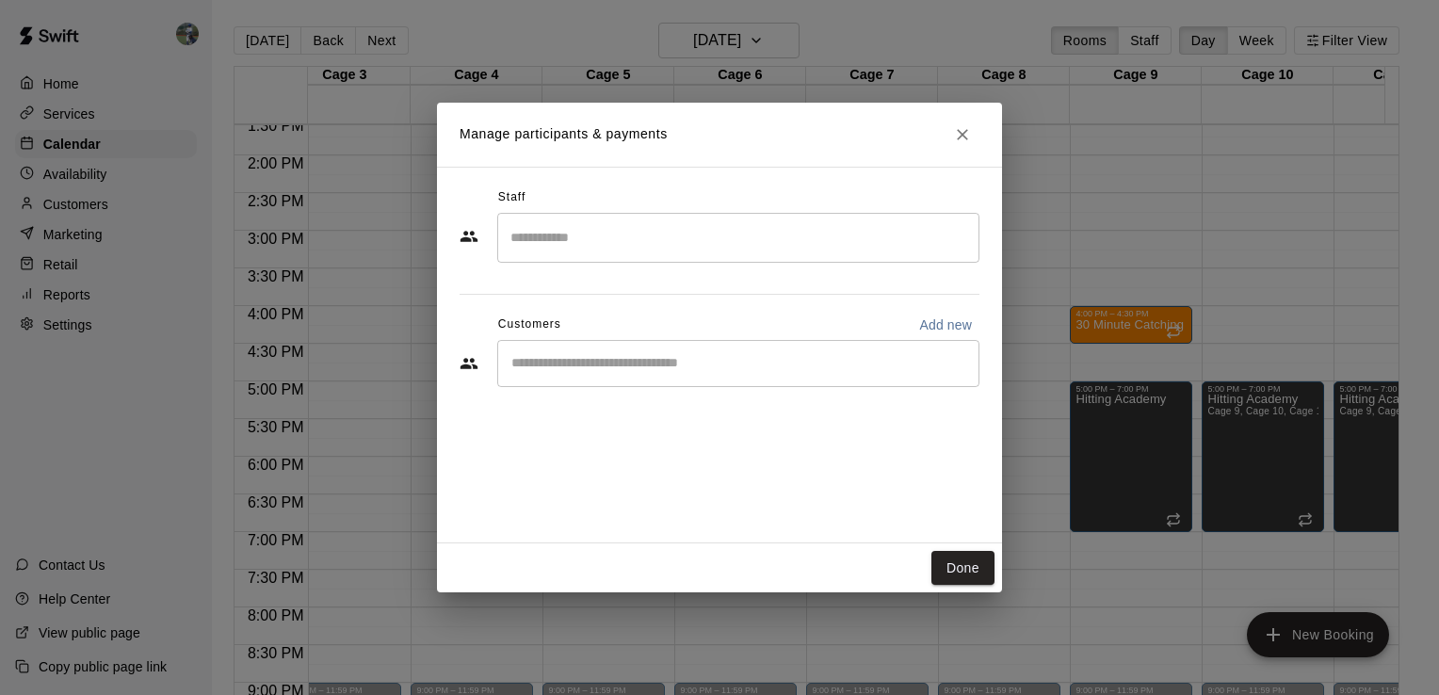
click at [587, 250] on input "Search staff" at bounding box center [738, 237] width 465 height 33
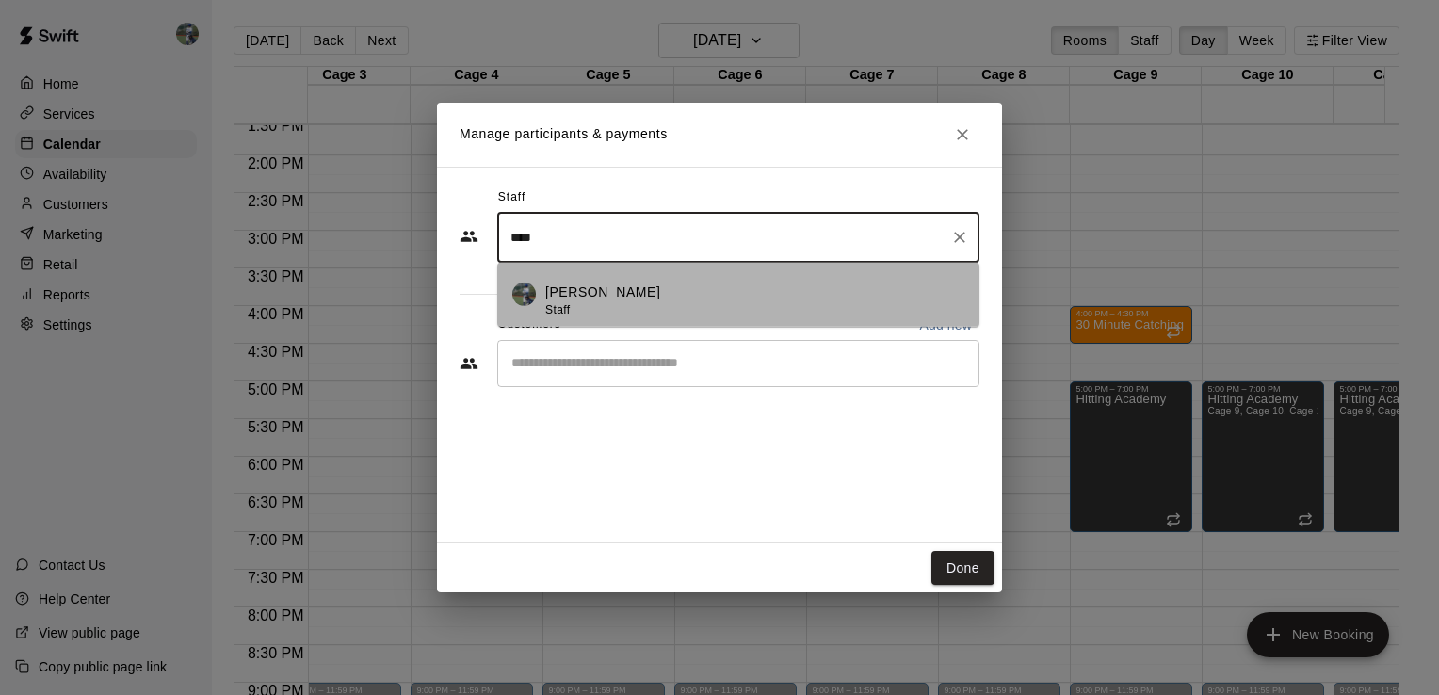
click at [601, 300] on p "[PERSON_NAME]" at bounding box center [602, 292] width 115 height 20
type input "****"
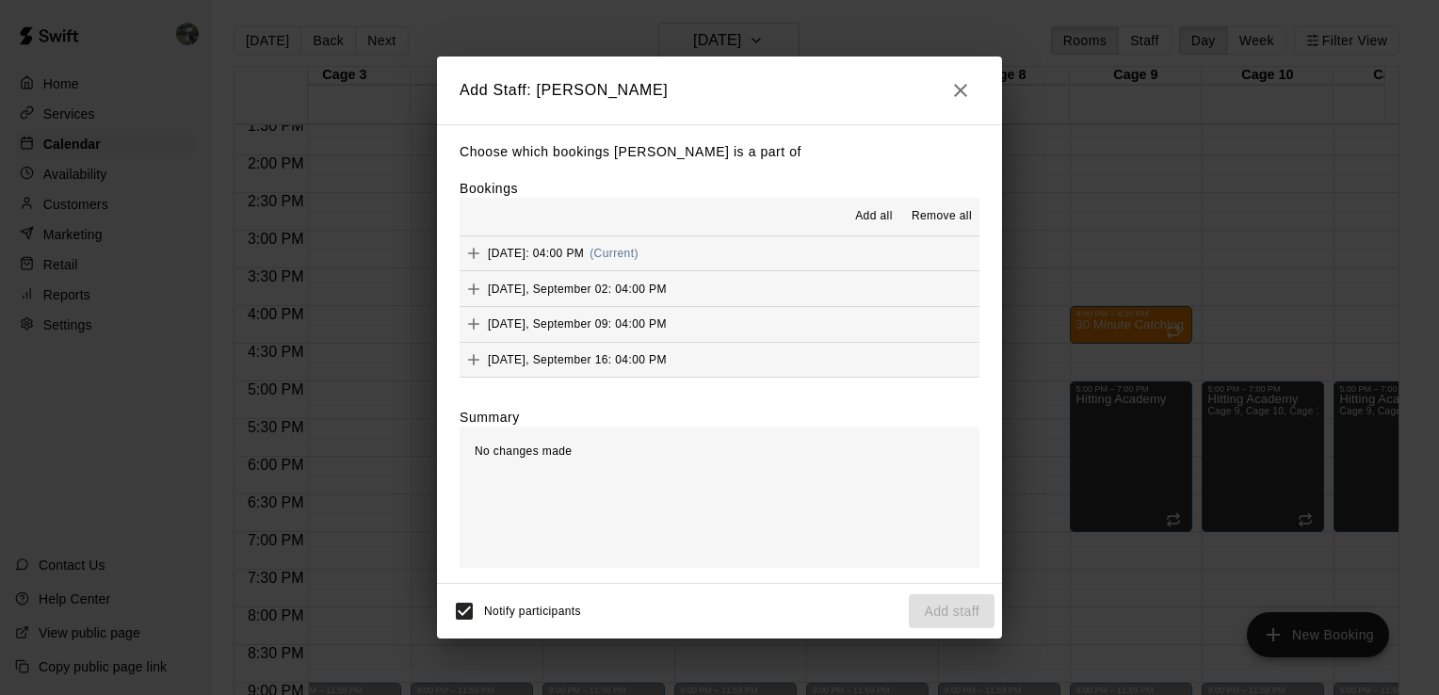
click at [758, 245] on button "[DATE]: 04:00 PM (Current)" at bounding box center [719, 253] width 520 height 35
click at [825, 304] on button "[DATE], September 02: 04:00 PM" at bounding box center [719, 288] width 520 height 35
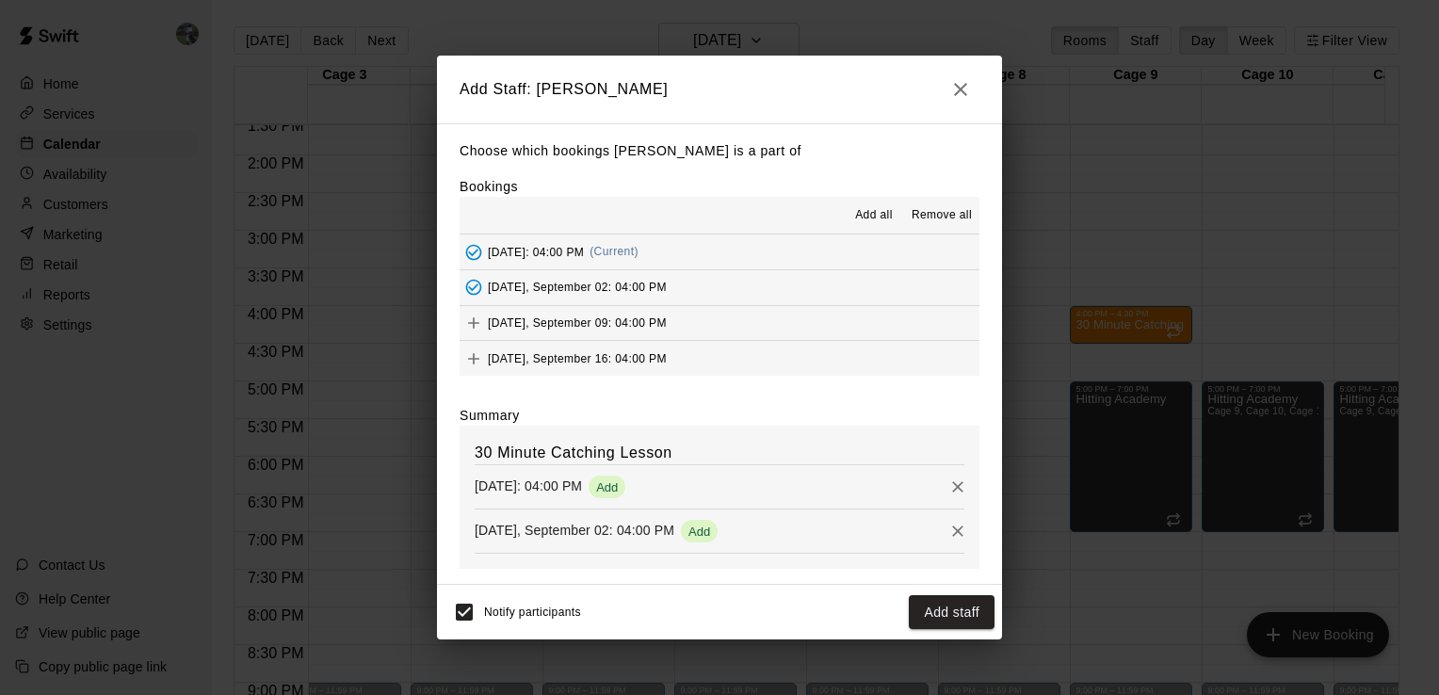
click at [806, 319] on button "[DATE], September 09: 04:00 PM" at bounding box center [719, 323] width 520 height 35
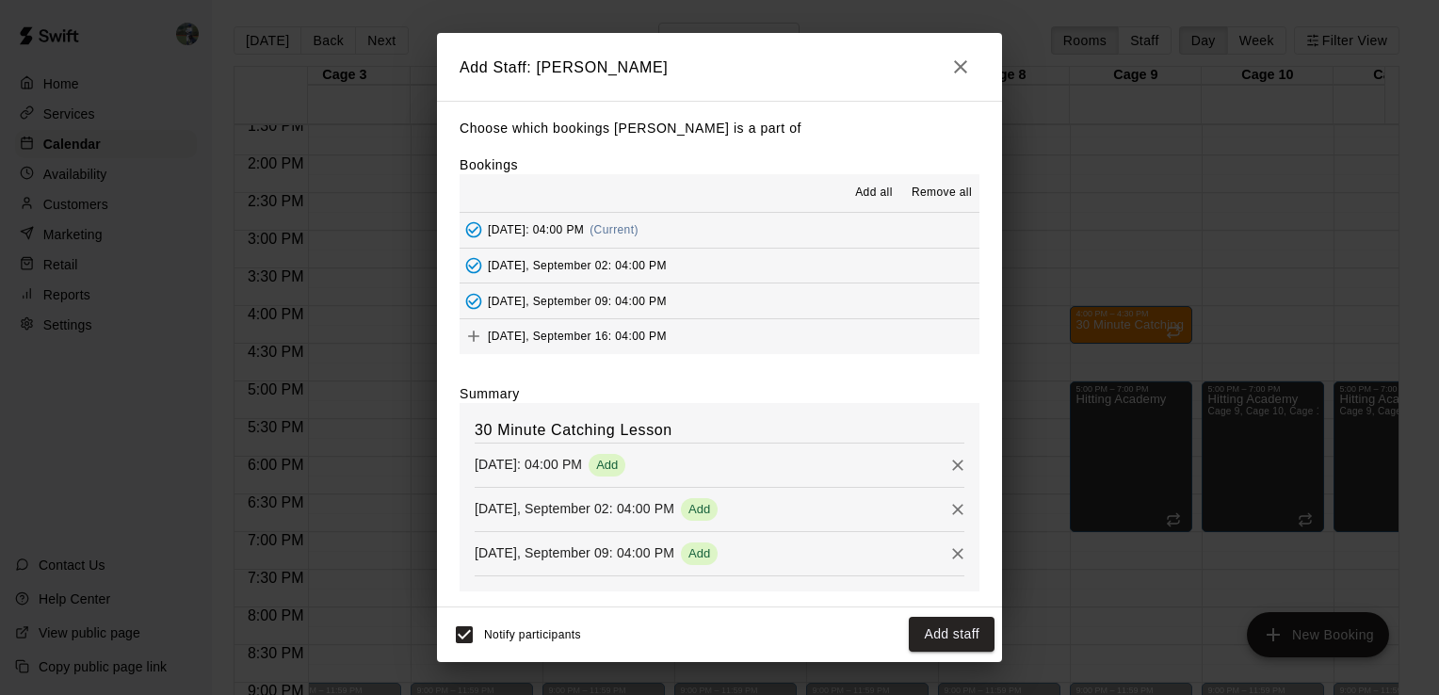
click at [796, 339] on button "[DATE], September 16: 04:00 PM" at bounding box center [719, 336] width 520 height 35
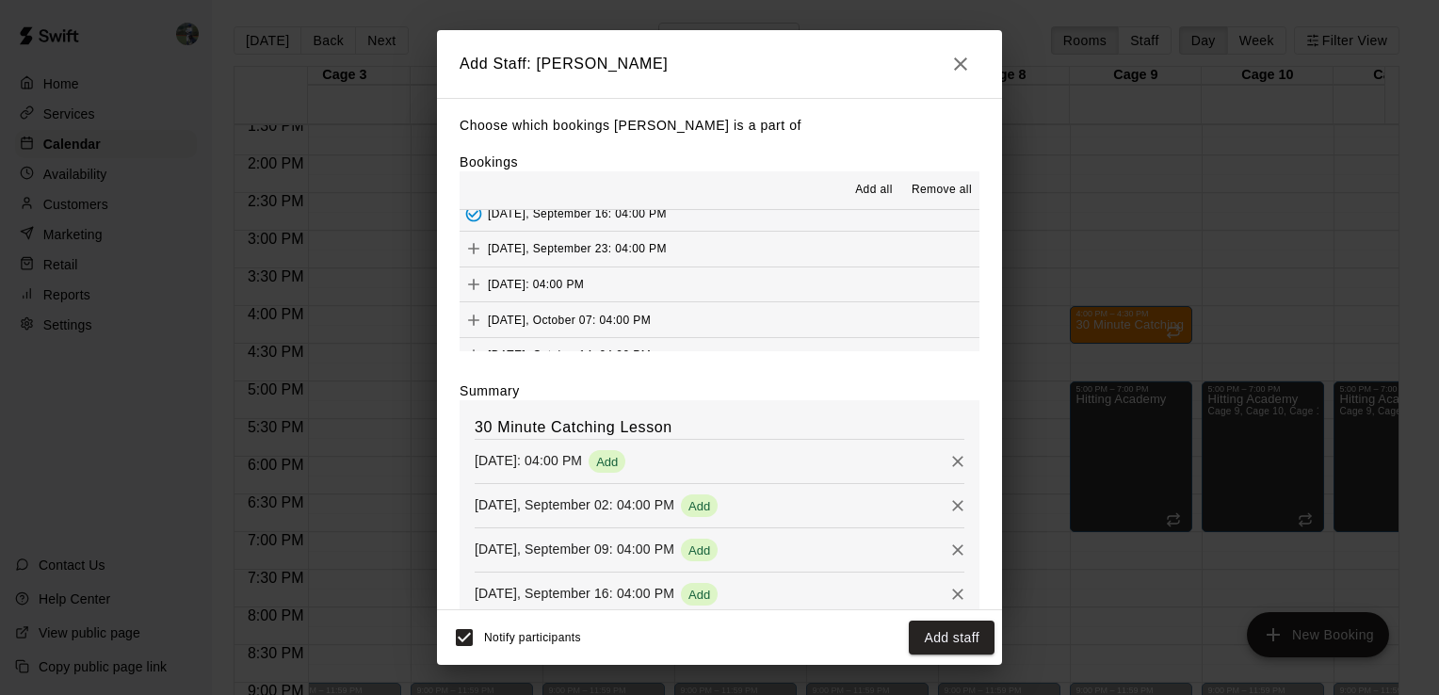
scroll to position [116, 0]
click at [765, 258] on button "[DATE], September 23: 04:00 PM" at bounding box center [719, 252] width 520 height 35
click at [753, 285] on button "[DATE]: 04:00 PM" at bounding box center [719, 288] width 520 height 35
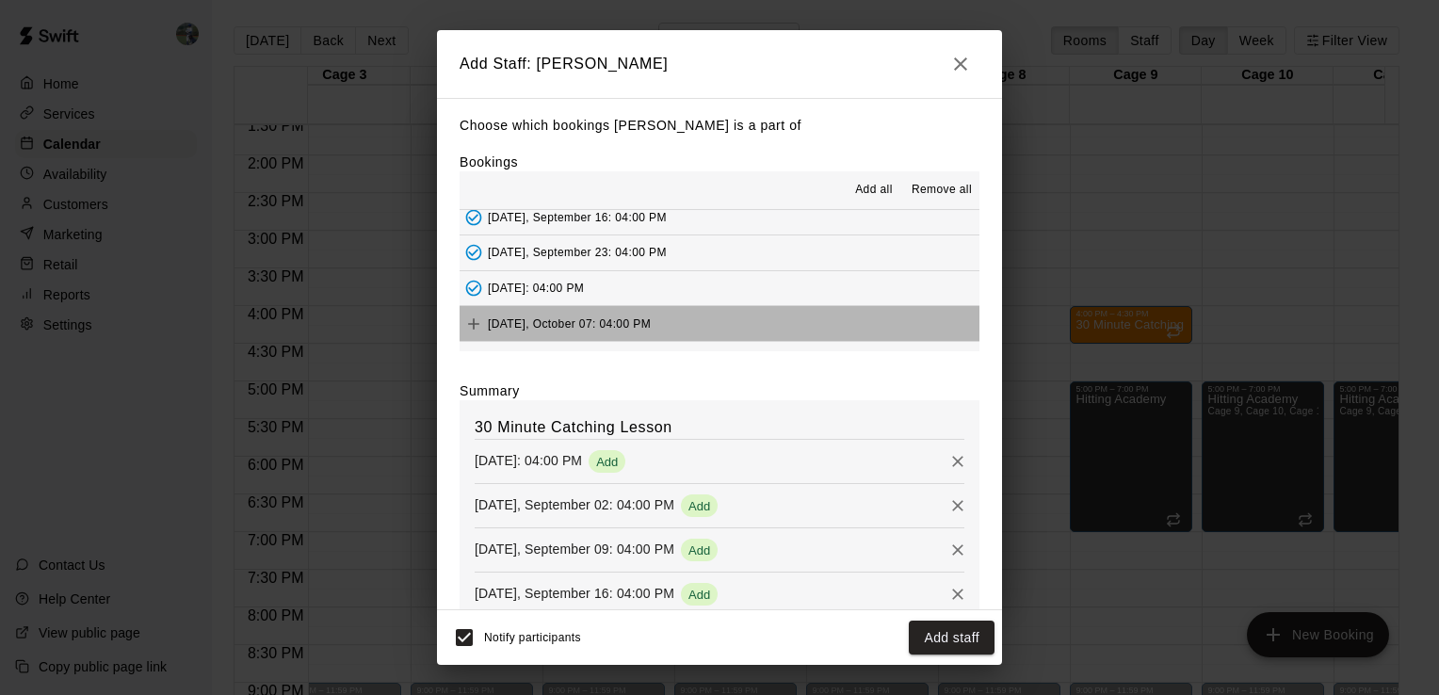
click at [745, 327] on button "[DATE], October 07: 04:00 PM" at bounding box center [719, 323] width 520 height 35
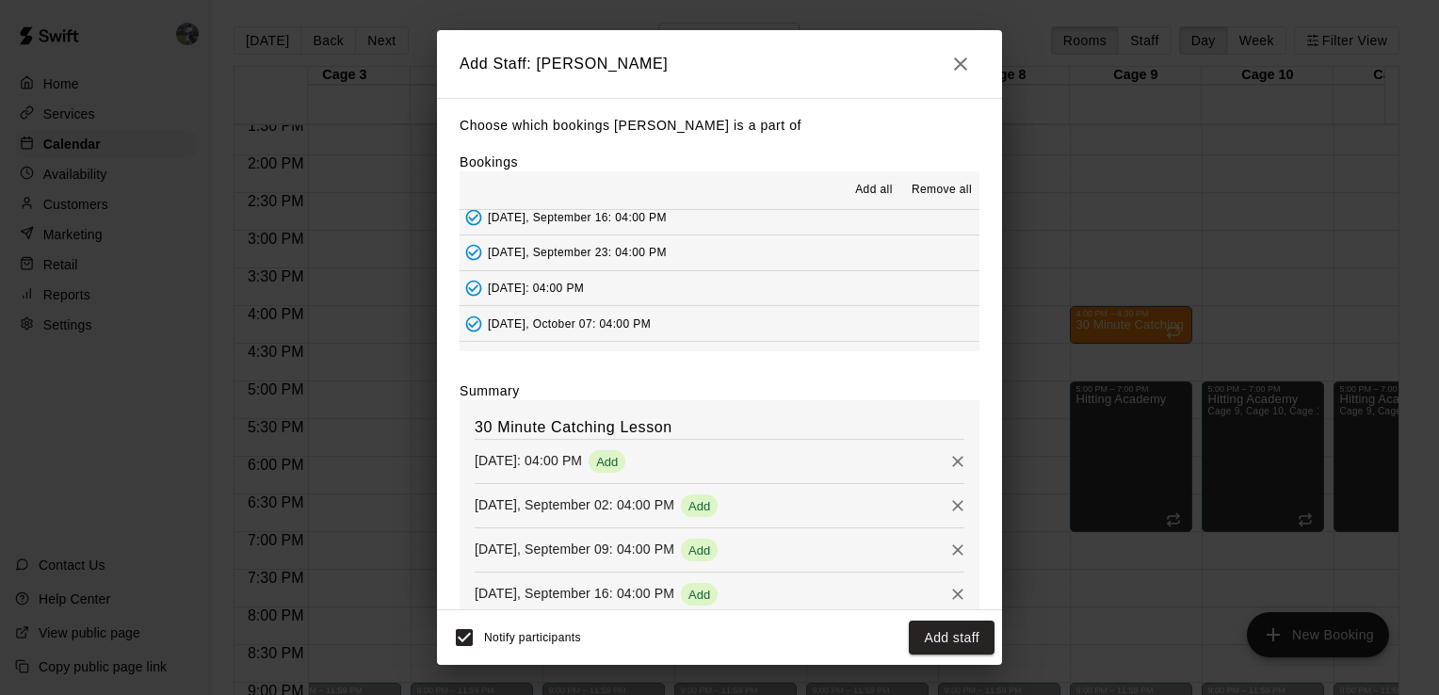
scroll to position [175, 0]
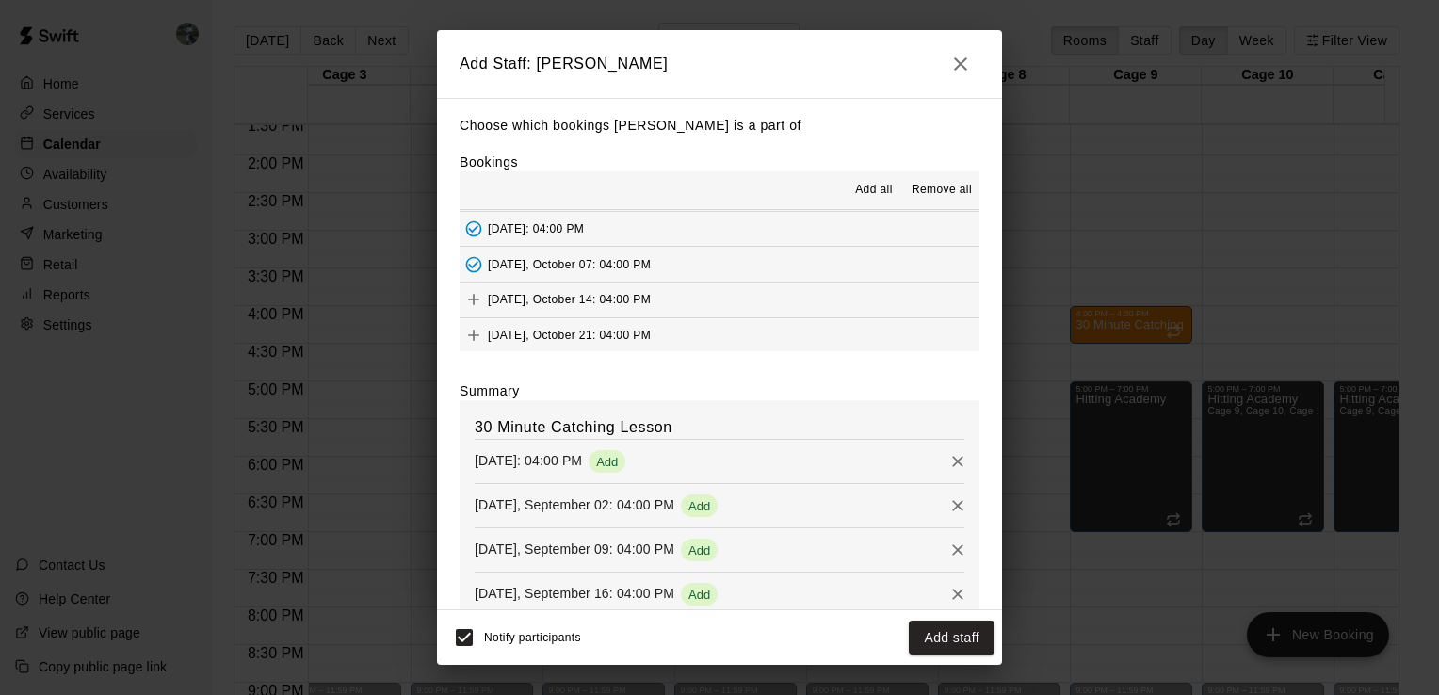
click at [725, 300] on button "[DATE], October 14: 04:00 PM" at bounding box center [719, 299] width 520 height 35
click at [720, 330] on button "[DATE], October 21: 04:00 PM" at bounding box center [719, 335] width 520 height 35
click at [931, 632] on button "Add staff" at bounding box center [952, 637] width 86 height 35
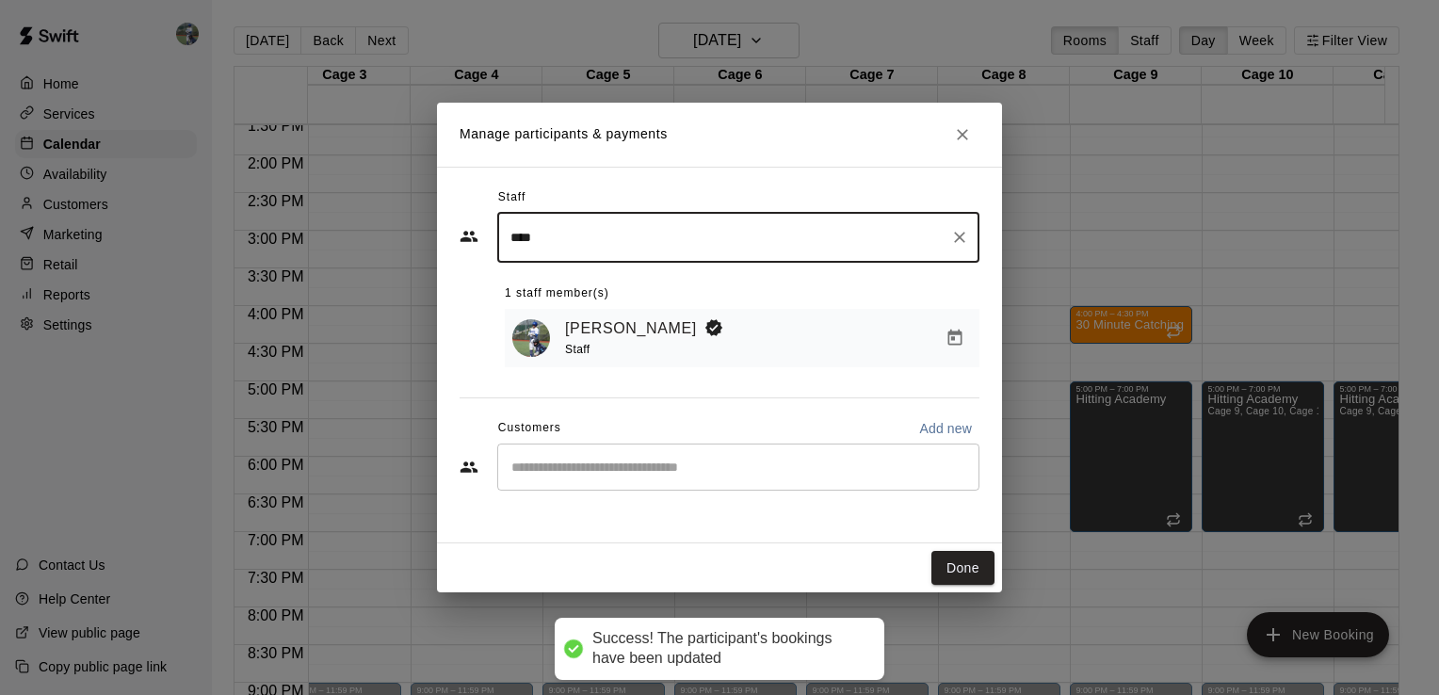
click at [583, 466] on input "Start typing to search customers..." at bounding box center [738, 467] width 465 height 19
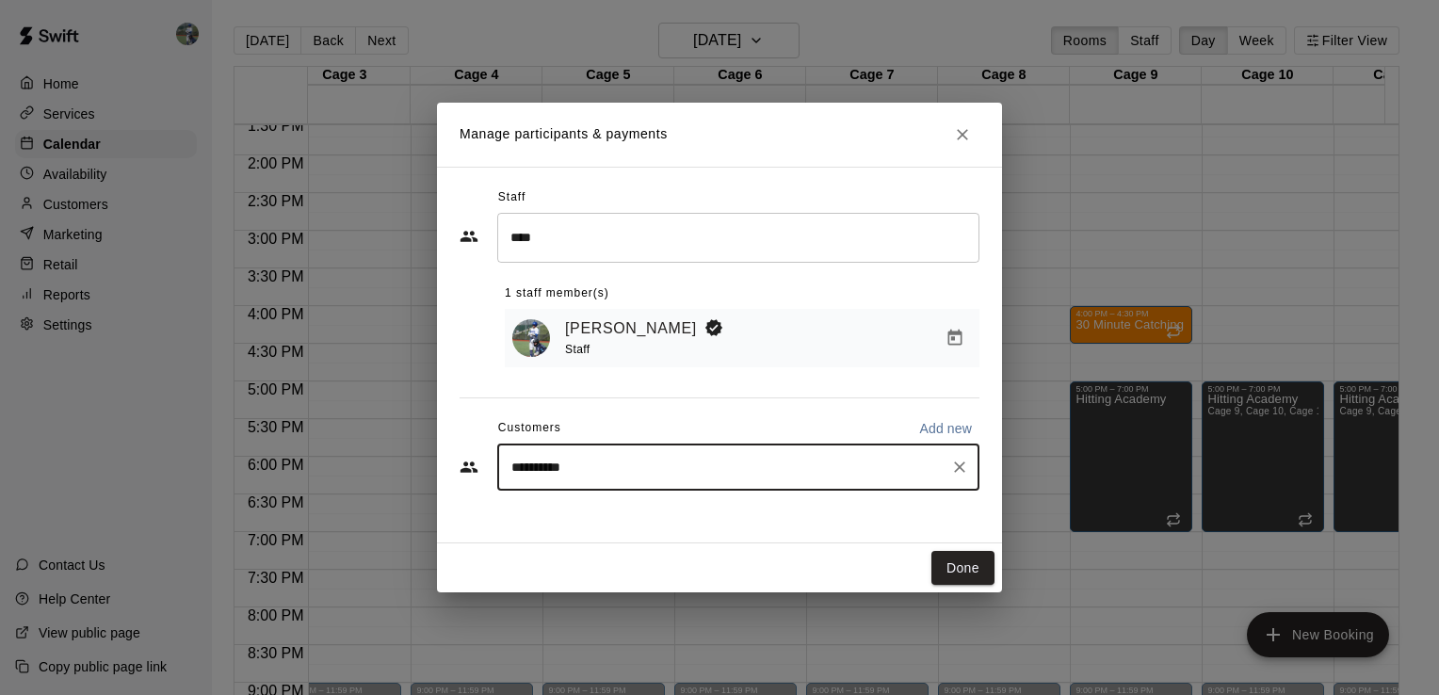
type input "**********"
click at [610, 522] on p "[PERSON_NAME]" at bounding box center [607, 514] width 115 height 20
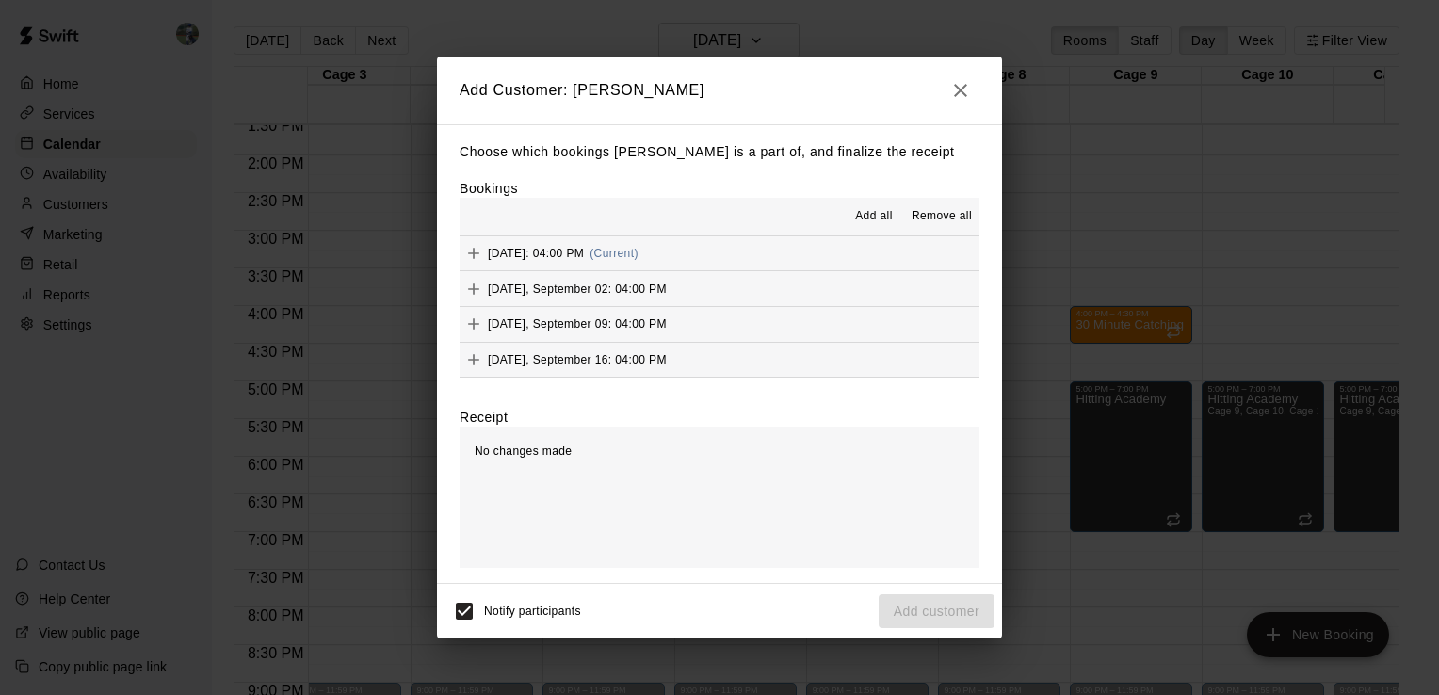
click at [805, 244] on button "[DATE]: 04:00 PM (Current)" at bounding box center [719, 253] width 520 height 35
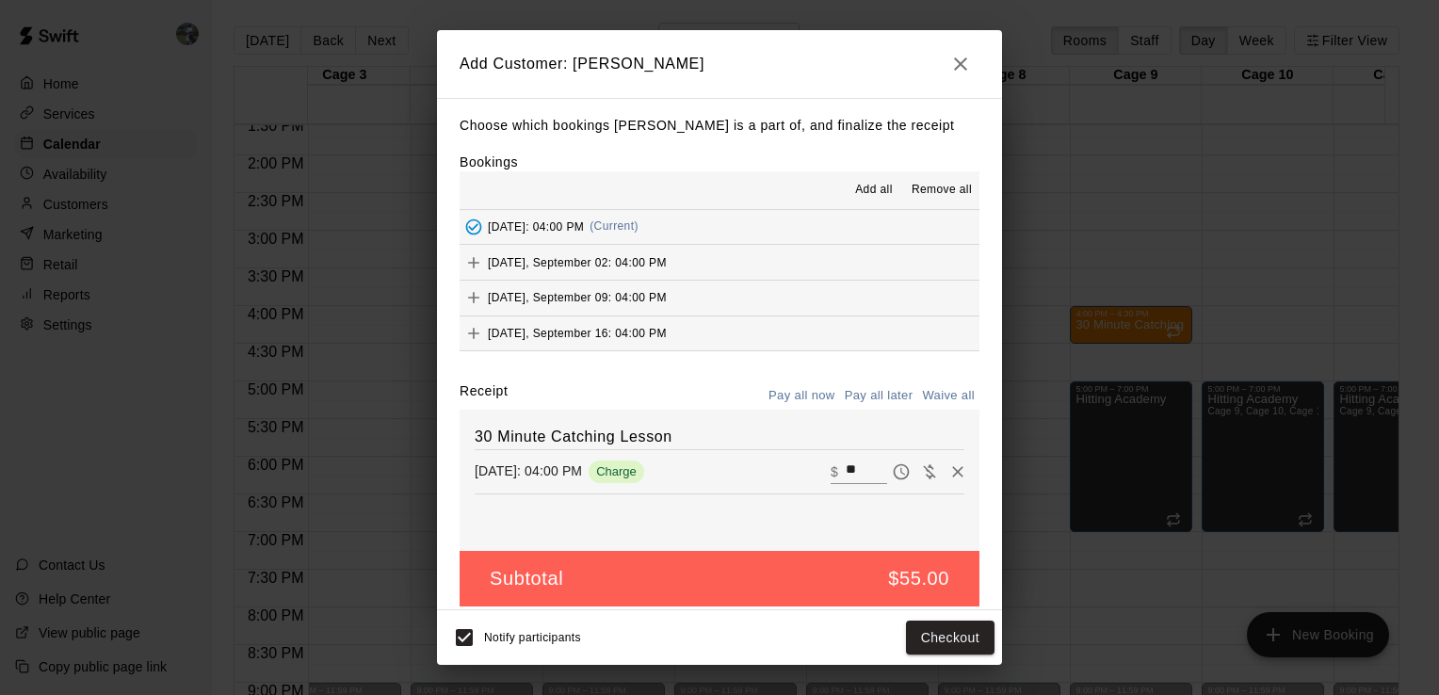
click at [851, 393] on button "Pay all later" at bounding box center [879, 395] width 78 height 29
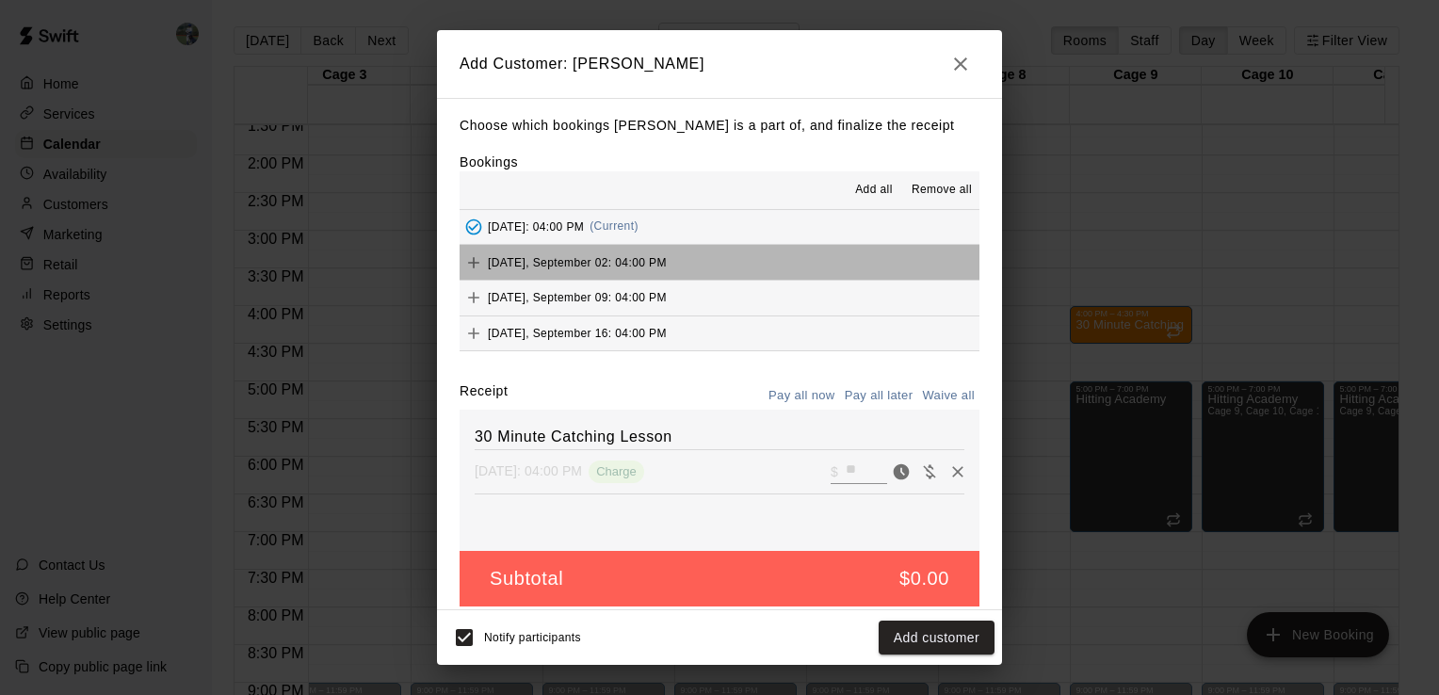
click at [801, 262] on button "[DATE], September 02: 04:00 PM" at bounding box center [719, 262] width 520 height 35
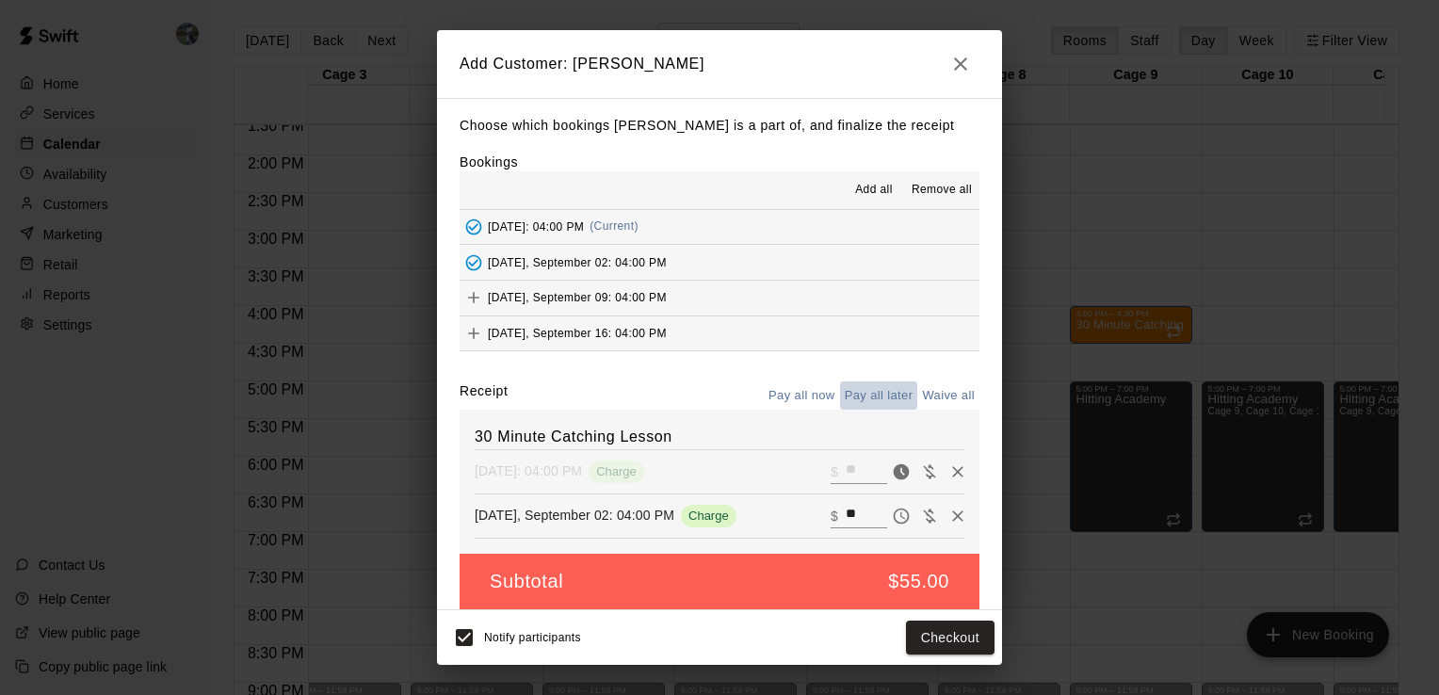
click at [848, 392] on button "Pay all later" at bounding box center [879, 395] width 78 height 29
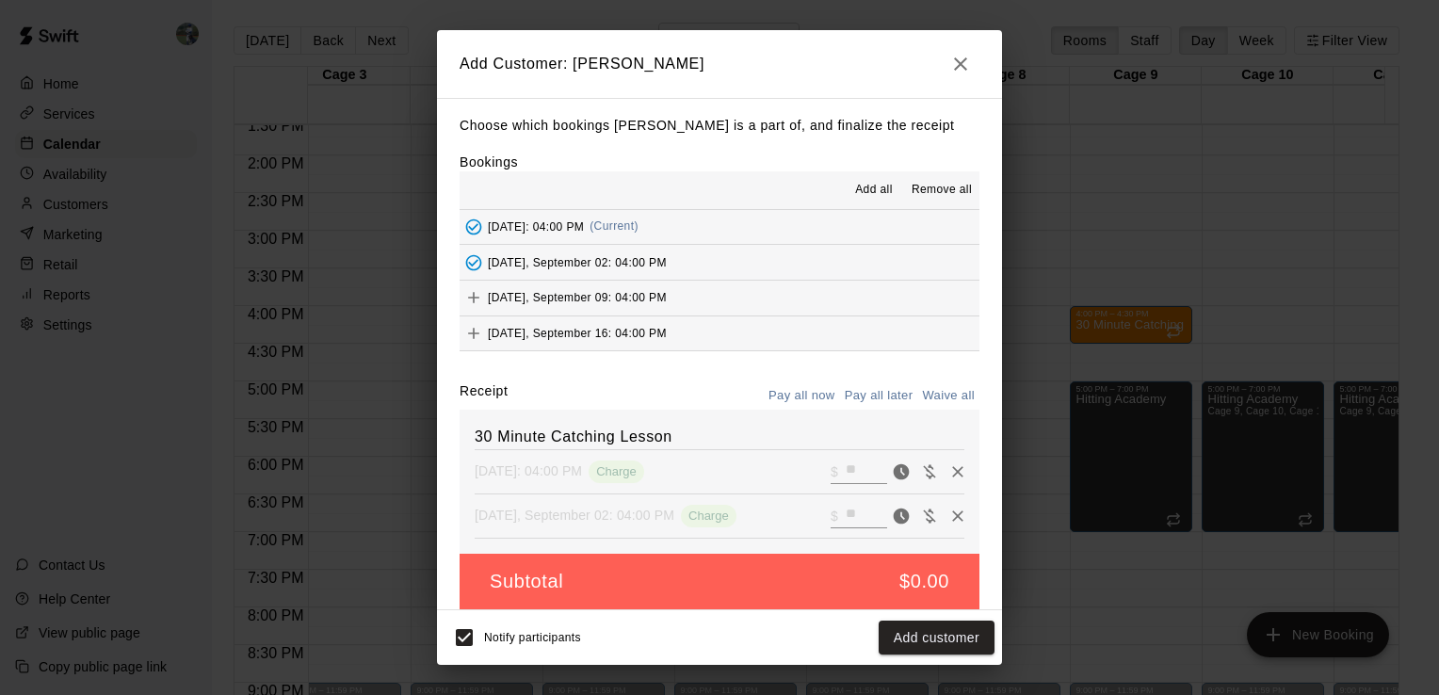
click at [777, 298] on button "[DATE], September 09: 04:00 PM" at bounding box center [719, 298] width 520 height 35
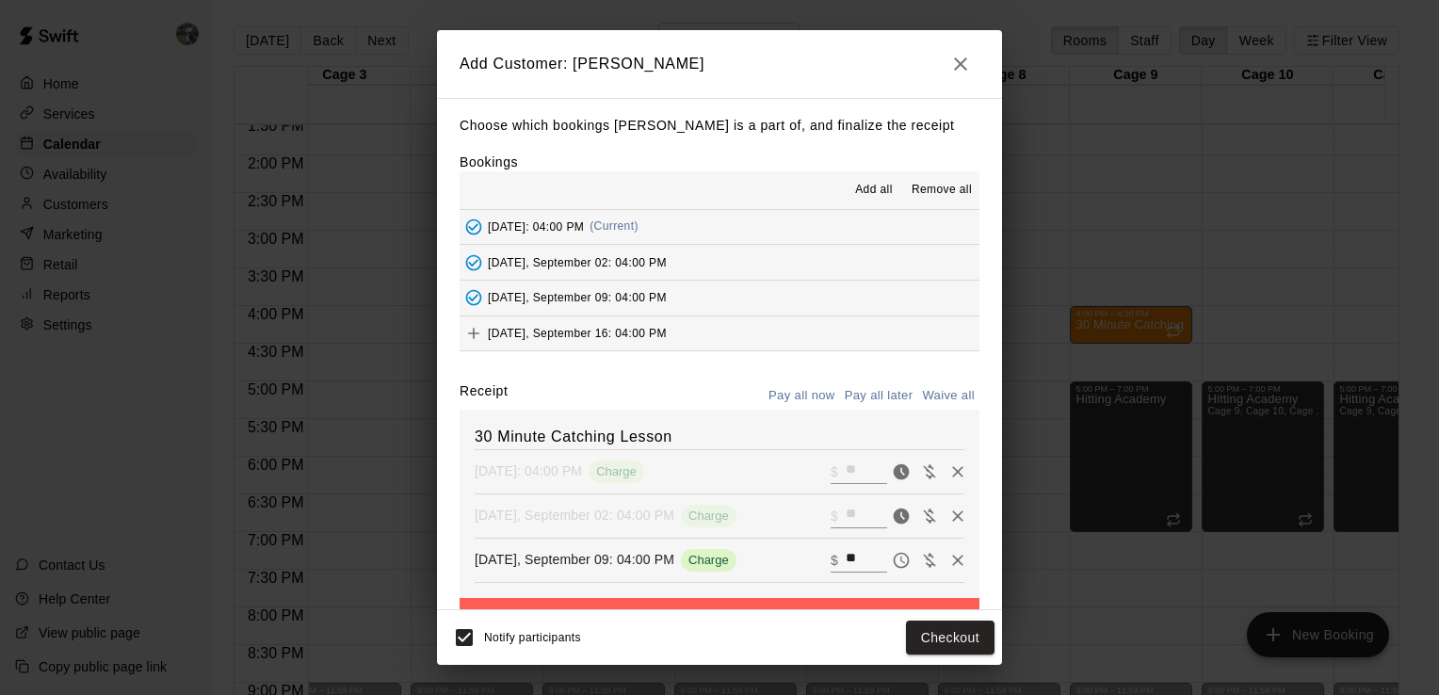
click at [859, 398] on button "Pay all later" at bounding box center [879, 395] width 78 height 29
click at [784, 332] on button "[DATE], September 16: 04:00 PM" at bounding box center [719, 333] width 520 height 35
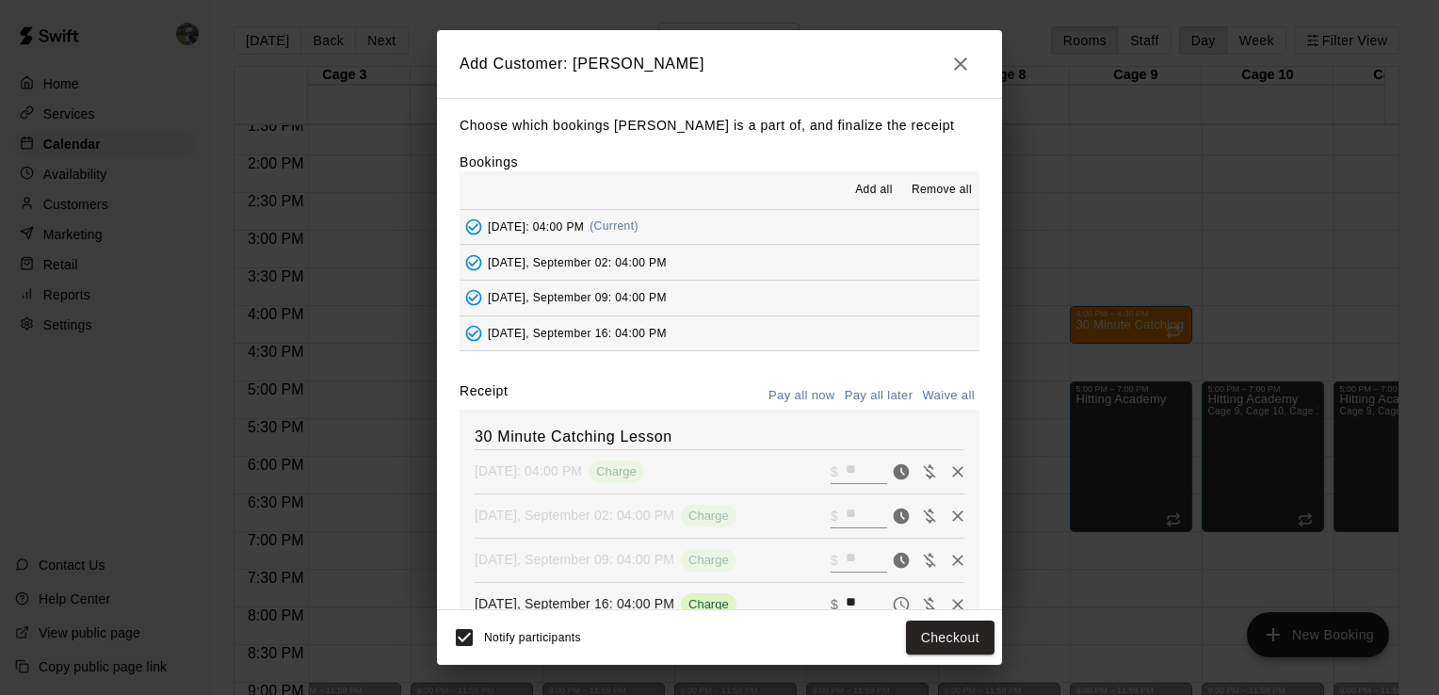
click at [859, 397] on button "Pay all later" at bounding box center [879, 395] width 78 height 29
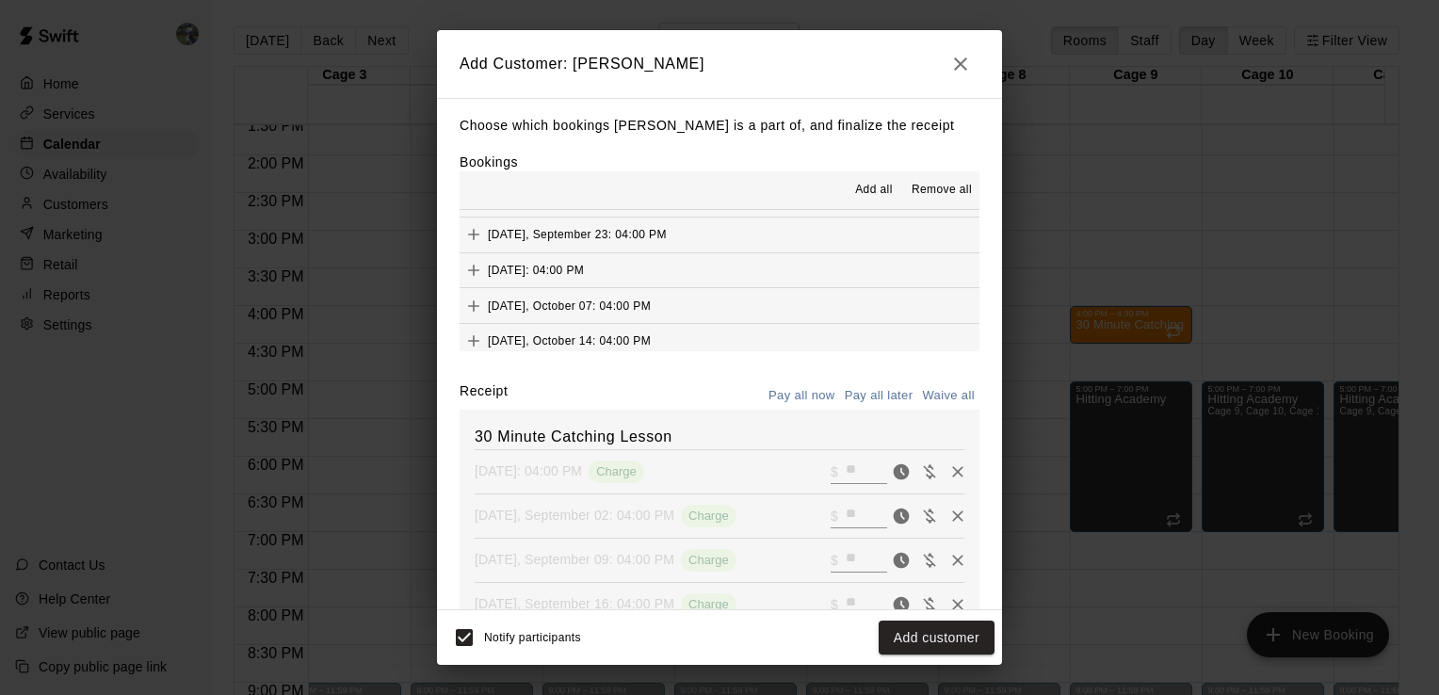
scroll to position [130, 0]
click at [768, 241] on button "[DATE], September 23: 04:00 PM" at bounding box center [719, 238] width 520 height 35
click at [849, 391] on button "Pay all later" at bounding box center [879, 395] width 78 height 29
click at [791, 269] on button "[DATE]: 04:00 PM" at bounding box center [719, 274] width 520 height 35
click at [878, 397] on button "Pay all later" at bounding box center [879, 395] width 78 height 29
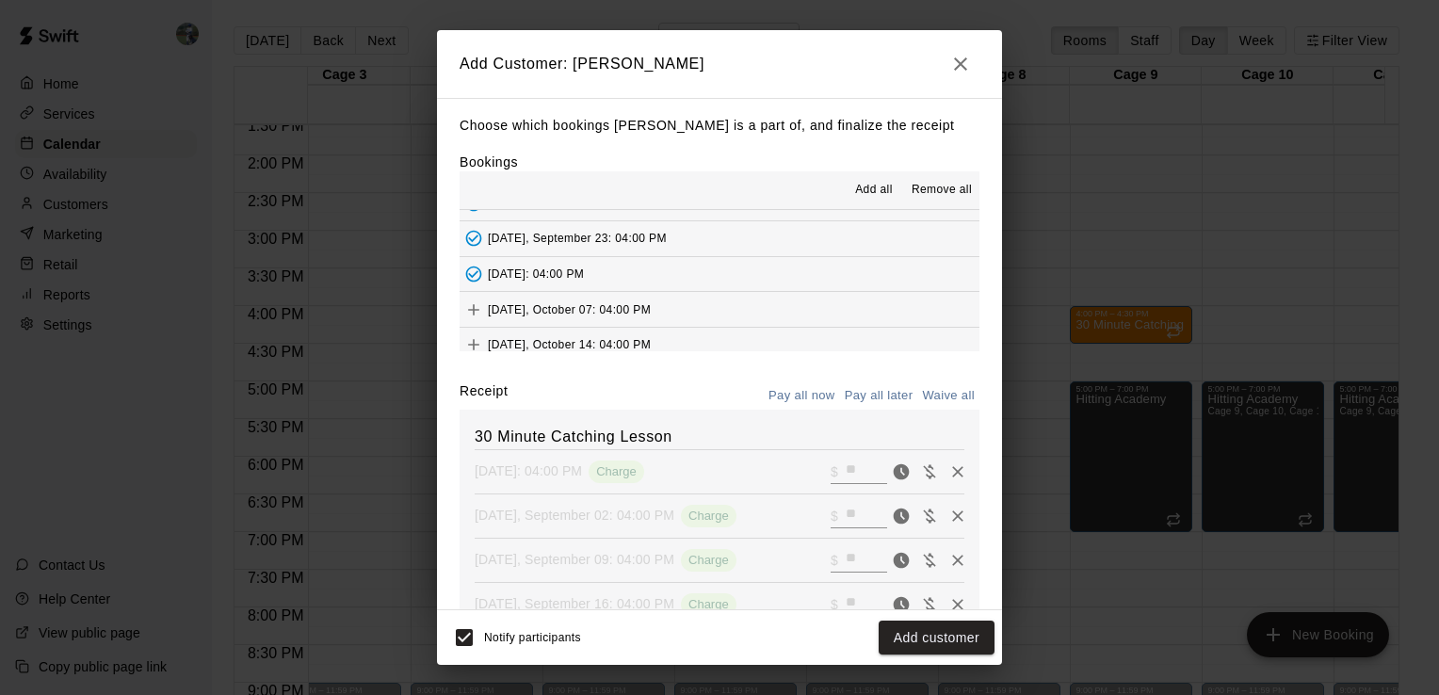
click at [769, 308] on button "[DATE], October 07: 04:00 PM" at bounding box center [719, 309] width 520 height 35
click at [859, 391] on button "Pay all later" at bounding box center [879, 395] width 78 height 29
click at [796, 341] on button "[DATE], October 14: 04:00 PM" at bounding box center [719, 345] width 520 height 35
click at [877, 394] on button "Pay all later" at bounding box center [879, 395] width 78 height 29
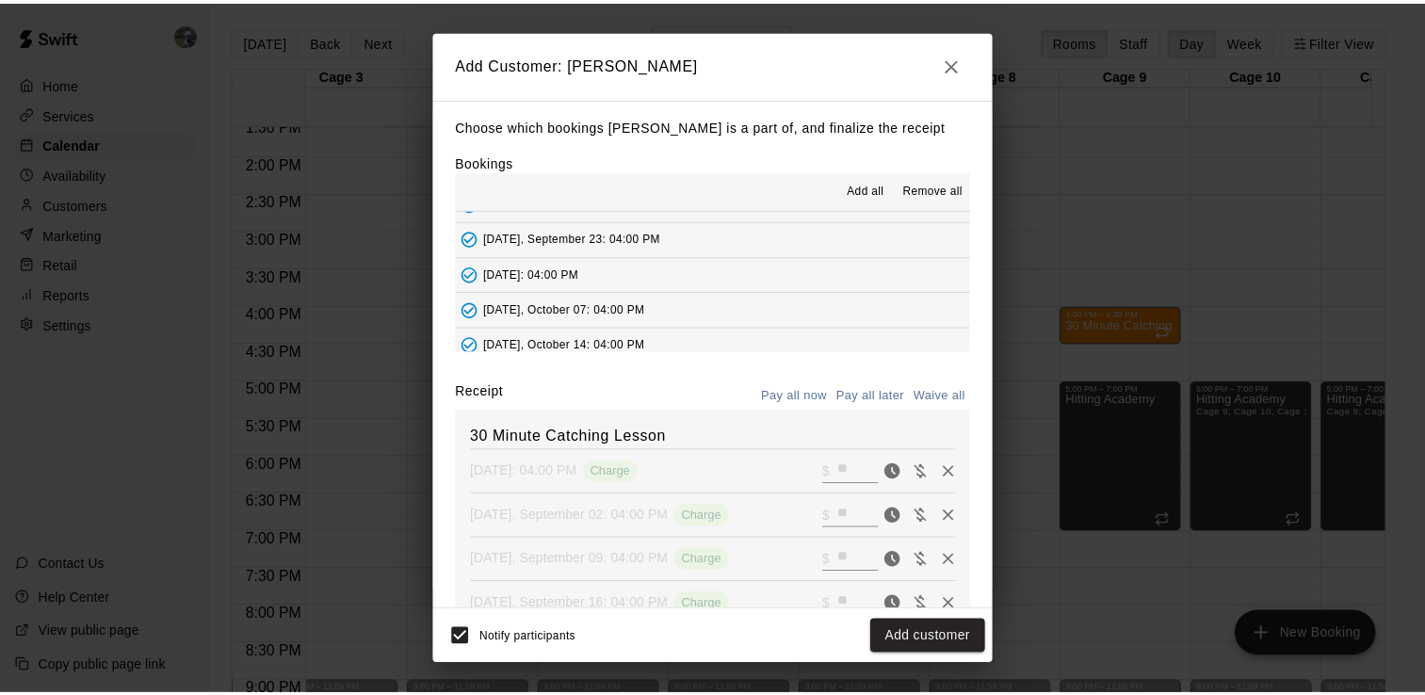
scroll to position [175, 0]
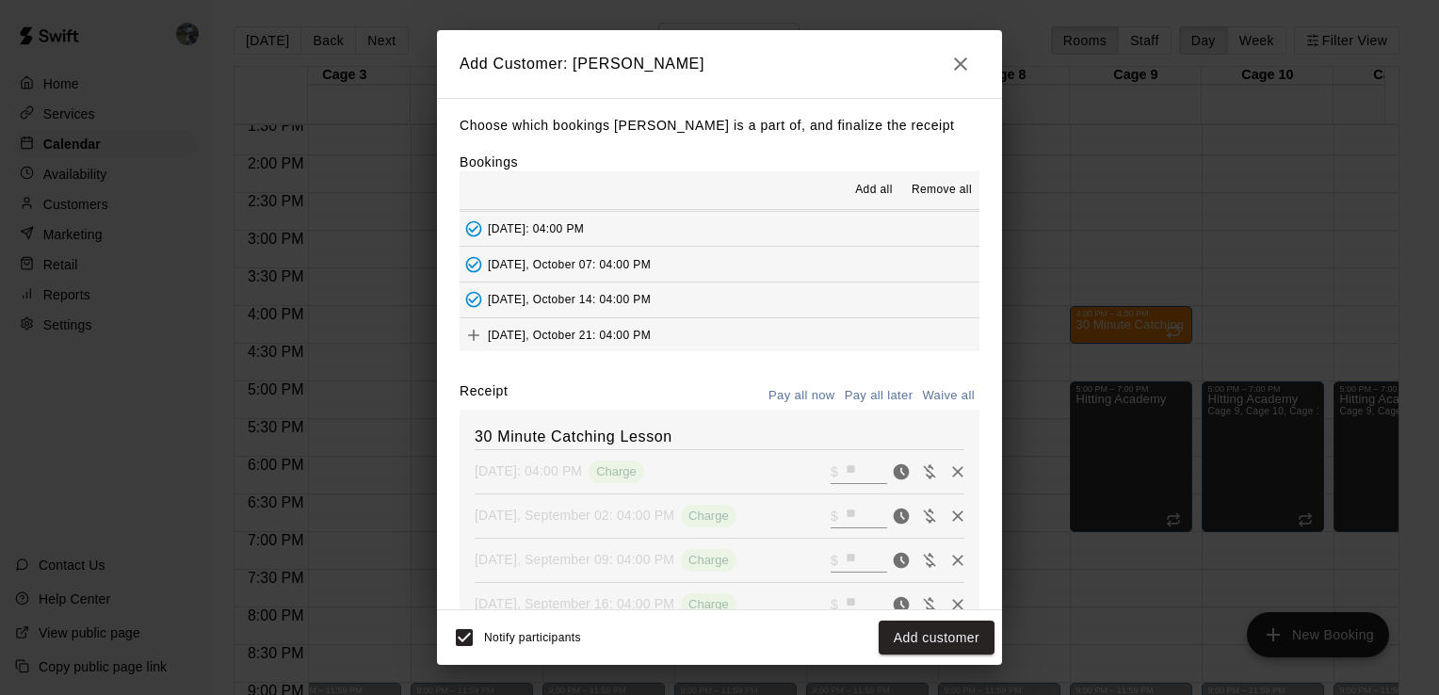
click at [764, 333] on button "[DATE], October 21: 04:00 PM" at bounding box center [719, 335] width 520 height 35
click at [862, 397] on button "Pay all later" at bounding box center [879, 395] width 78 height 29
click at [920, 626] on button "Add customer" at bounding box center [936, 637] width 116 height 35
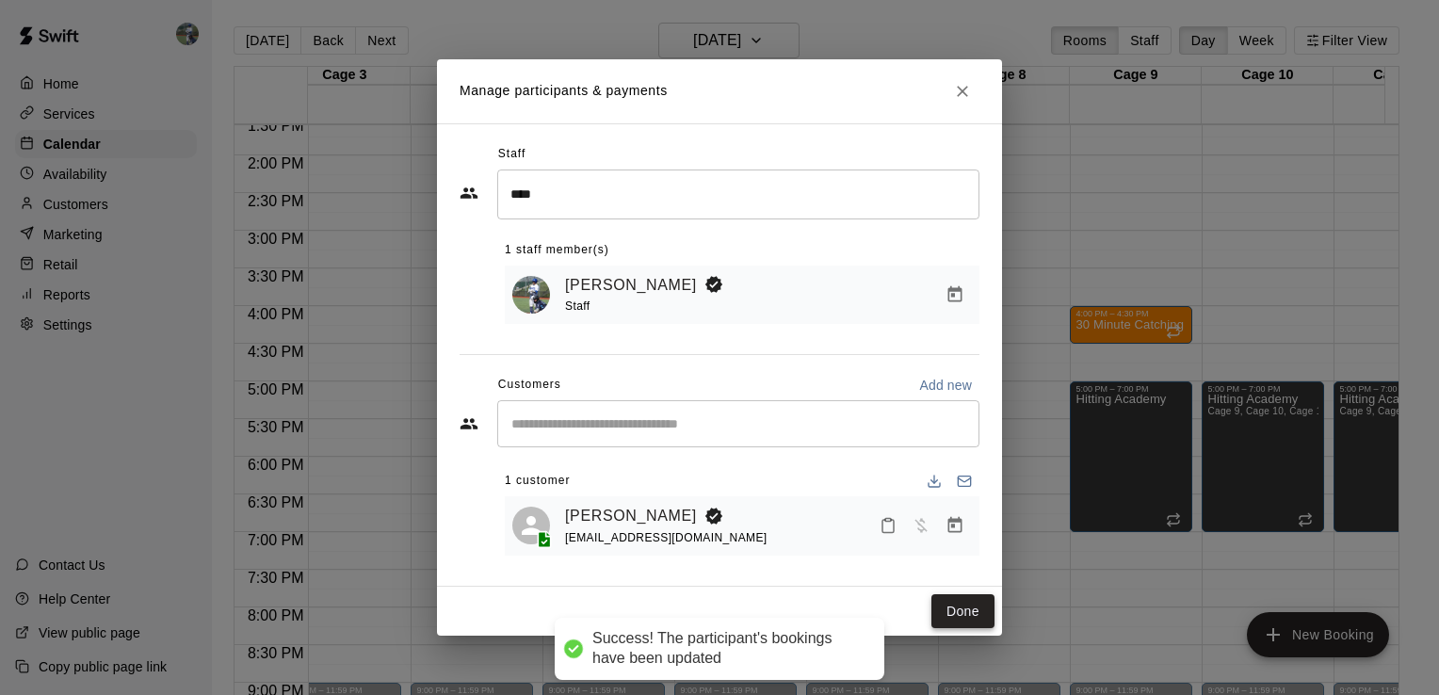
click at [963, 603] on button "Done" at bounding box center [962, 611] width 63 height 35
